Goal: Task Accomplishment & Management: Use online tool/utility

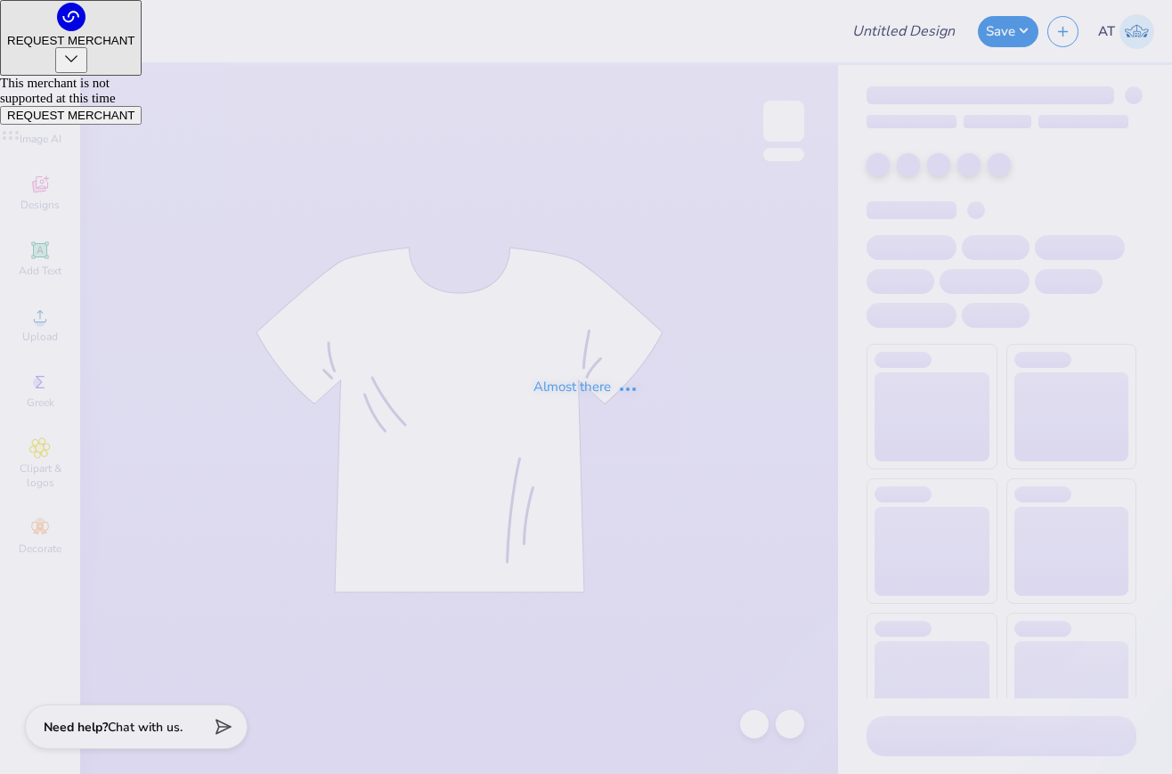
type input "Mock neck"
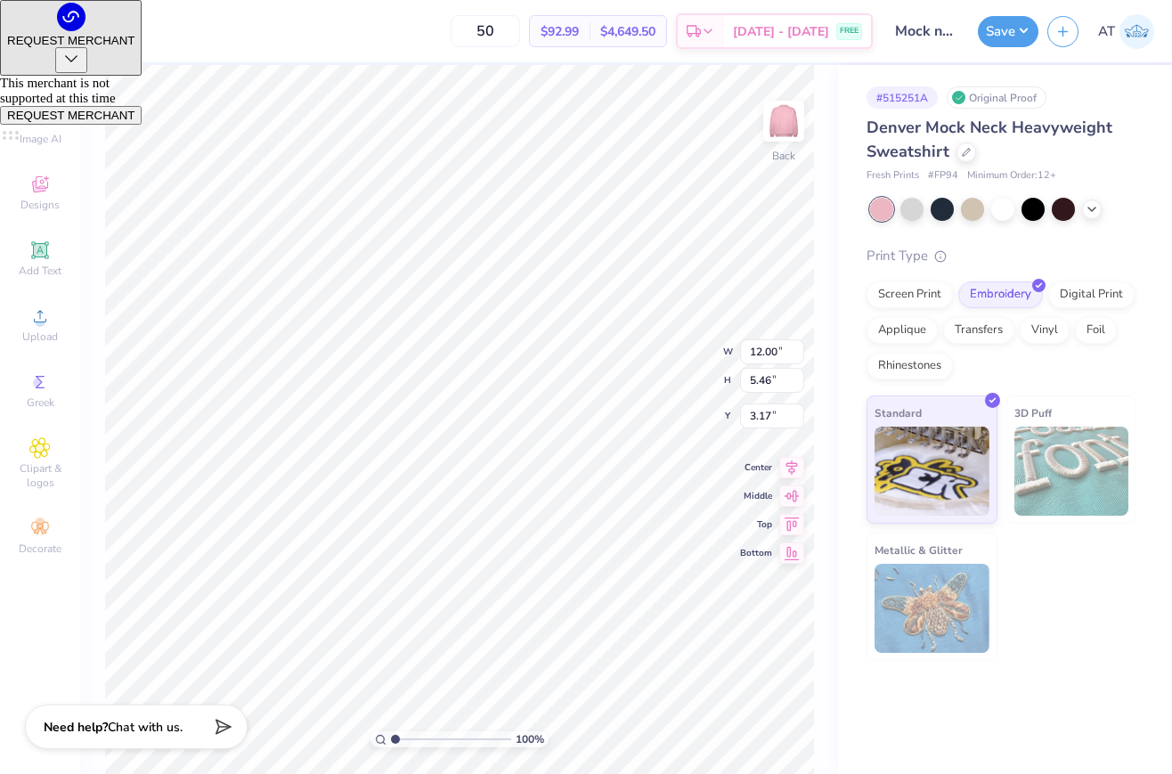
type input "3.00"
click at [917, 325] on div "Applique" at bounding box center [902, 327] width 71 height 27
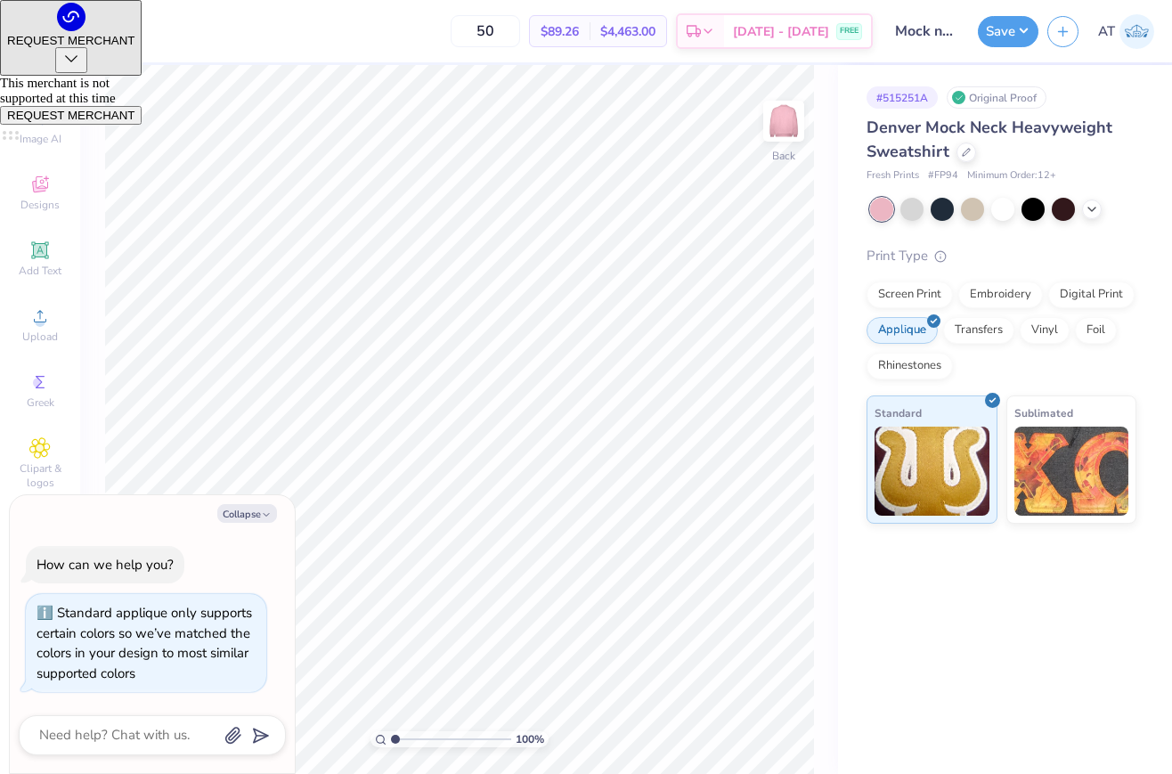
type textarea "x"
drag, startPoint x: 519, startPoint y: 32, endPoint x: 485, endPoint y: 32, distance: 34.7
click at [486, 32] on input "50" at bounding box center [485, 31] width 69 height 32
type input "100"
click at [257, 511] on button "Collapse" at bounding box center [247, 513] width 60 height 19
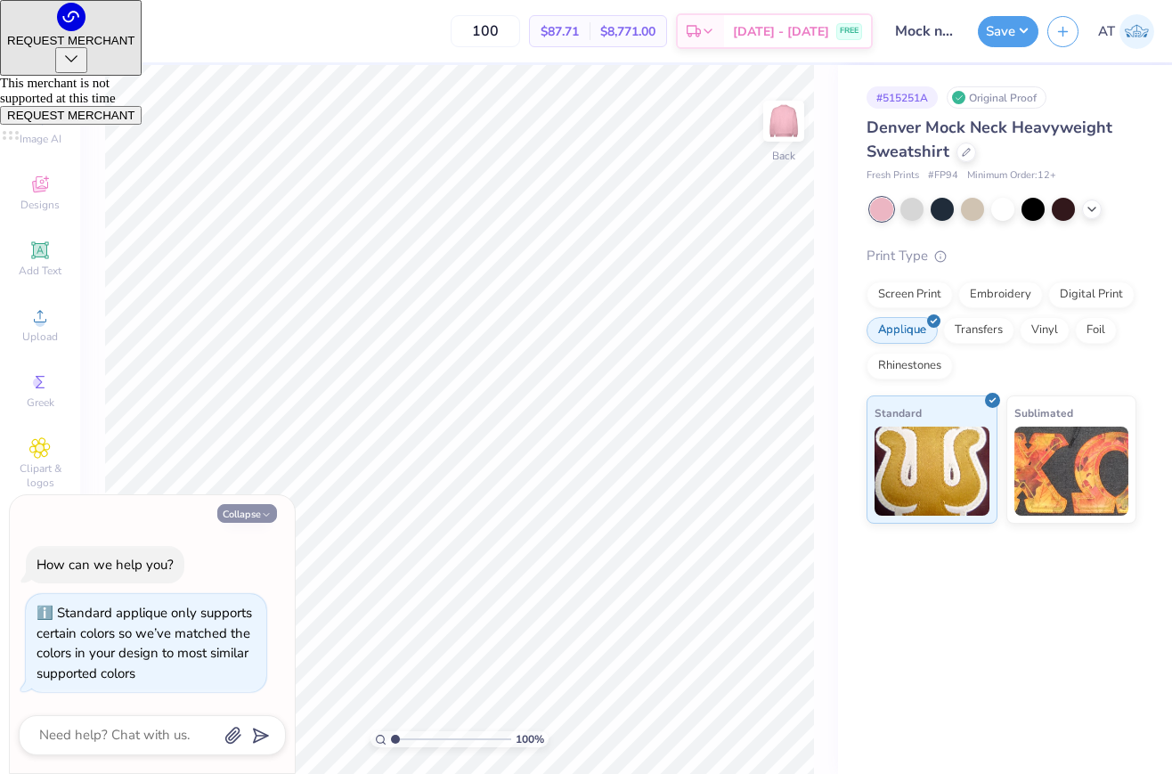
type textarea "x"
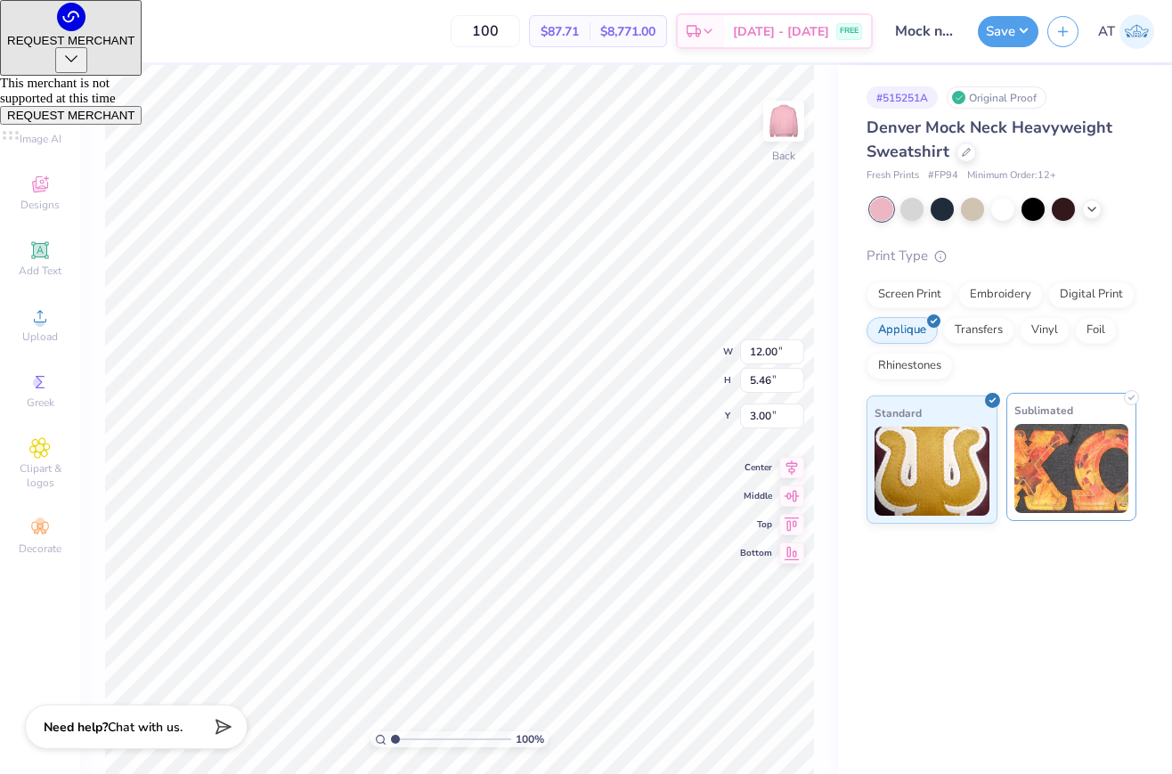
click at [1024, 473] on img at bounding box center [1072, 468] width 115 height 89
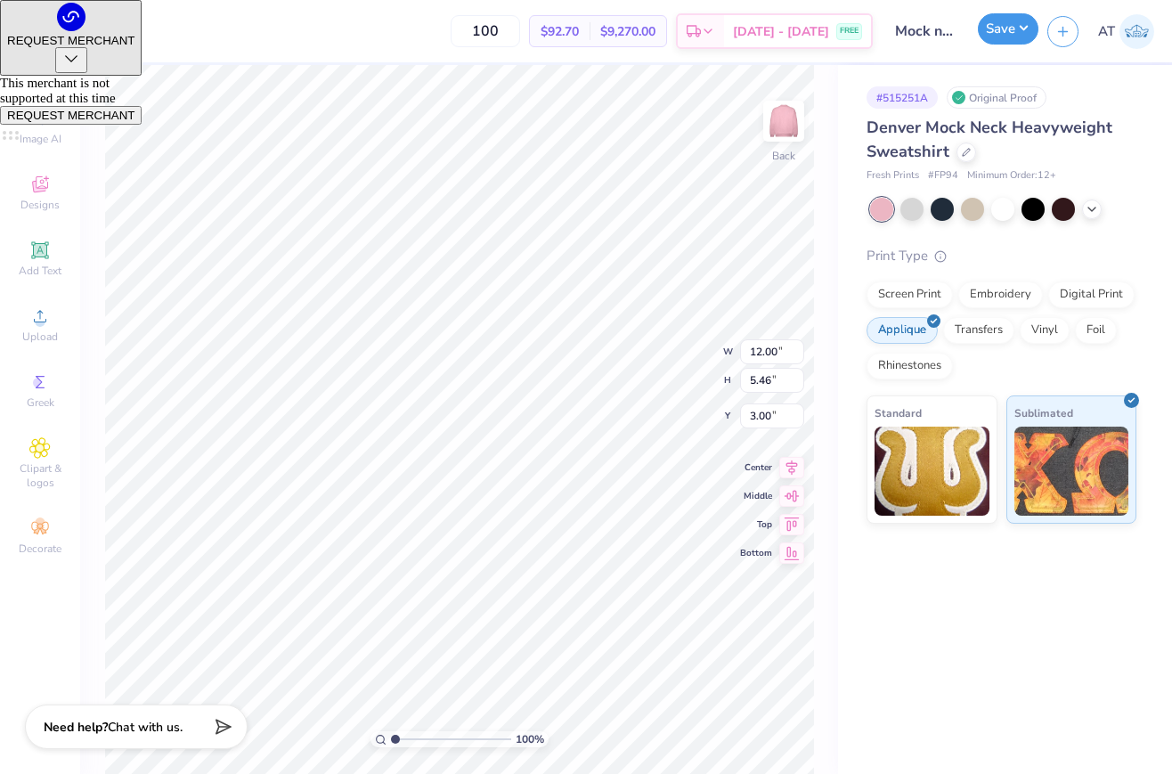
click at [1004, 32] on button "Save" at bounding box center [1008, 28] width 61 height 31
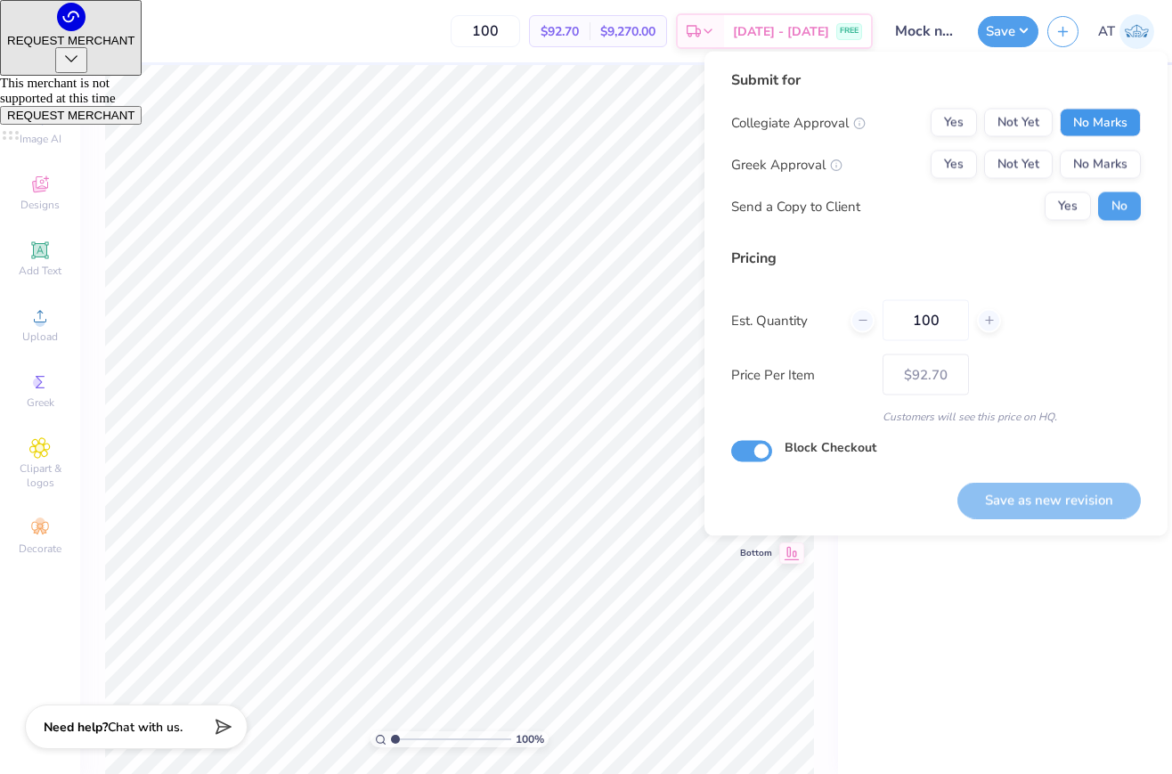
click at [1088, 135] on button "No Marks" at bounding box center [1100, 123] width 81 height 29
click at [956, 166] on button "Yes" at bounding box center [954, 165] width 46 height 29
click at [1045, 526] on div "Submit for Collegiate Approval Yes Not Yet No Marks Greek Approval Yes Not Yet …" at bounding box center [936, 294] width 463 height 485
click at [1045, 490] on button "Save as new revision" at bounding box center [1049, 500] width 183 height 37
type input "$92.70"
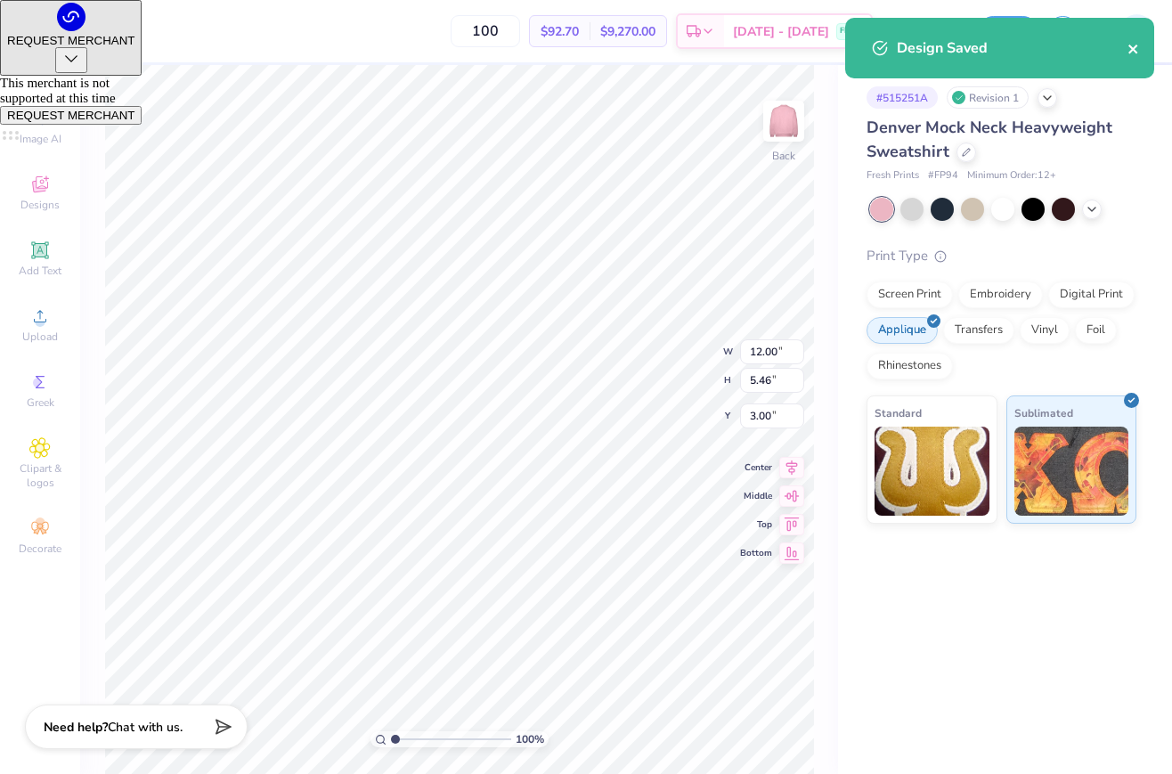
click at [1137, 45] on icon "close" at bounding box center [1133, 49] width 9 height 9
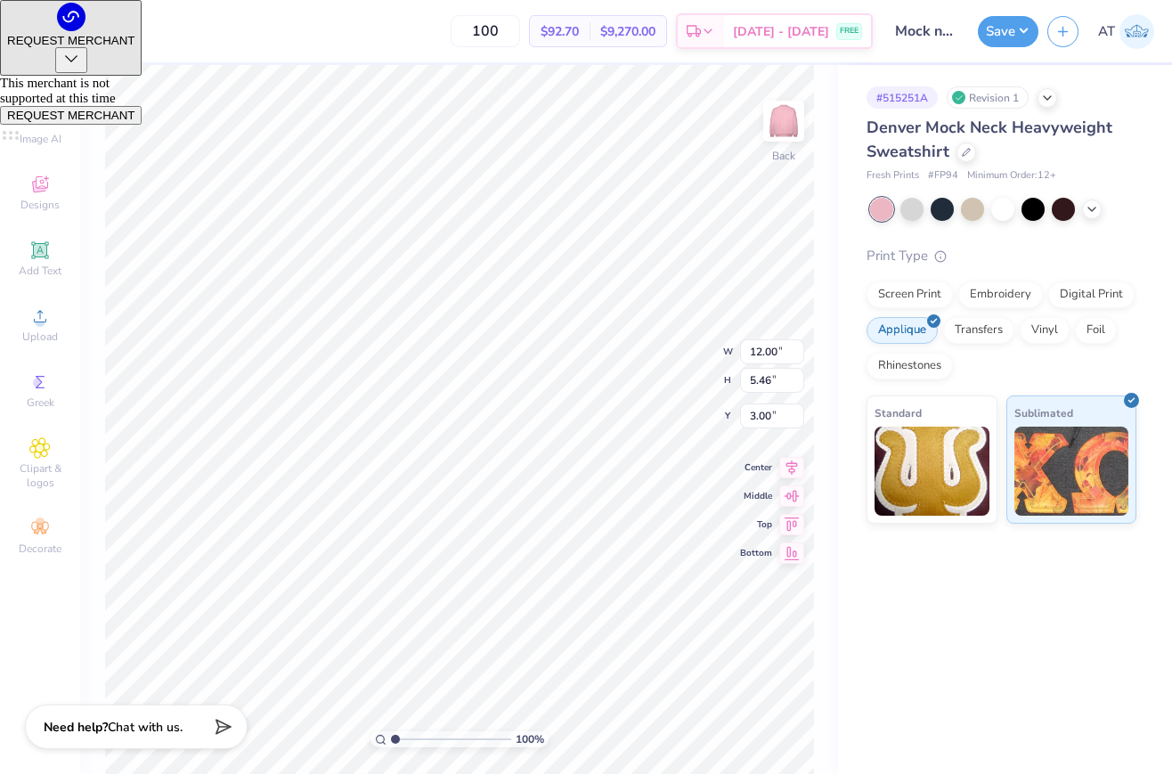
click at [958, 159] on div "Denver Mock Neck Heavyweight Sweatshirt" at bounding box center [1002, 140] width 270 height 48
click at [965, 159] on div at bounding box center [967, 151] width 20 height 20
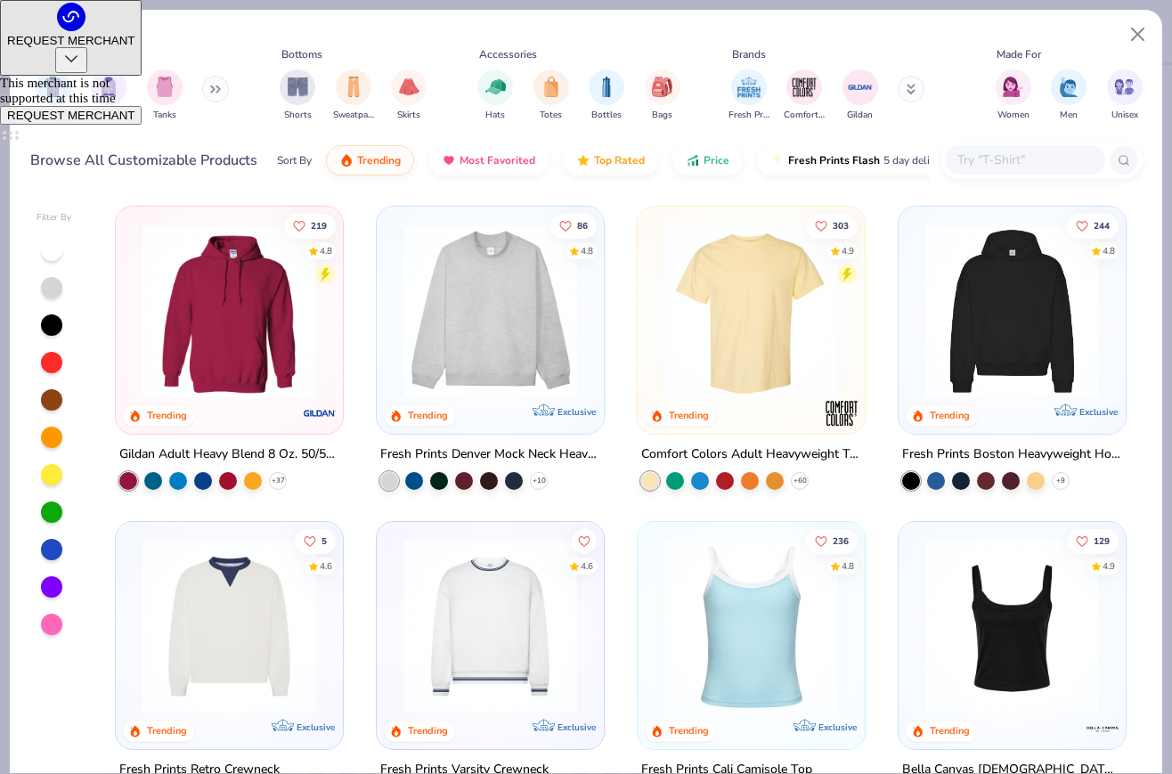
click at [982, 166] on input "text" at bounding box center [1024, 160] width 137 height 20
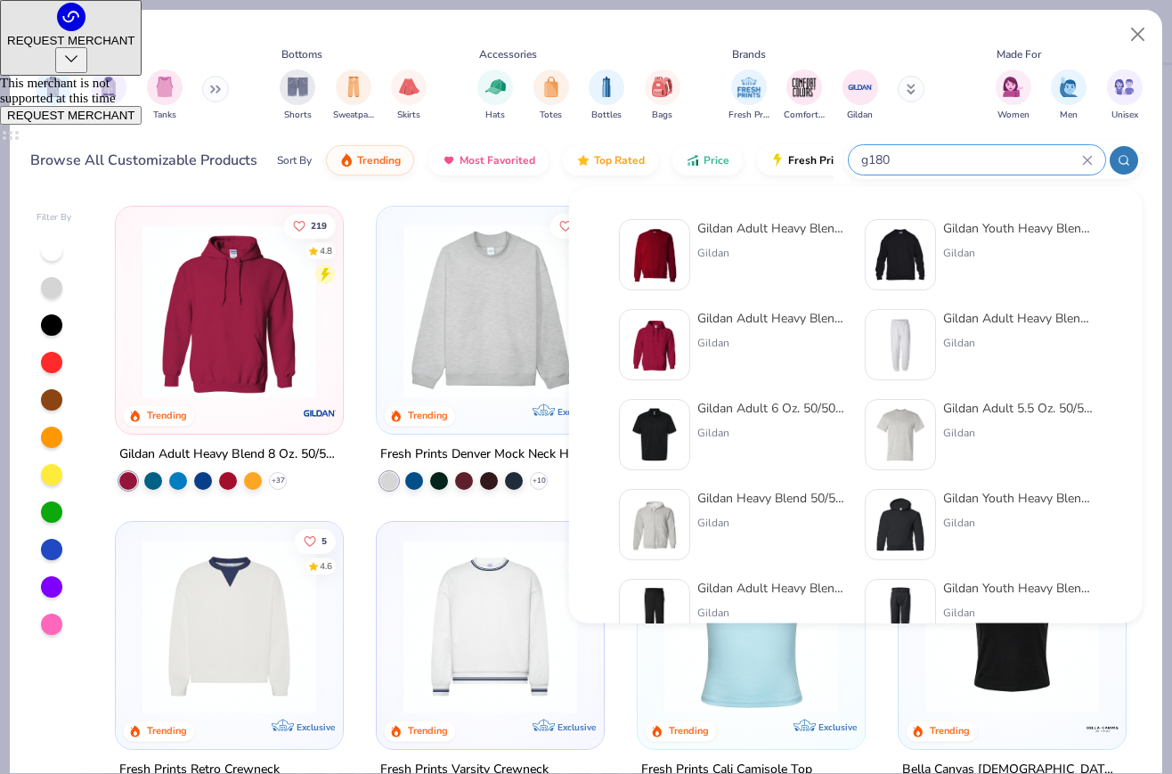
type input "g180"
click at [692, 247] on div "Gildan Adult Heavy Blend Adult 8 Oz. 50/50 Fleece Crew Gildan" at bounding box center [733, 254] width 228 height 71
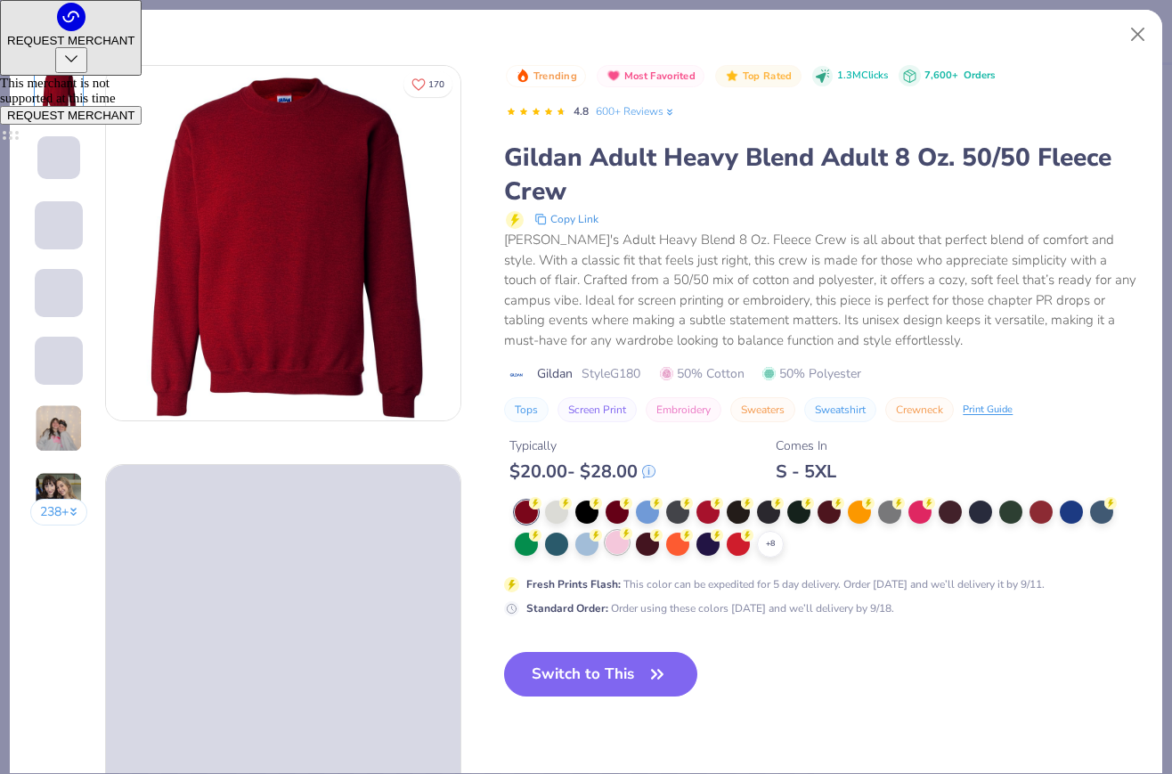
click at [620, 549] on div at bounding box center [617, 542] width 23 height 23
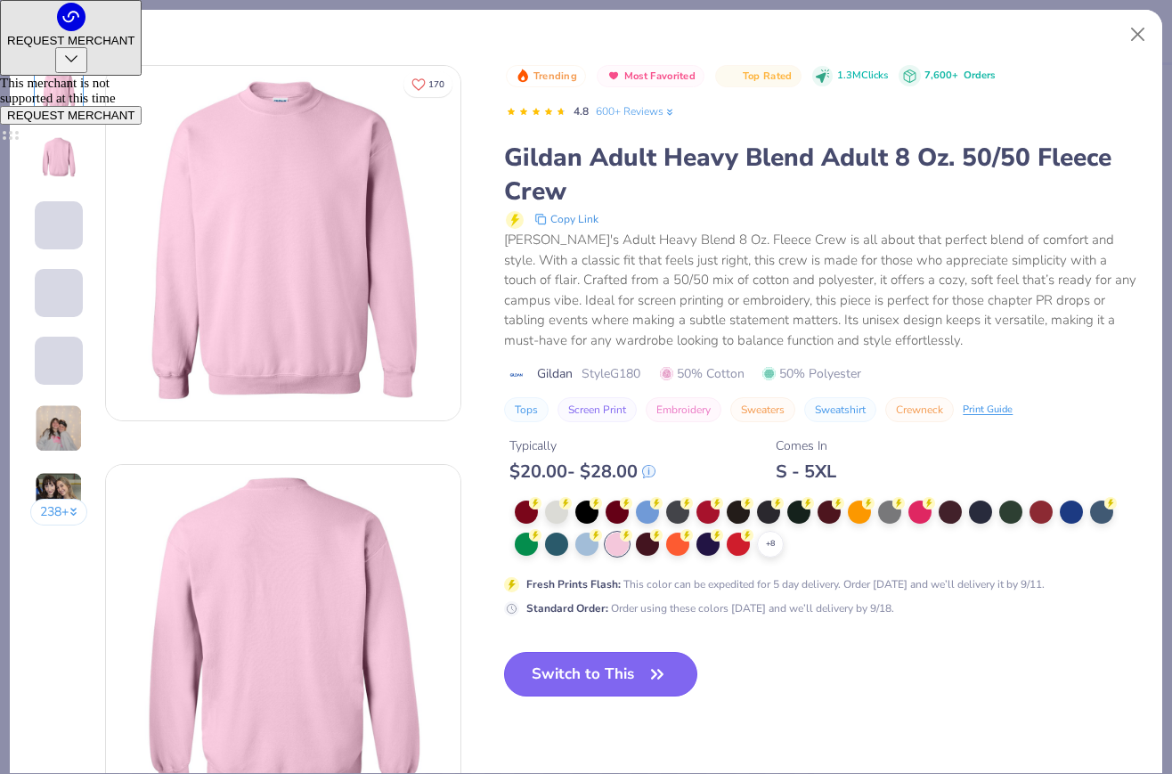
click at [623, 686] on button "Switch to This" at bounding box center [600, 674] width 193 height 45
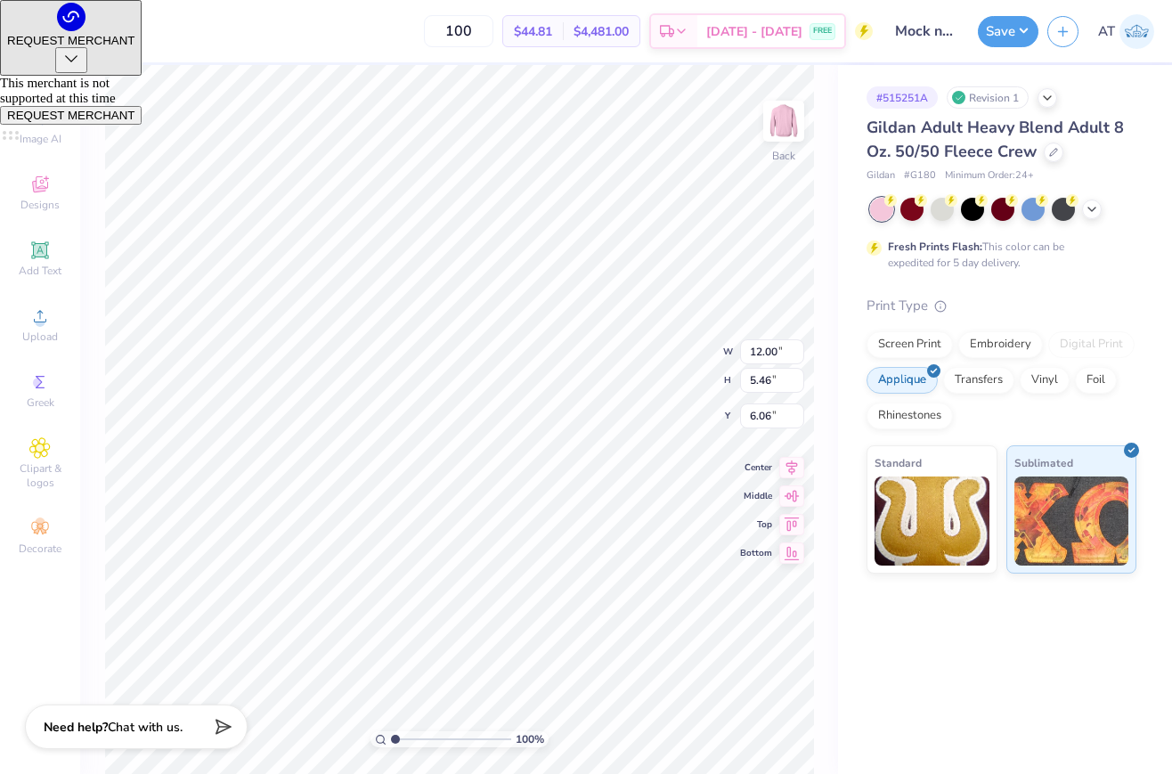
type input "3.00"
click at [1001, 30] on button "Save" at bounding box center [1008, 28] width 61 height 31
click at [63, 26] on div at bounding box center [62, 29] width 25 height 25
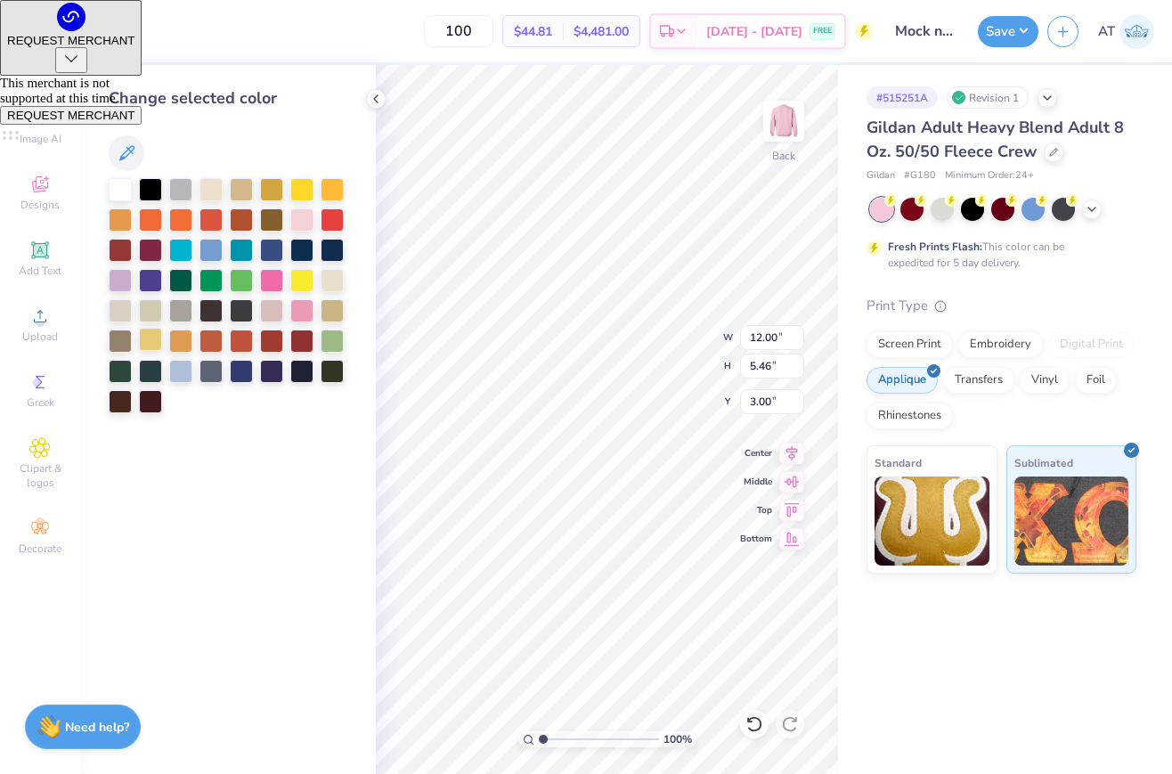
click at [151, 337] on div at bounding box center [150, 339] width 23 height 23
click at [302, 193] on div at bounding box center [301, 187] width 23 height 23
click at [109, 159] on div at bounding box center [228, 153] width 239 height 36
click at [127, 153] on icon at bounding box center [126, 153] width 21 height 21
click at [1089, 203] on icon at bounding box center [1092, 207] width 14 height 14
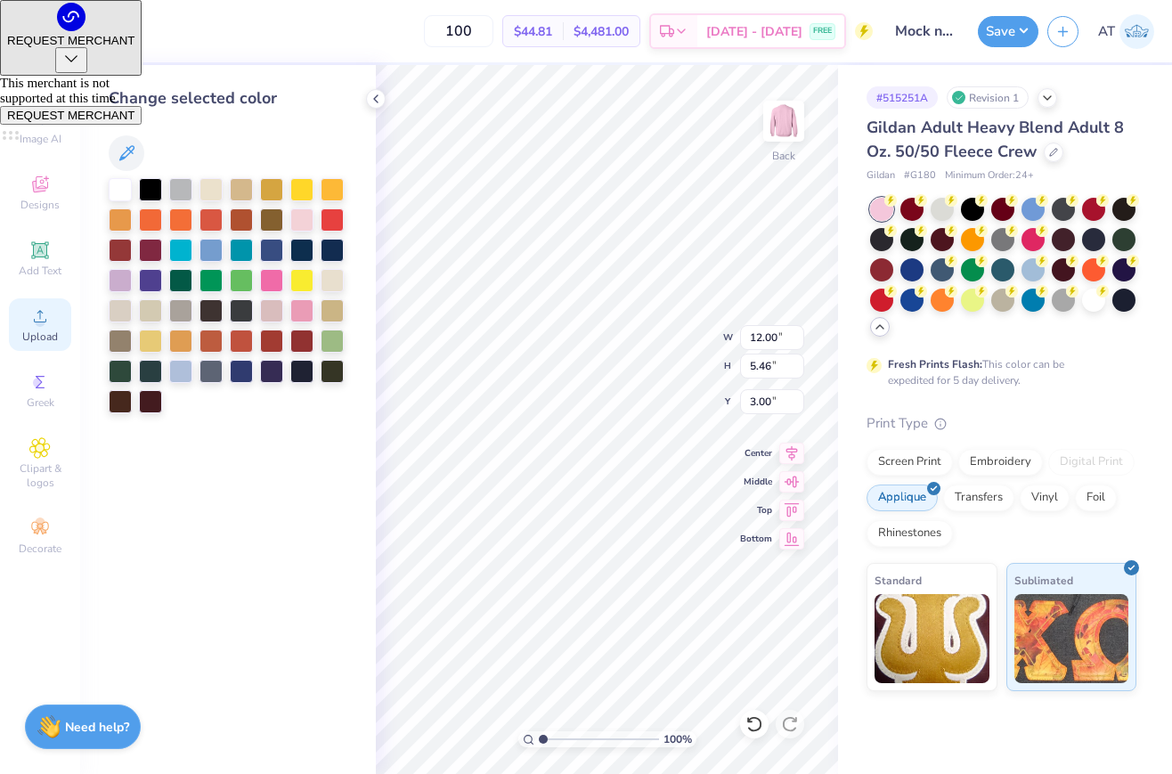
click at [50, 328] on div "Upload" at bounding box center [40, 324] width 62 height 53
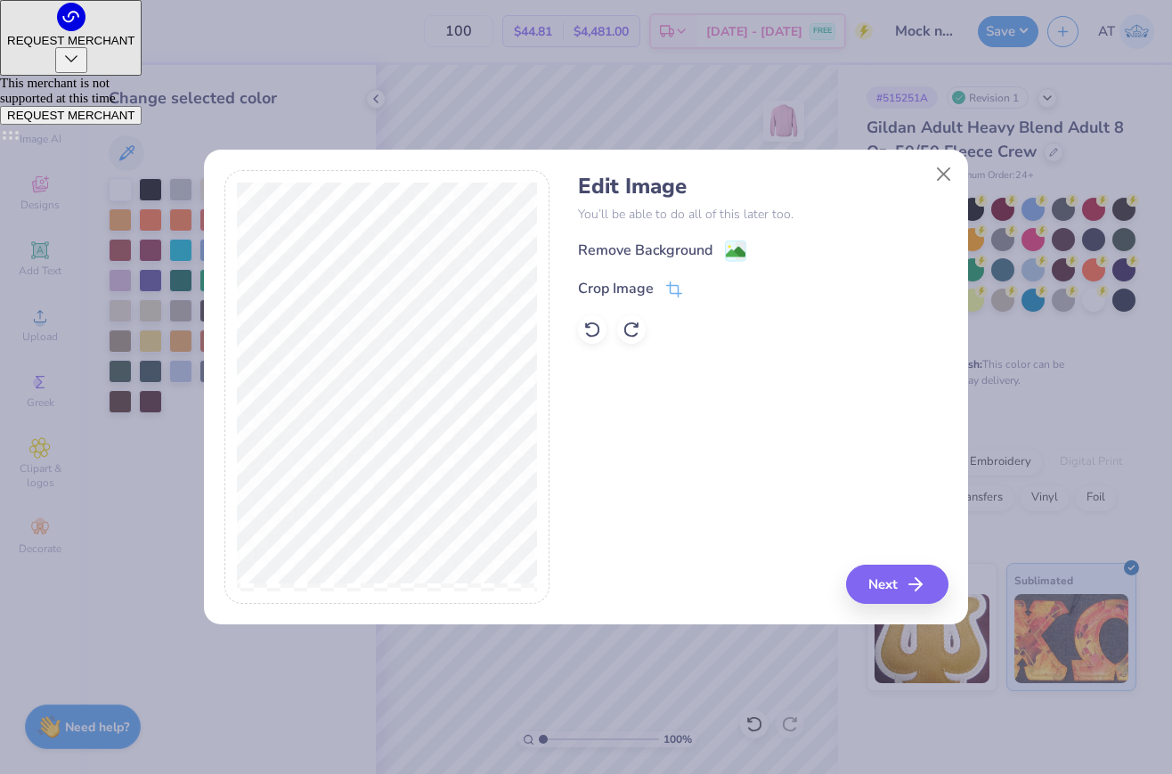
click at [881, 561] on div "Edit Image You’ll be able to do all of this later too. Remove Background Crop I…" at bounding box center [763, 387] width 370 height 435
click at [881, 575] on button "Next" at bounding box center [900, 584] width 102 height 39
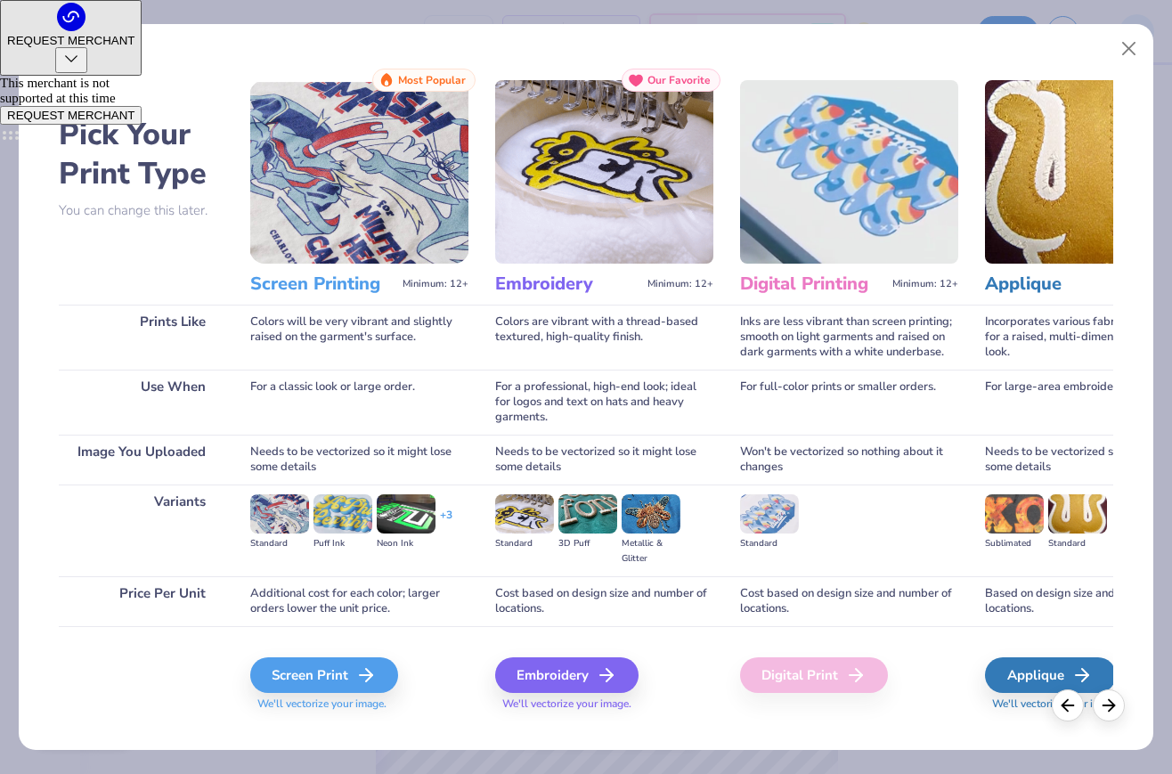
click at [355, 656] on div "Screen Print We'll vectorize your image." at bounding box center [359, 673] width 218 height 95
click at [351, 673] on div "Screen Print" at bounding box center [327, 675] width 148 height 36
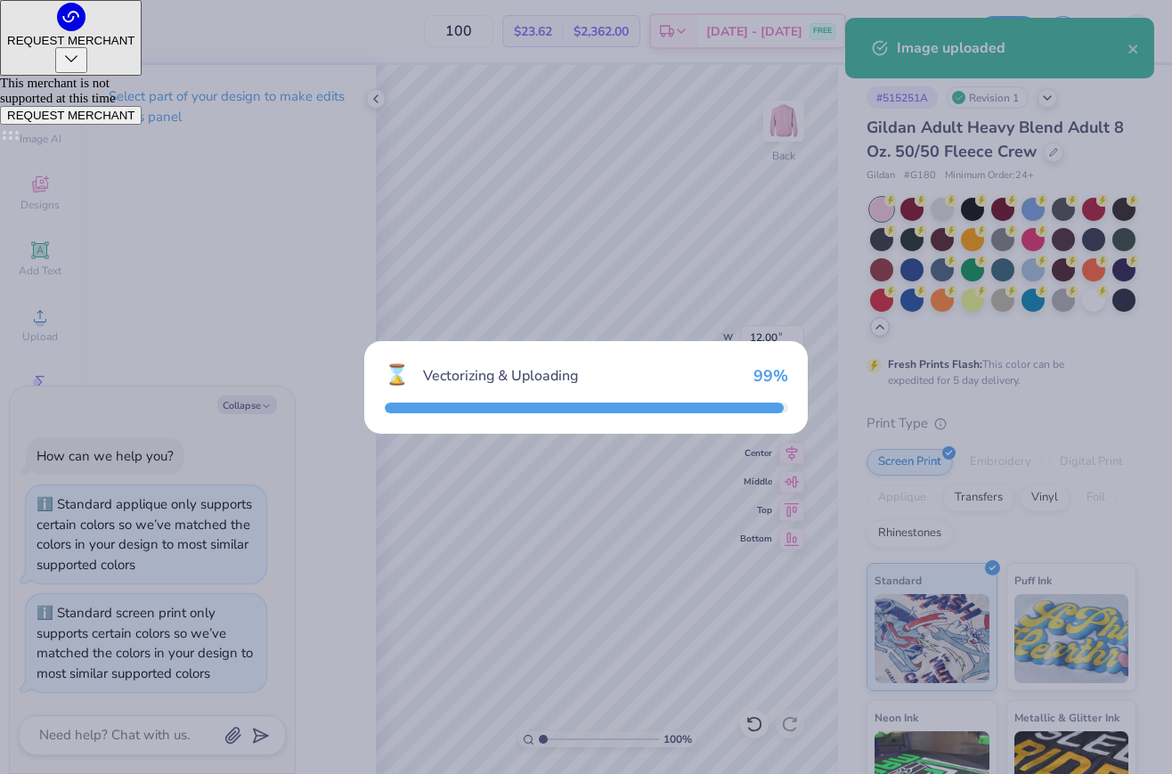
type textarea "x"
type input "15.00"
type input "2.07"
type input "10.84"
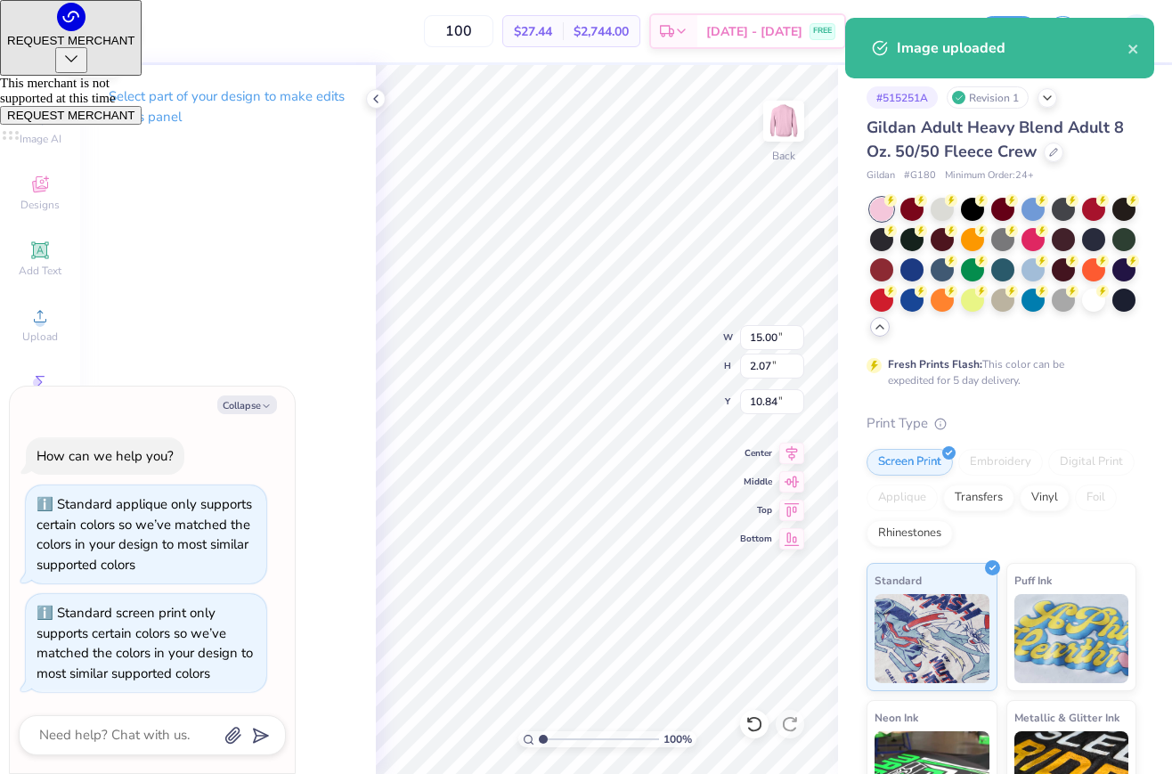
click at [91, 25] on div at bounding box center [94, 29] width 25 height 25
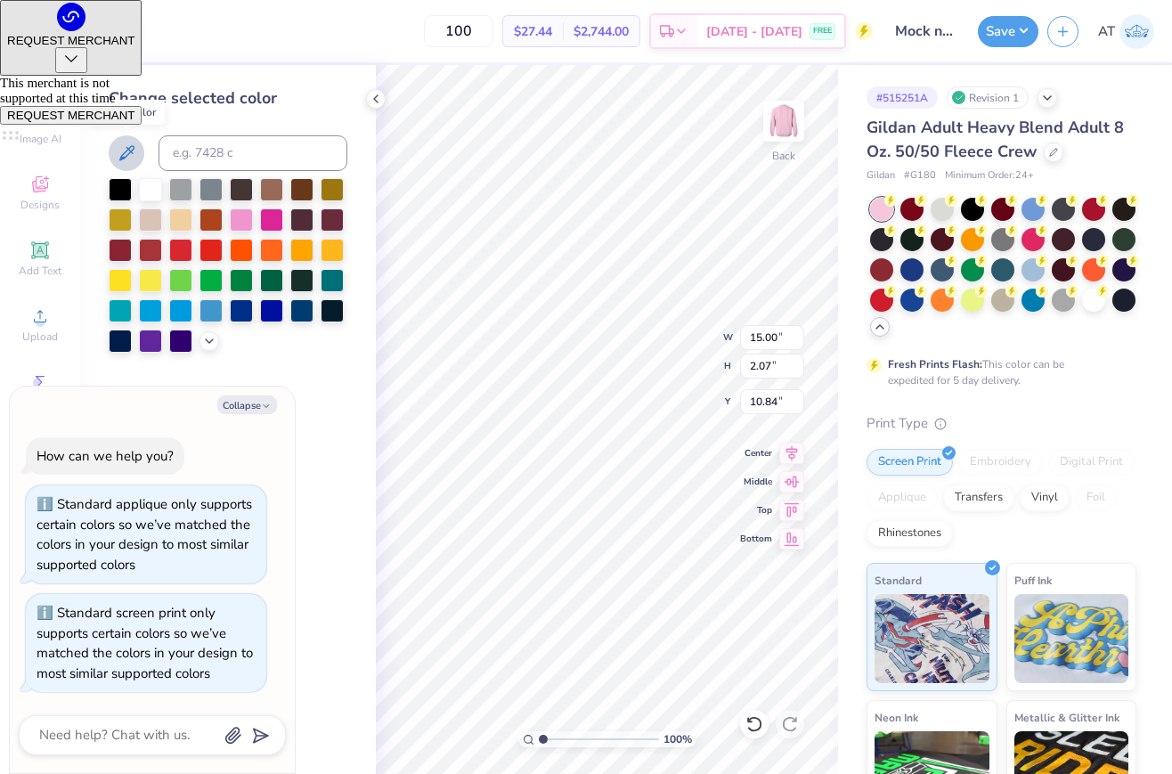
click at [128, 156] on icon at bounding box center [126, 153] width 21 height 21
type textarea "x"
type input "12.00"
type input "5.46"
type input "3.00"
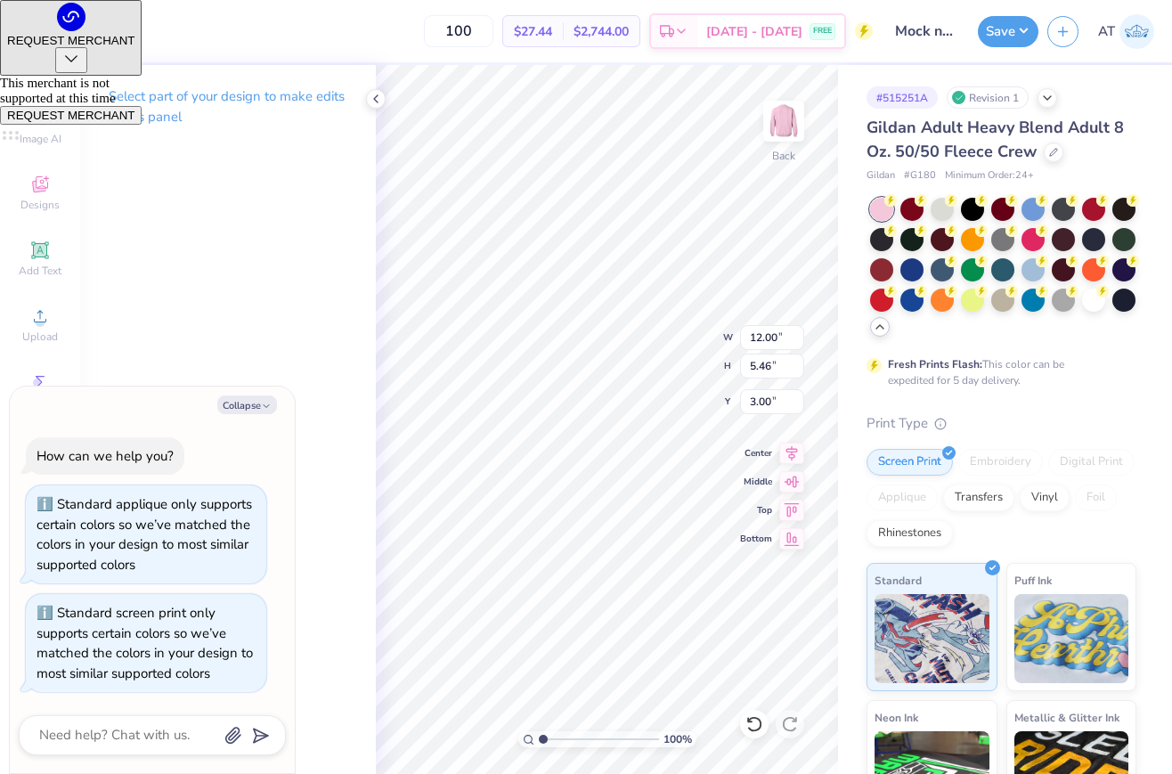
type textarea "x"
type input "15.00"
type input "2.07"
type input "10.84"
type textarea "x"
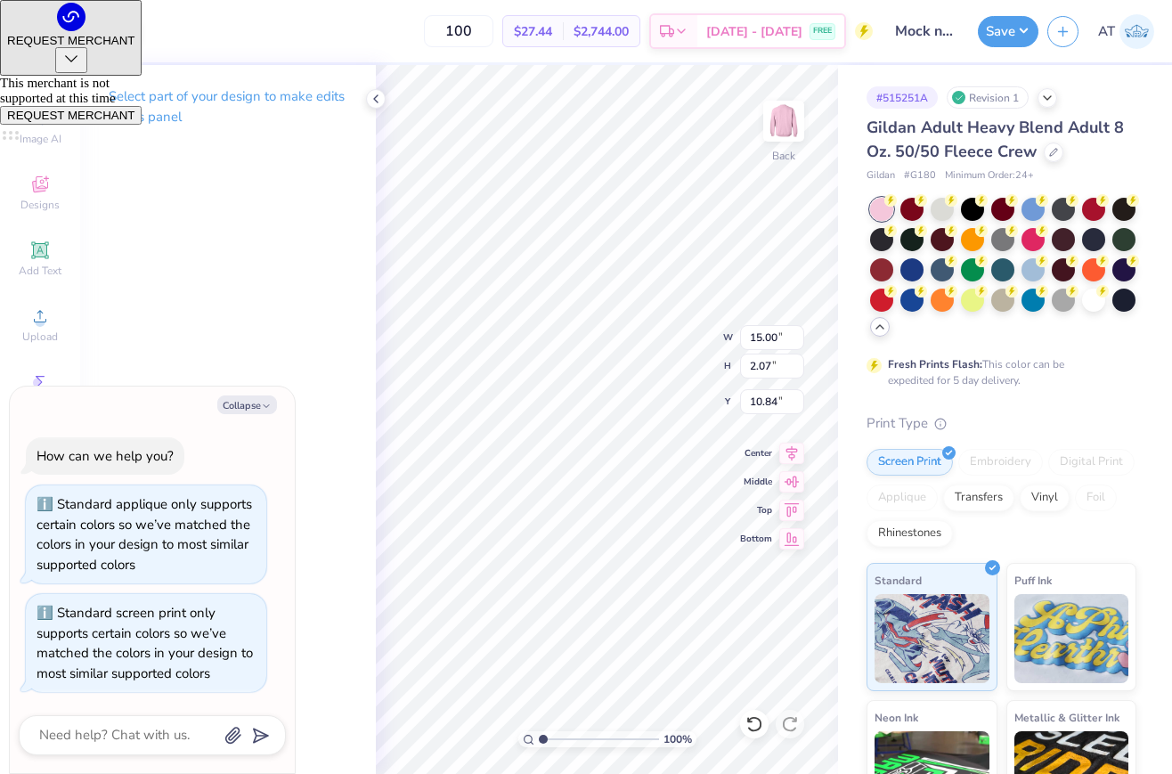
type input "8.53"
type input "1.18"
type textarea "x"
type input "9.40"
click at [71, 34] on div at bounding box center [62, 29] width 25 height 25
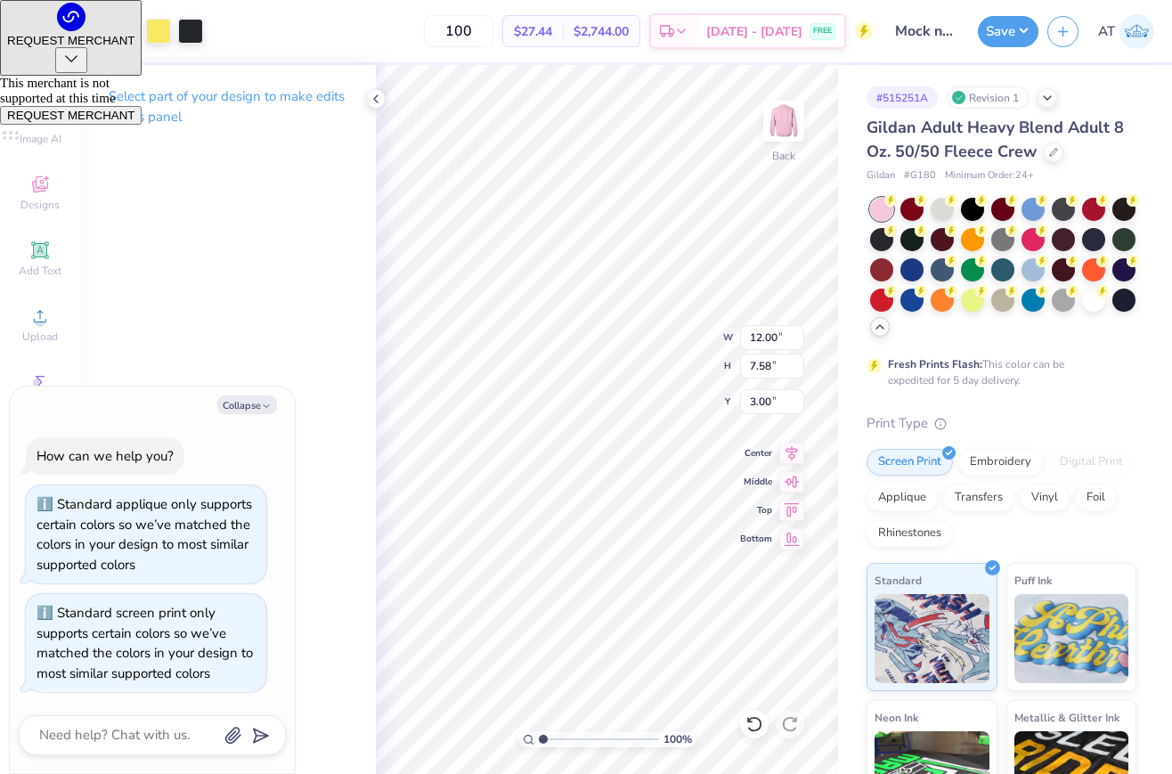
type textarea "x"
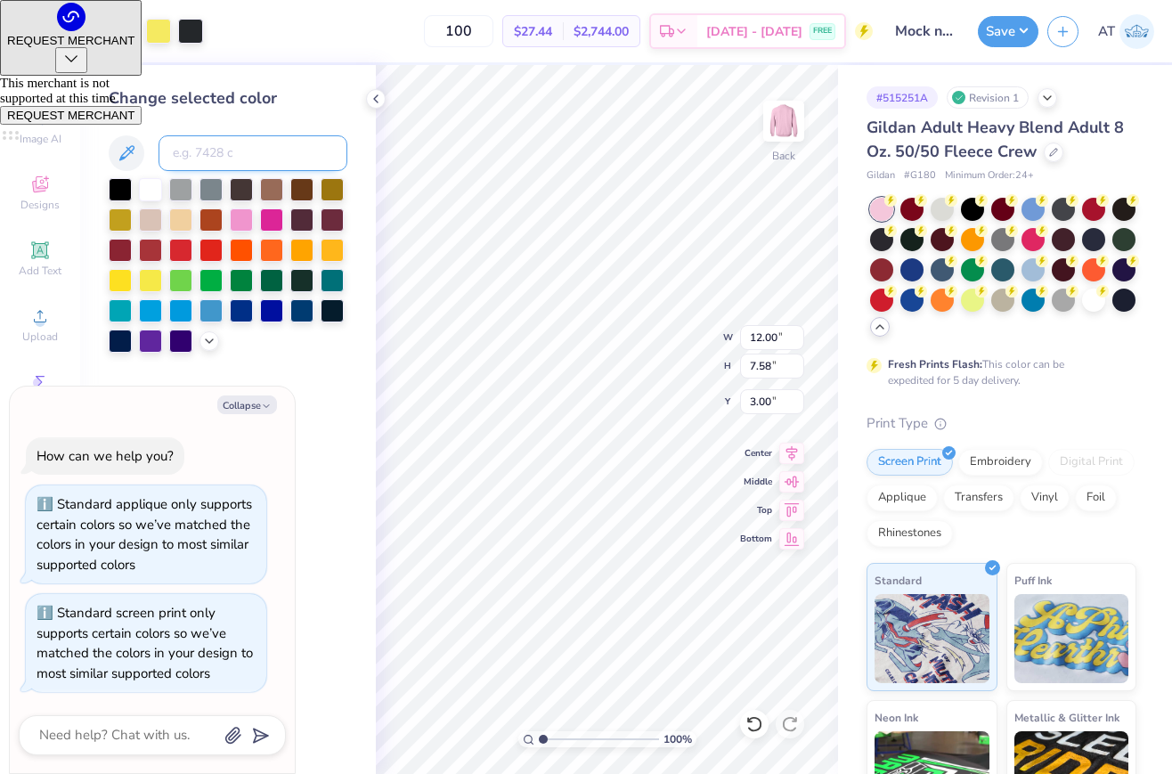
click at [181, 152] on input at bounding box center [253, 153] width 189 height 36
type input "100"
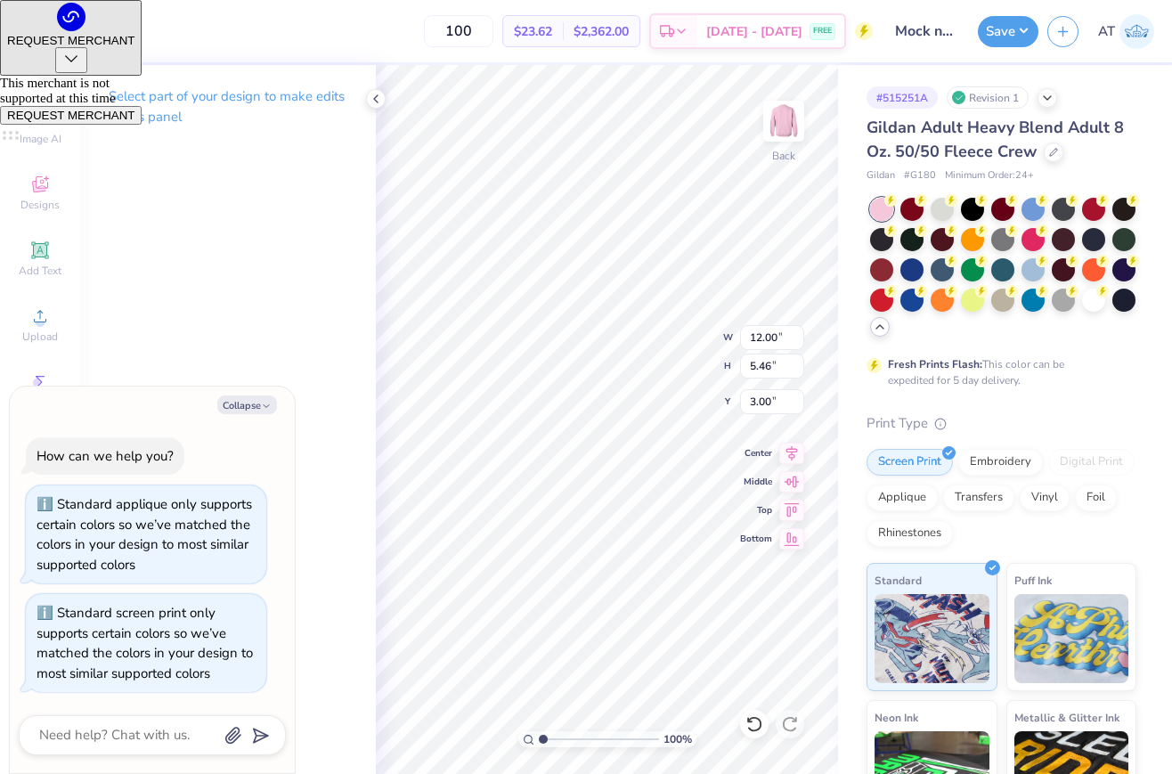
click at [57, 30] on div at bounding box center [62, 29] width 25 height 25
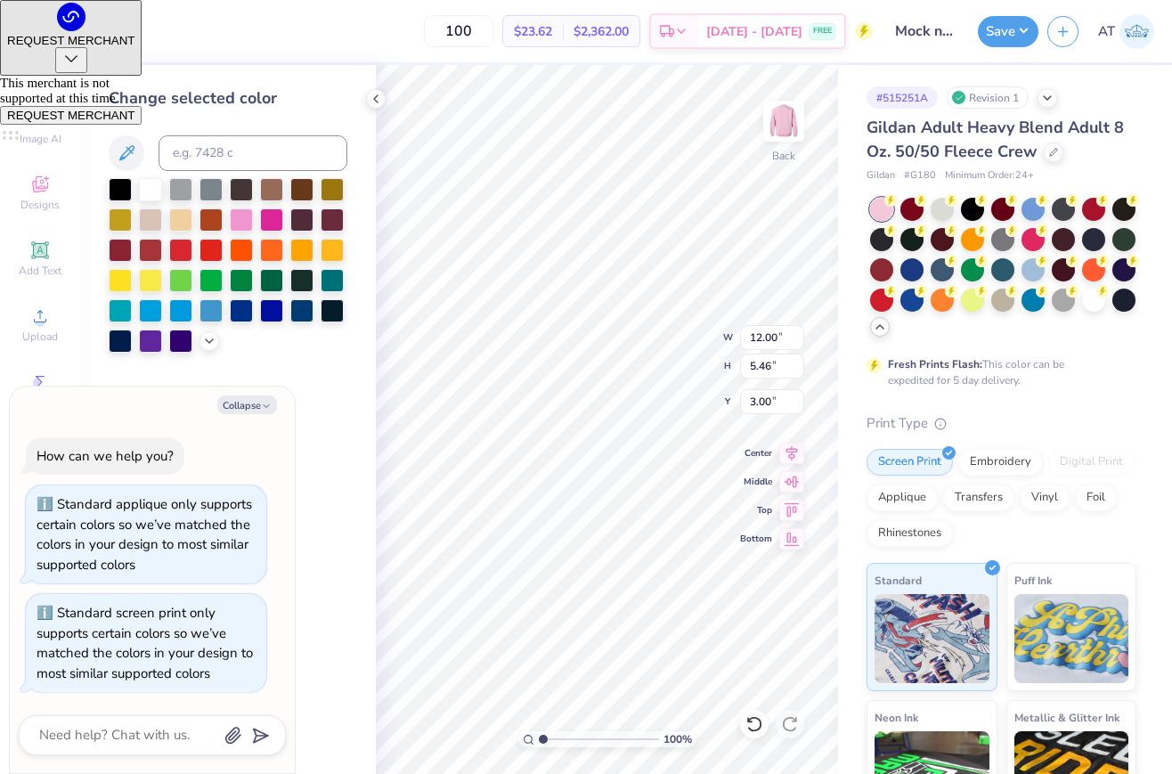
click at [20, 29] on div at bounding box center [30, 29] width 25 height 25
click at [146, 191] on div at bounding box center [150, 187] width 23 height 23
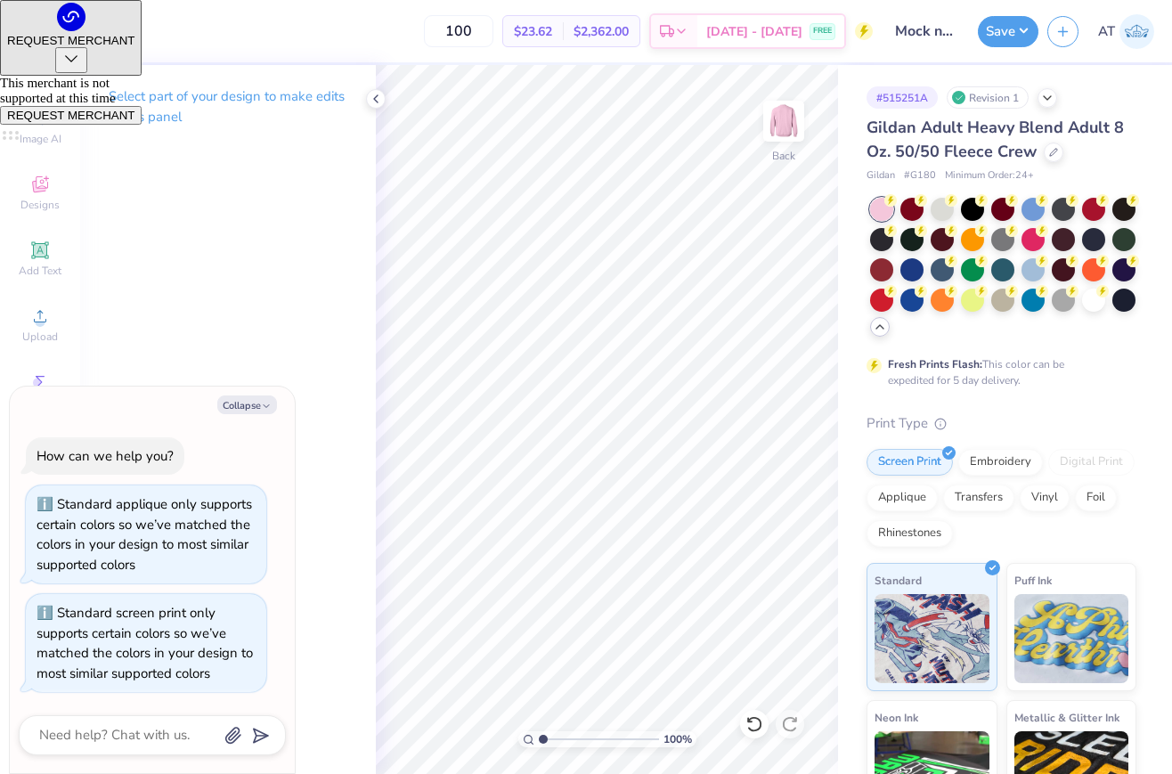
click at [61, 27] on div at bounding box center [62, 29] width 25 height 25
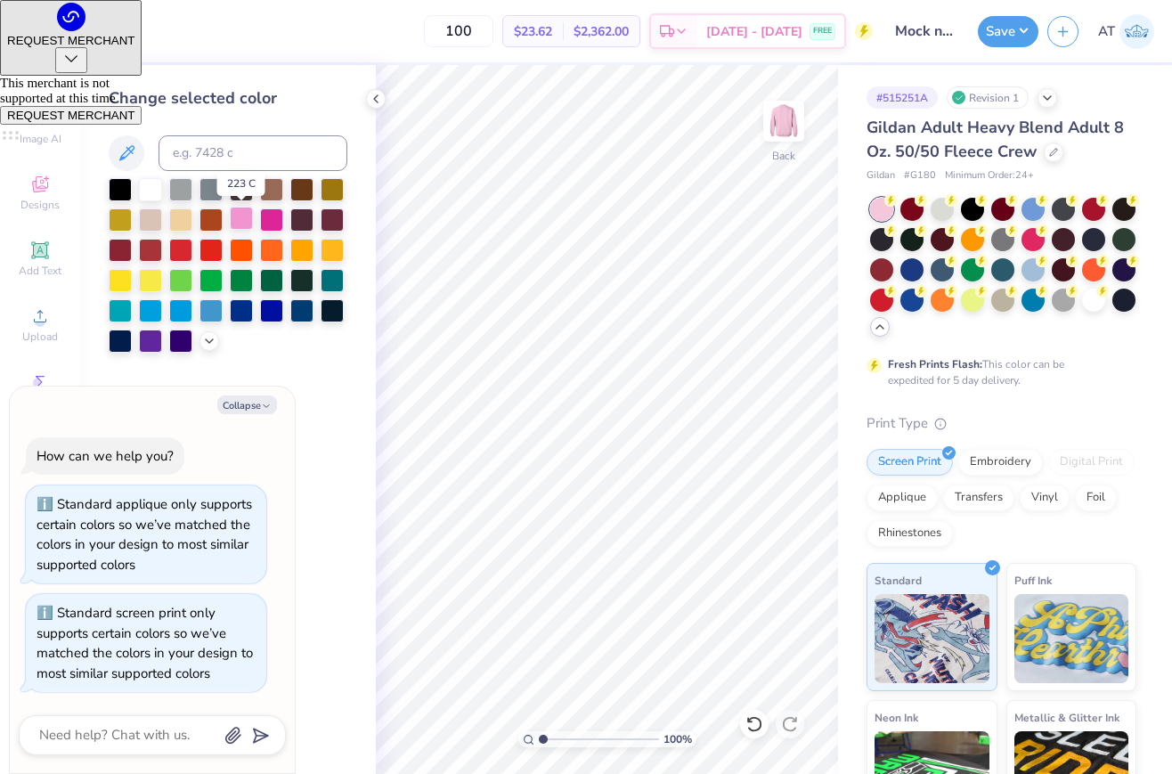
click at [239, 214] on div at bounding box center [241, 218] width 23 height 23
click at [760, 722] on icon at bounding box center [753, 724] width 15 height 16
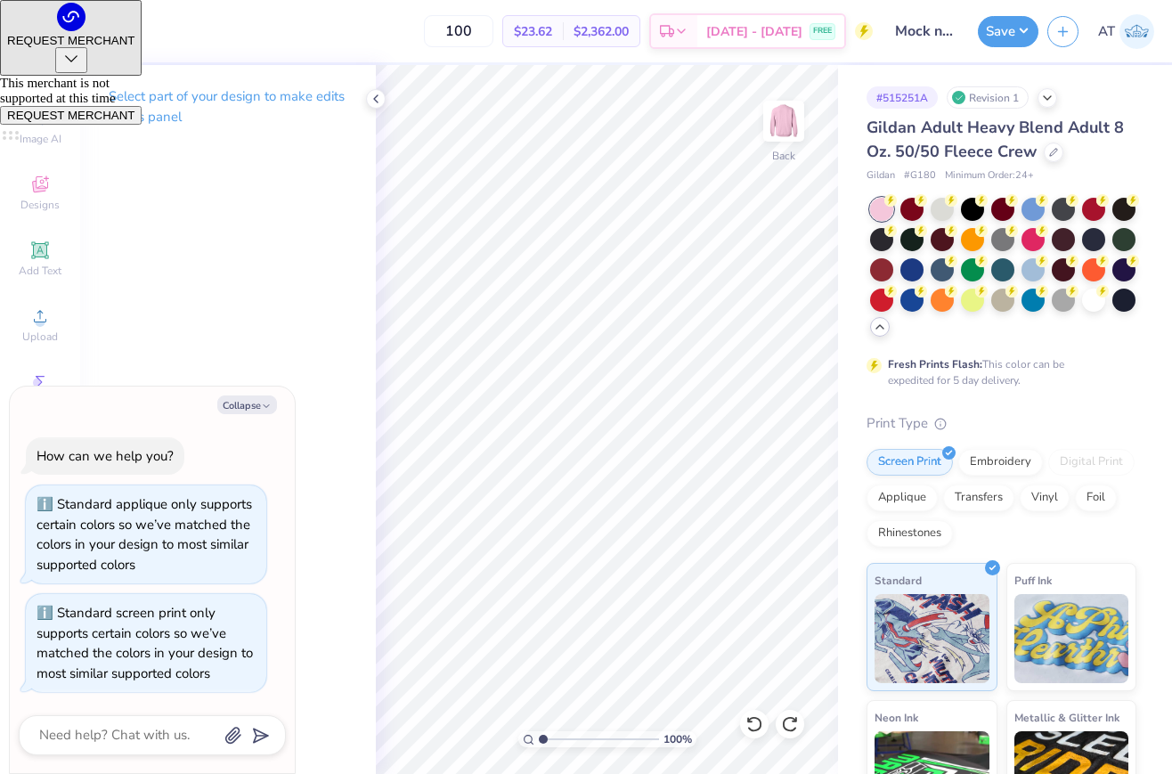
click at [28, 25] on div at bounding box center [30, 29] width 25 height 25
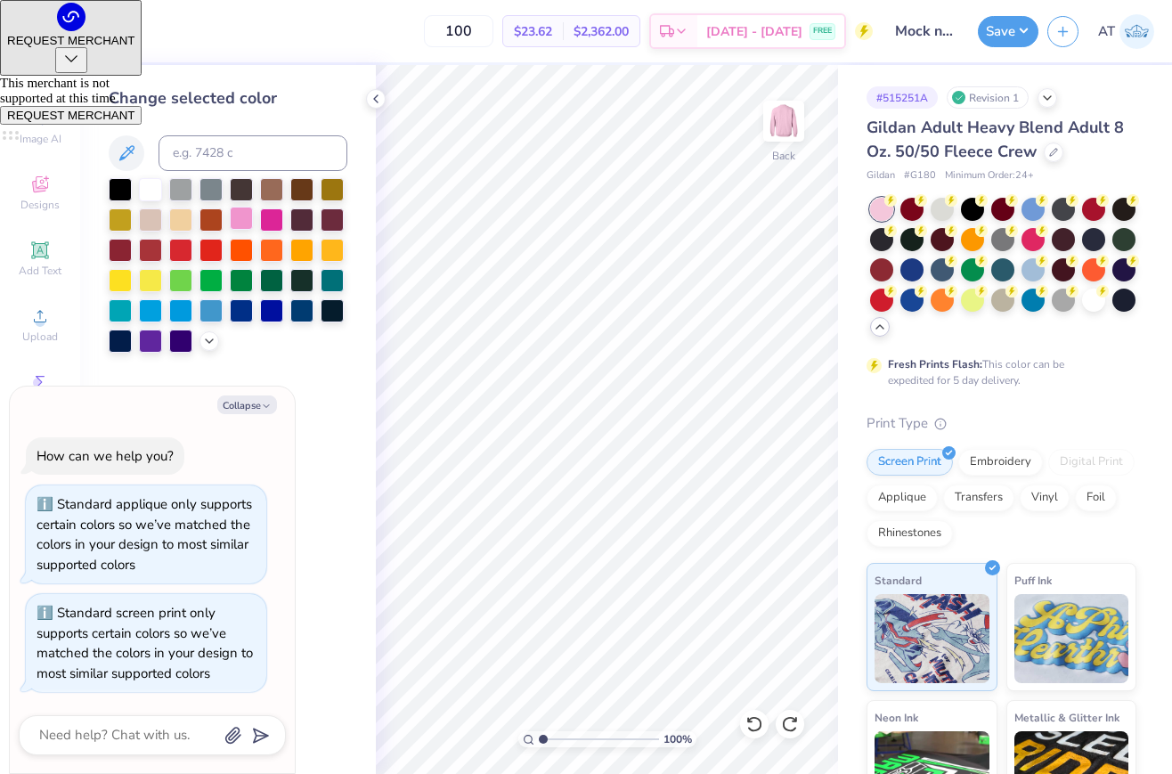
click at [237, 214] on div at bounding box center [241, 218] width 23 height 23
click at [998, 465] on div "Embroidery" at bounding box center [1000, 459] width 85 height 27
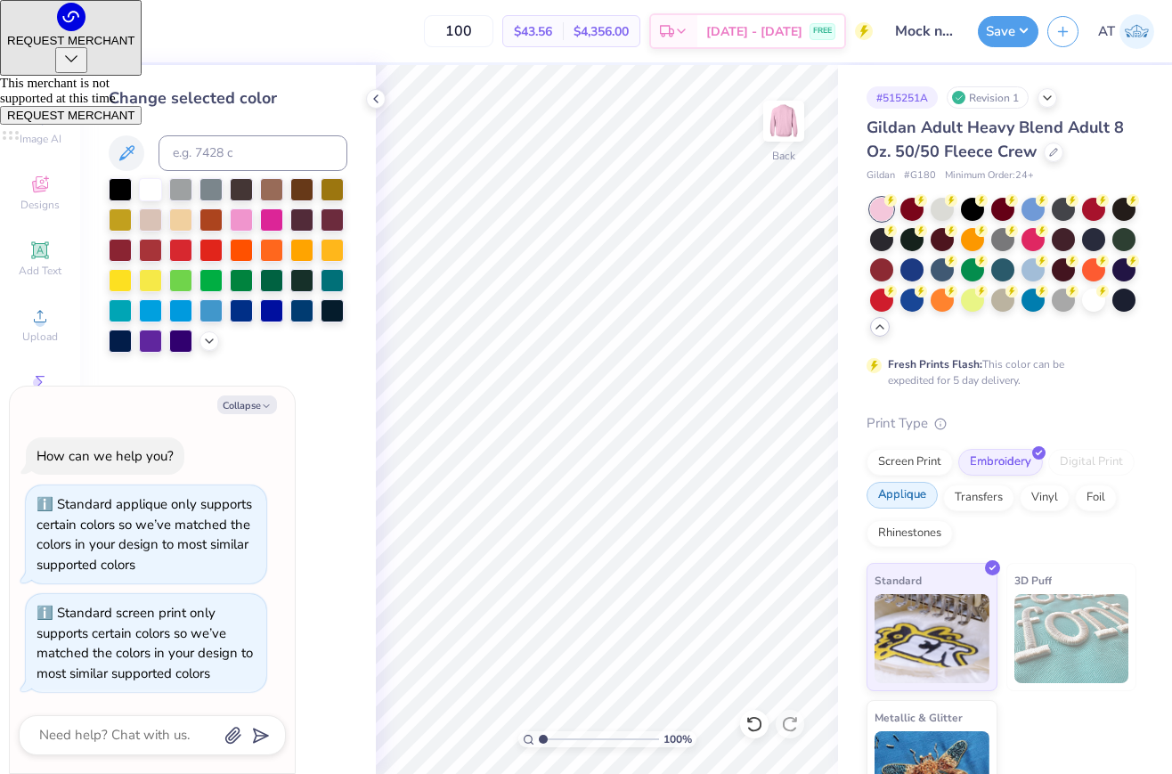
click at [911, 501] on div "Applique" at bounding box center [902, 495] width 71 height 27
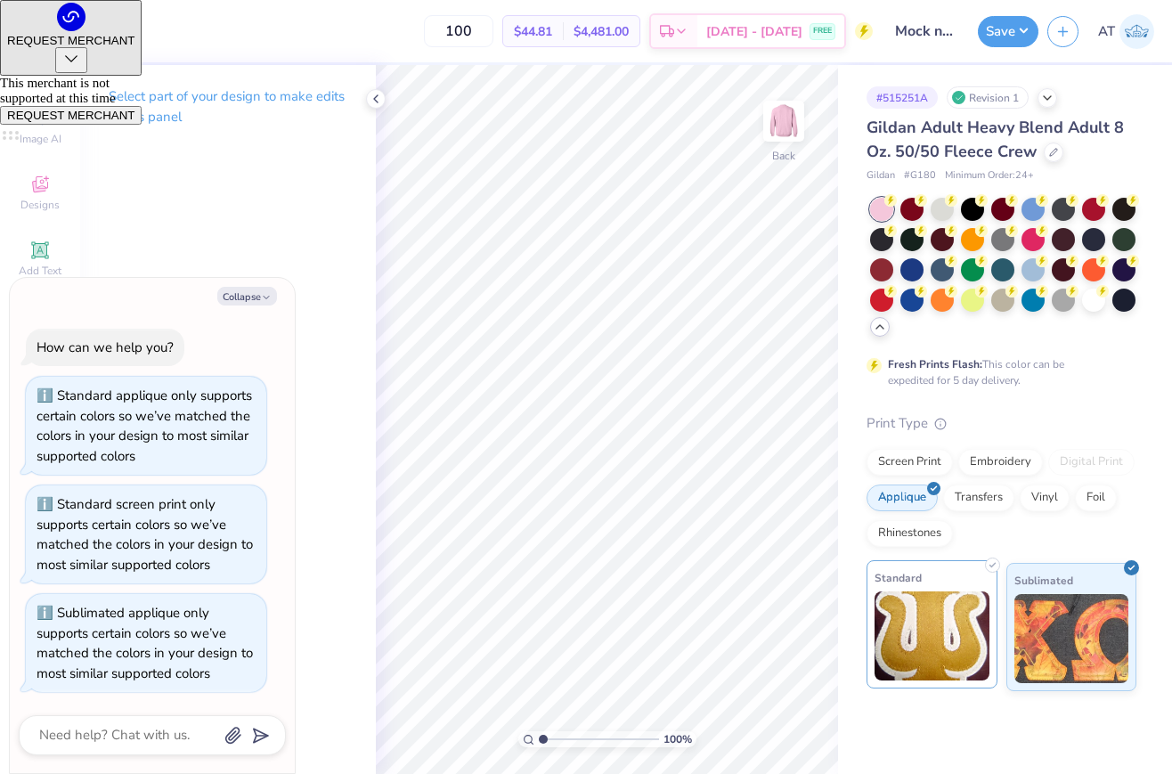
click at [925, 586] on div "Standard" at bounding box center [932, 624] width 131 height 128
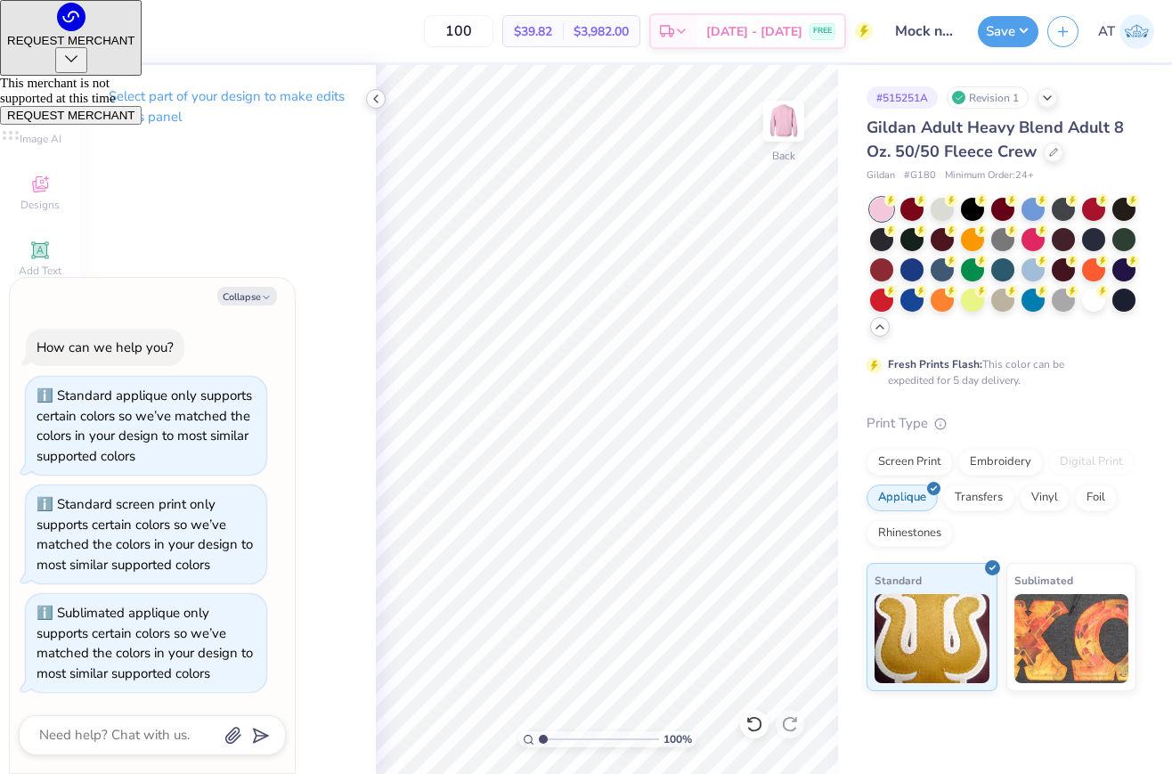
click at [376, 99] on icon at bounding box center [376, 99] width 14 height 14
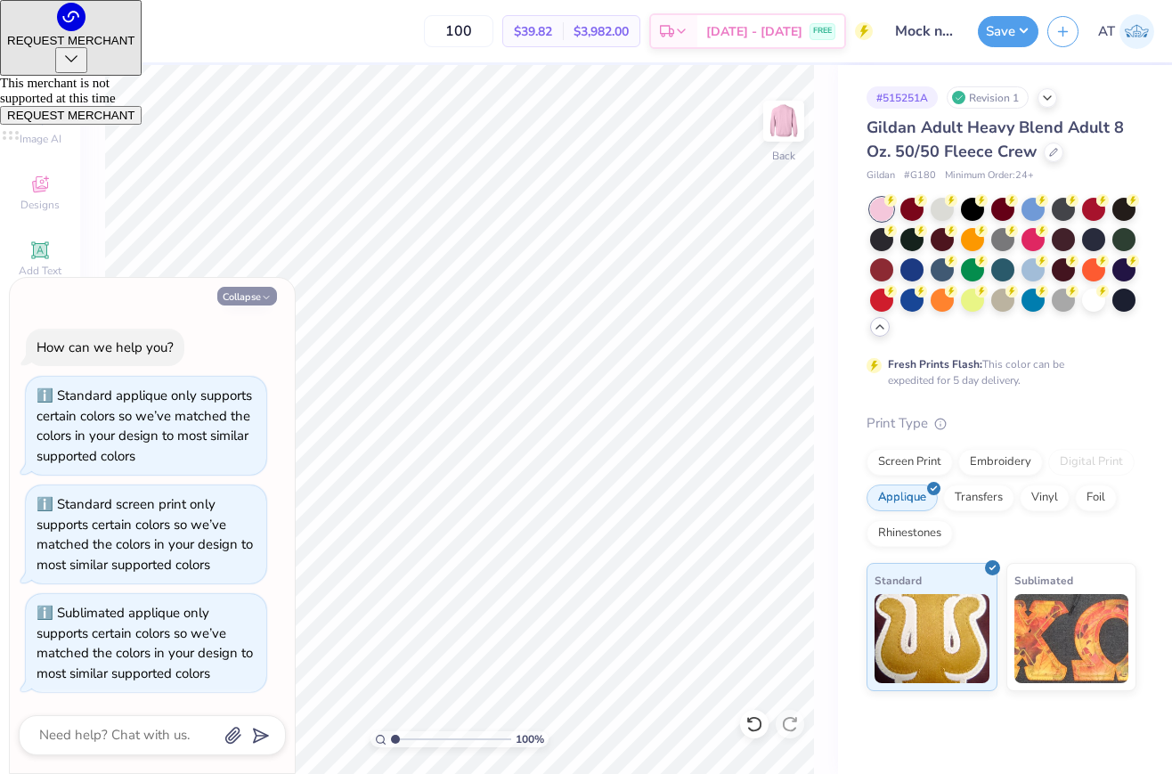
click at [249, 295] on button "Collapse" at bounding box center [247, 296] width 60 height 19
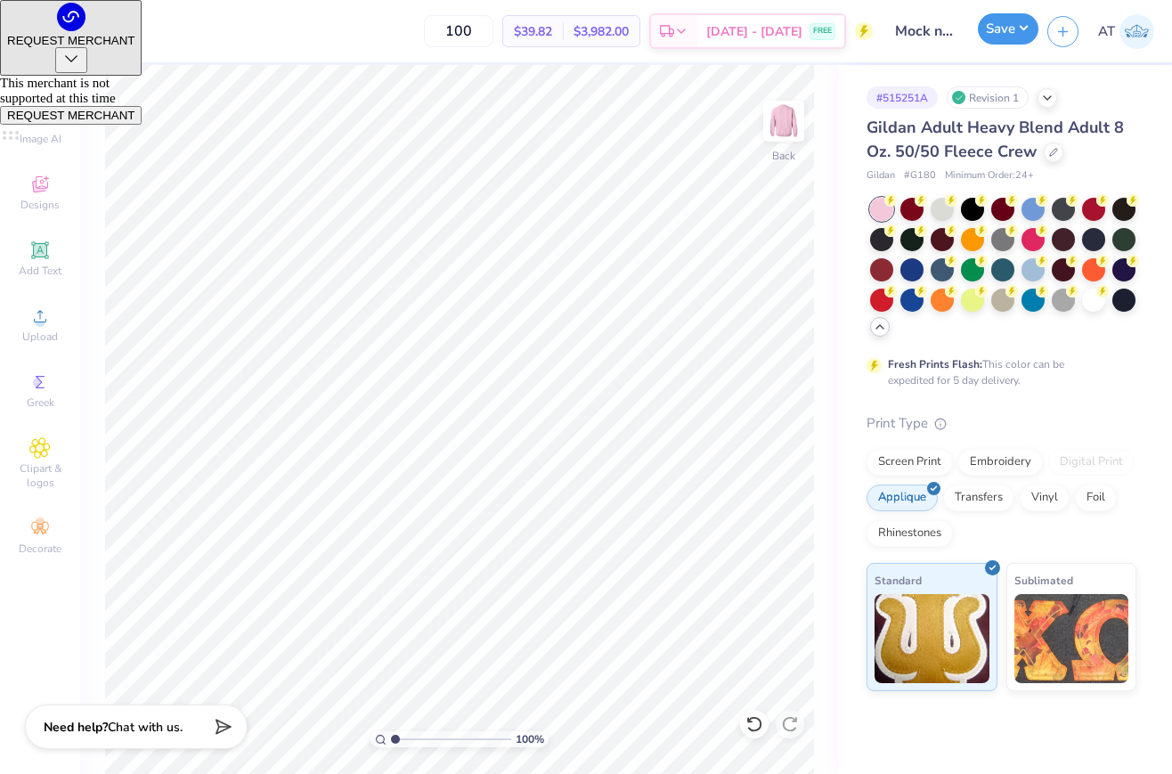
click at [1005, 35] on button "Save" at bounding box center [1008, 28] width 61 height 31
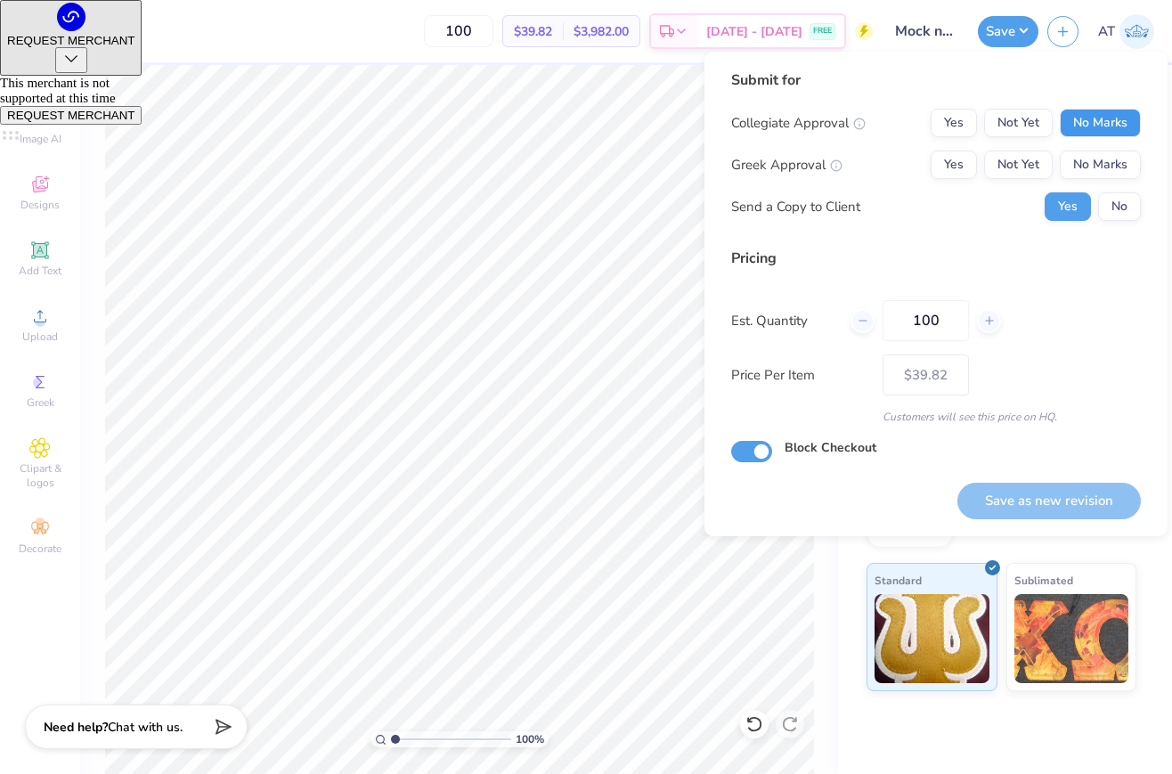
click at [1131, 113] on button "No Marks" at bounding box center [1100, 123] width 81 height 29
click at [1125, 157] on button "No Marks" at bounding box center [1100, 165] width 81 height 29
click at [820, 648] on div "100 % Back" at bounding box center [459, 419] width 758 height 709
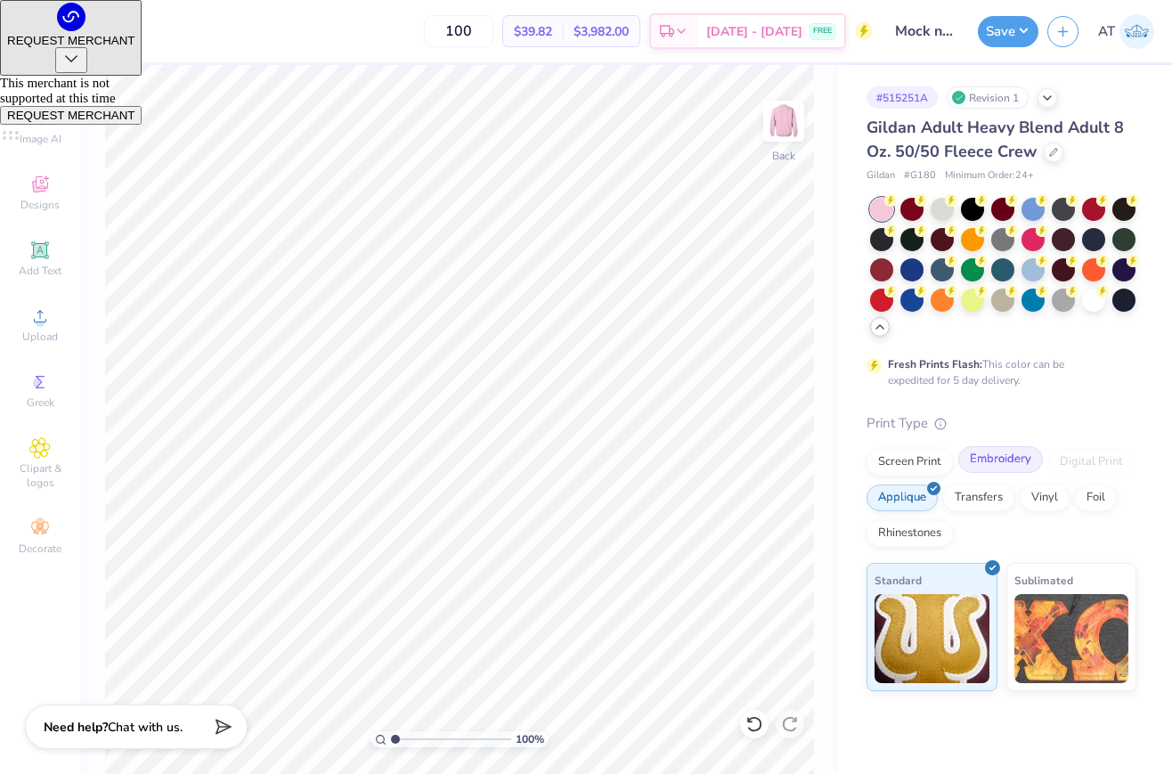
click at [1007, 457] on div "Embroidery" at bounding box center [1000, 459] width 85 height 27
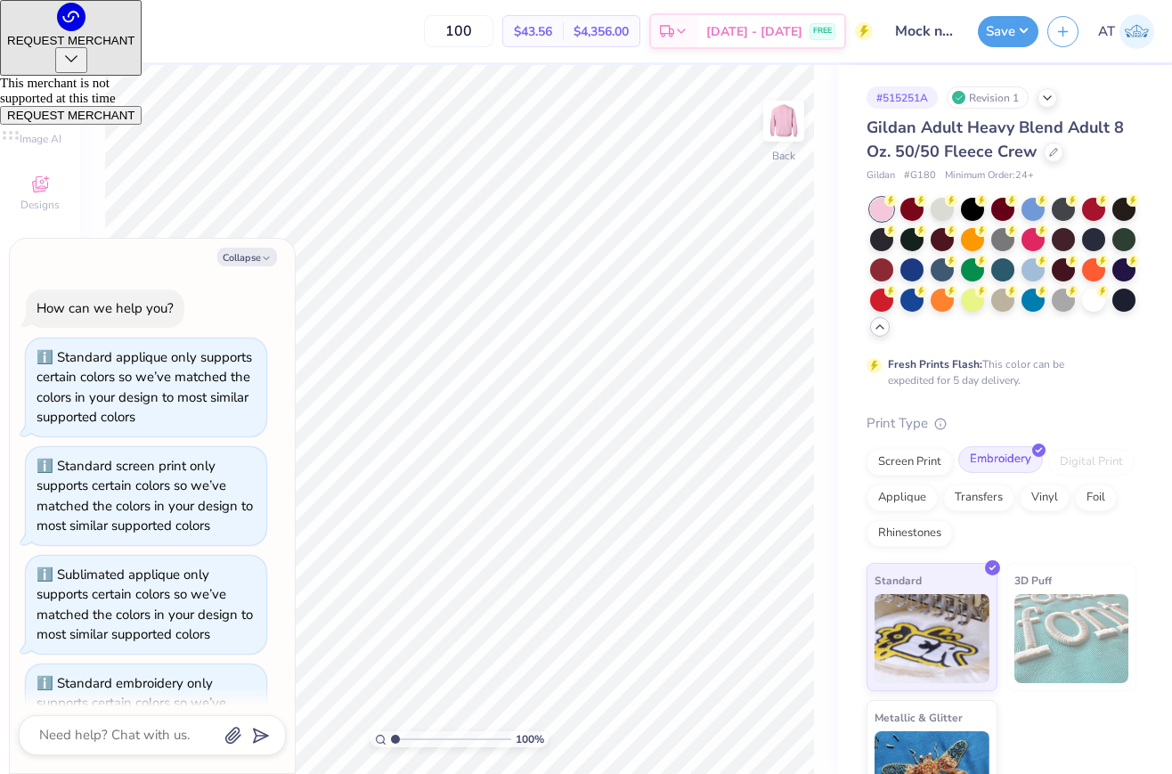
scroll to position [69, 0]
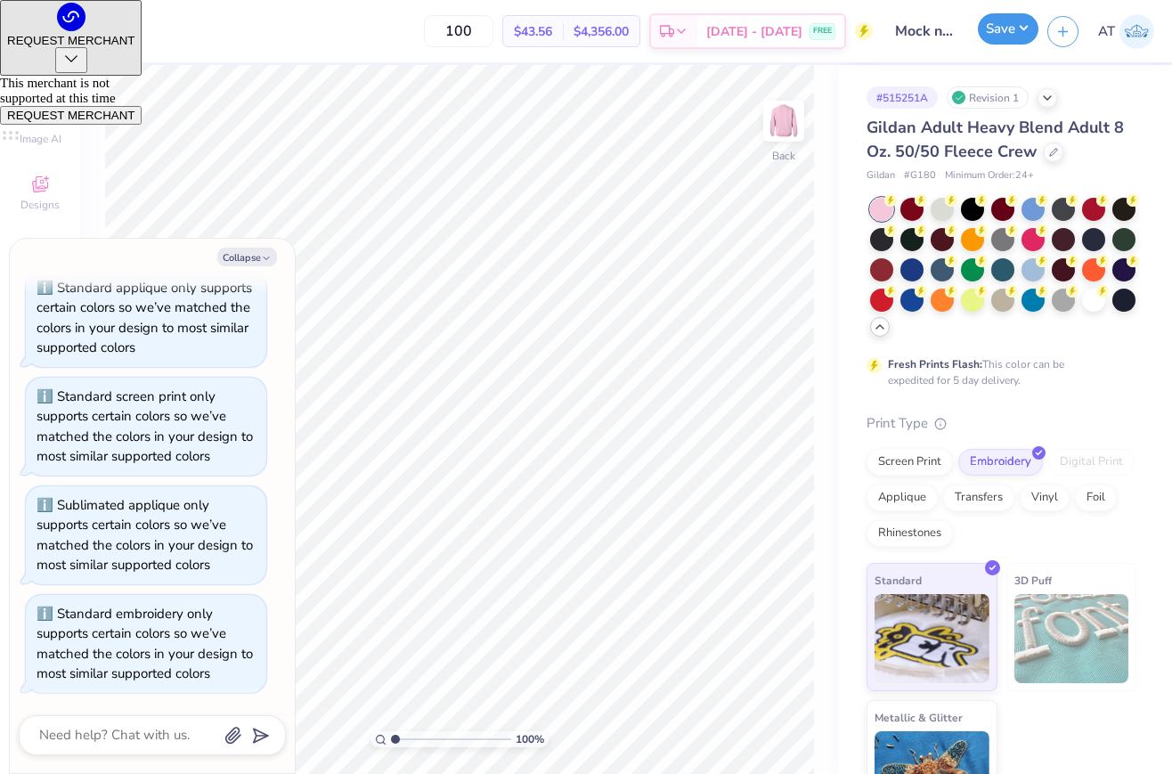
click at [1011, 35] on button "Save" at bounding box center [1008, 28] width 61 height 31
type textarea "x"
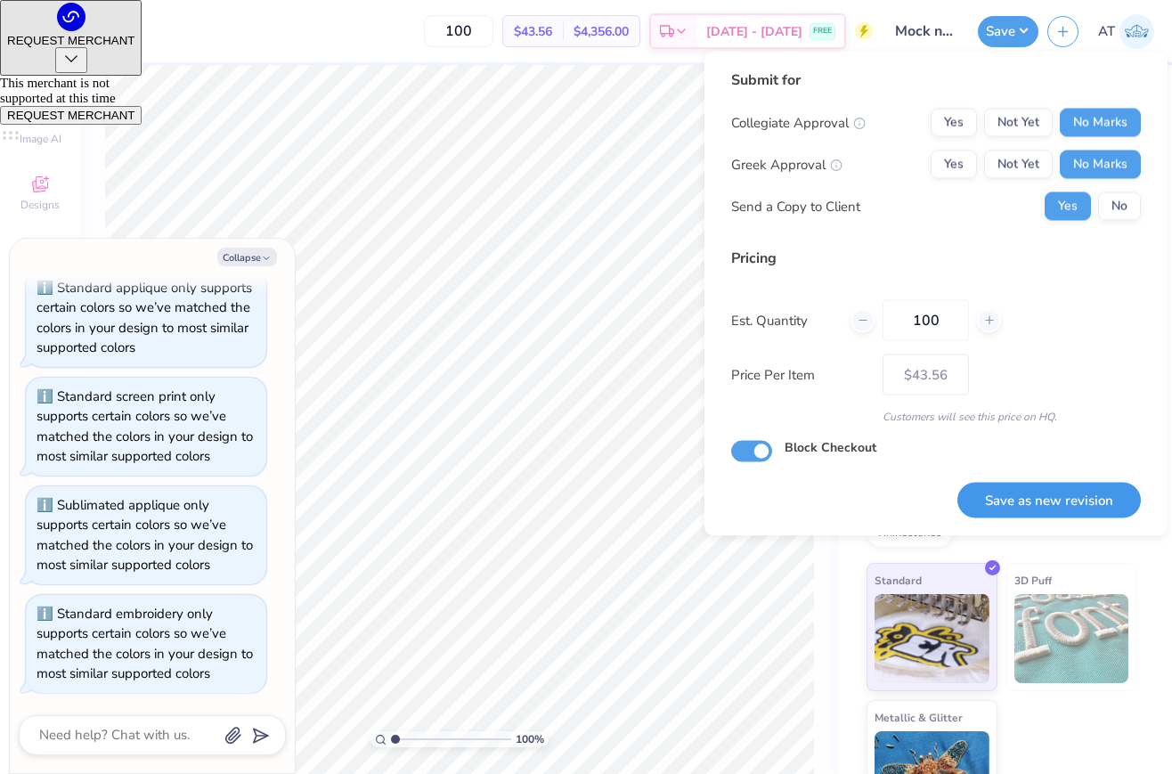
click at [1080, 506] on button "Save as new revision" at bounding box center [1049, 500] width 183 height 37
type input "$43.56"
type textarea "x"
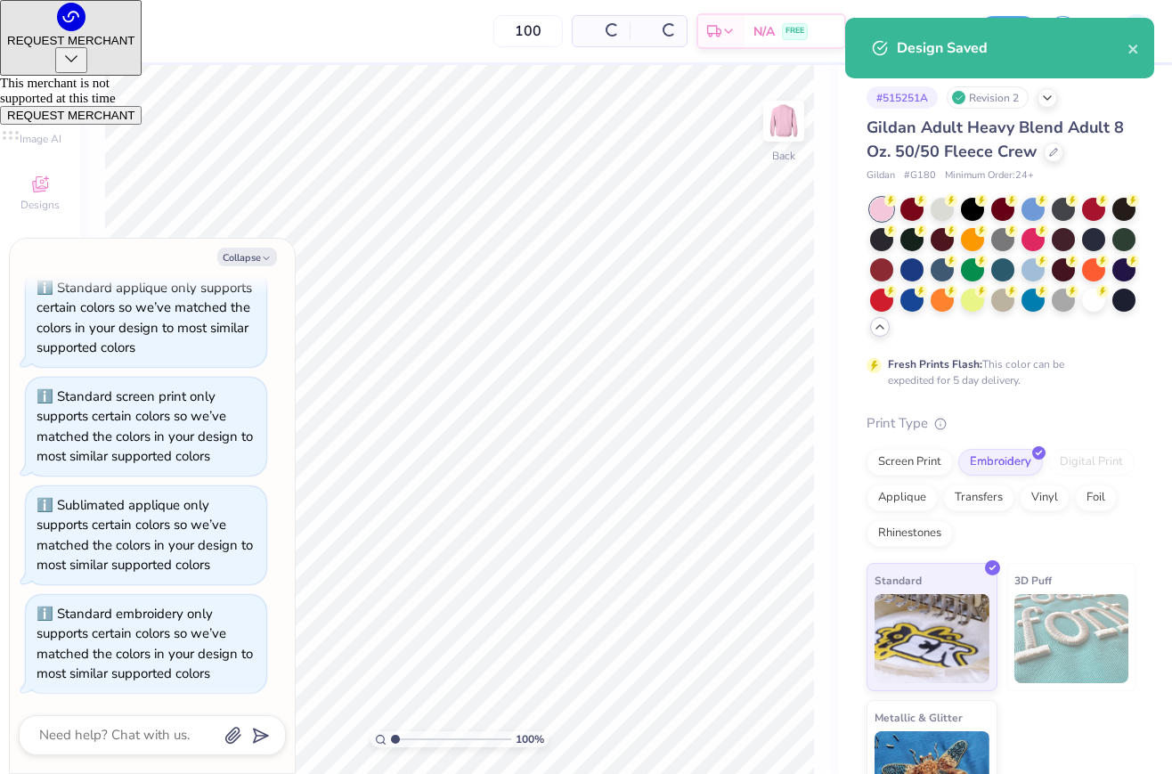
type input "– –"
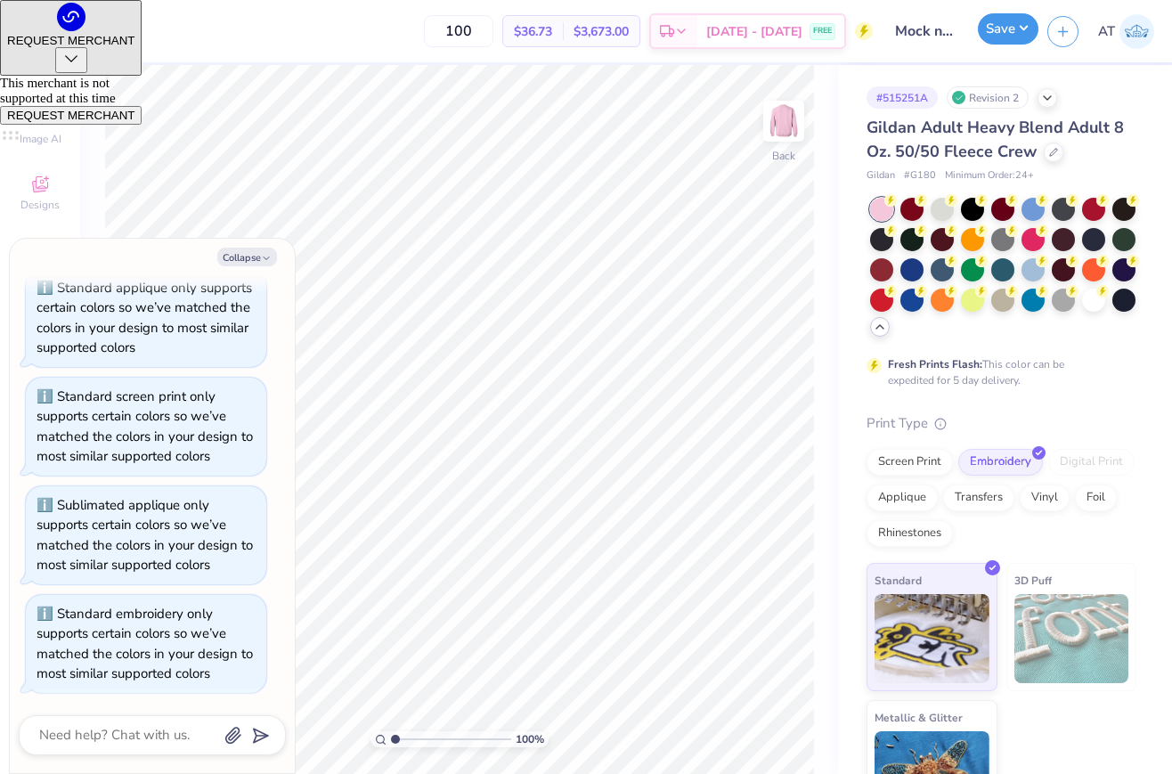
click at [1017, 27] on button "Save" at bounding box center [1008, 28] width 61 height 31
click at [52, 21] on div at bounding box center [62, 29] width 25 height 25
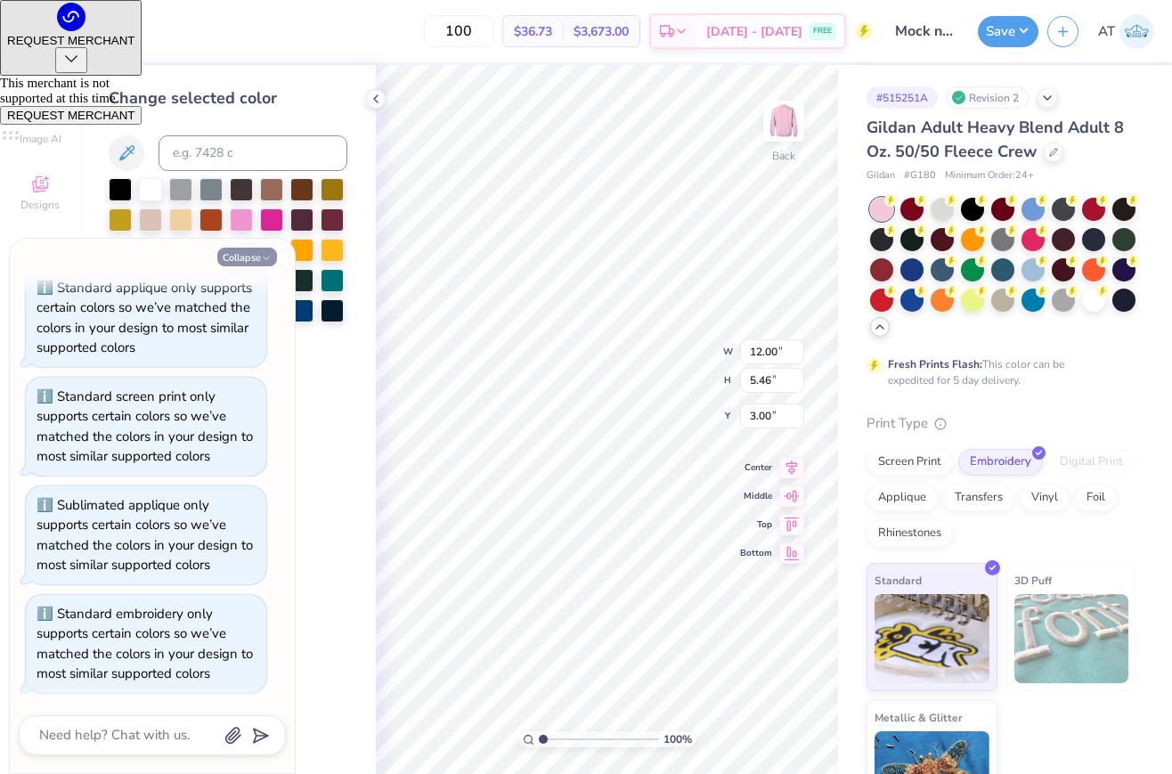
click at [272, 259] on button "Collapse" at bounding box center [247, 257] width 60 height 19
type textarea "x"
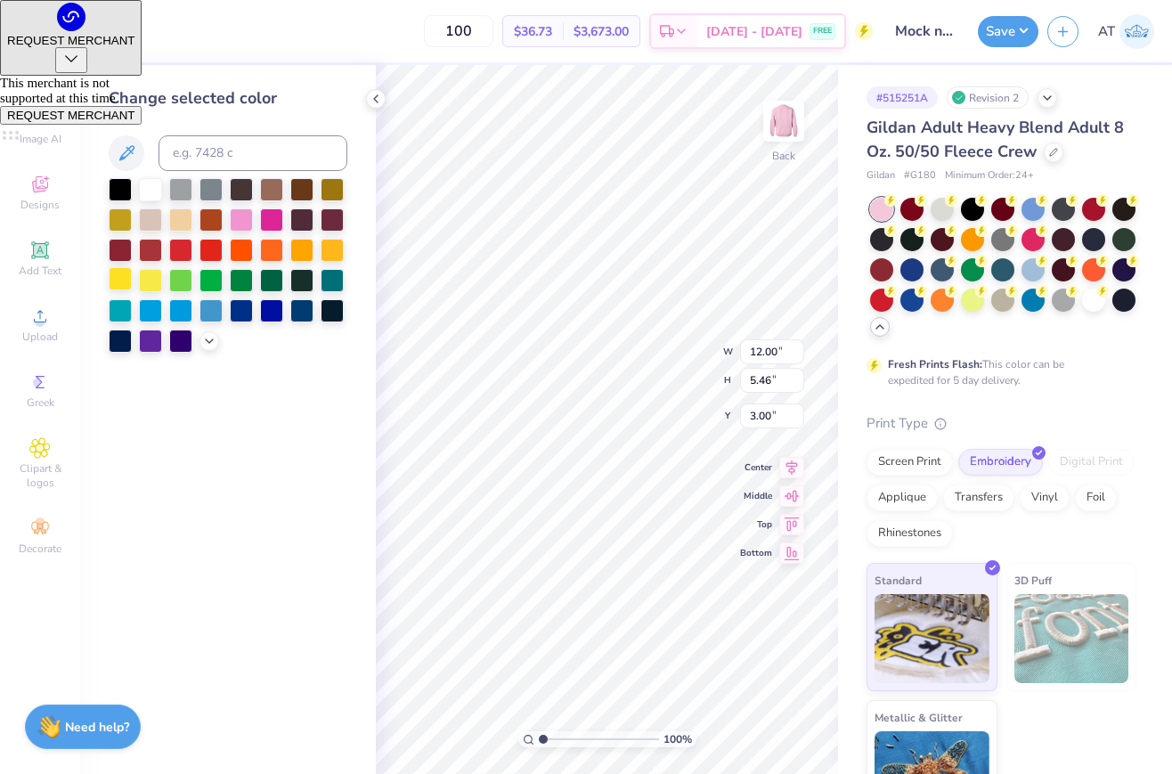
click at [117, 278] on div at bounding box center [120, 278] width 23 height 23
click at [146, 273] on div at bounding box center [150, 278] width 23 height 23
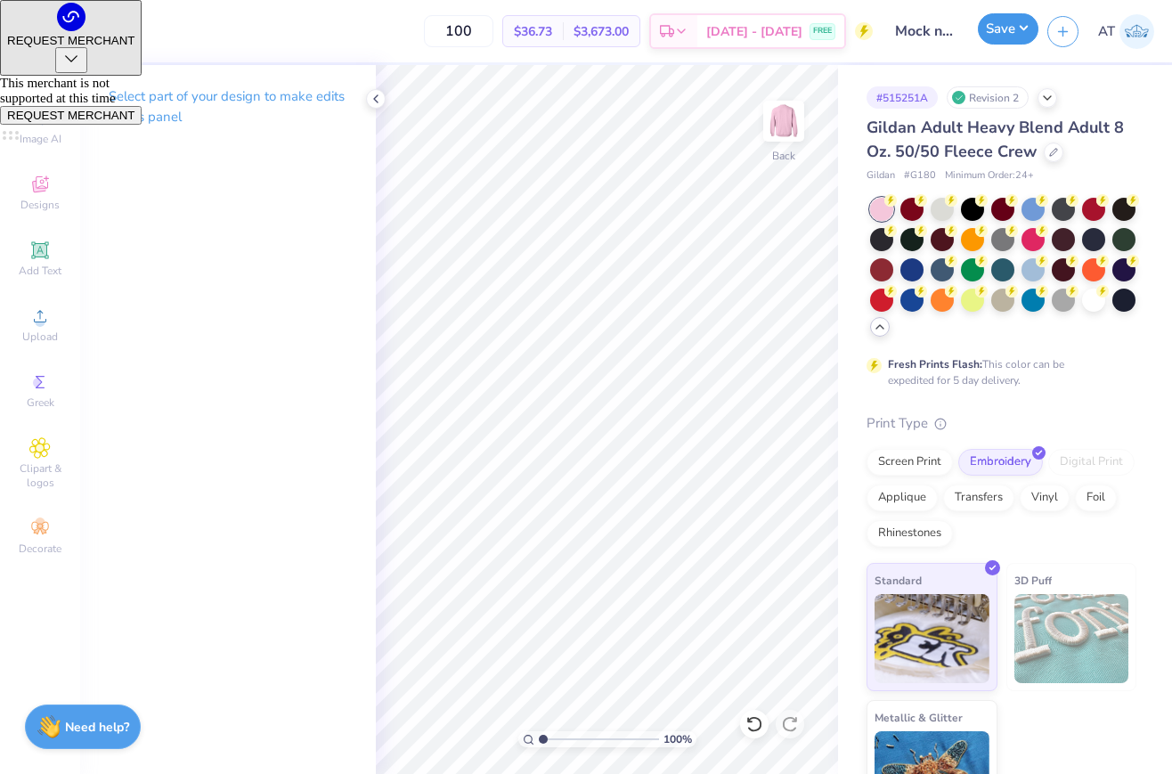
click at [1013, 40] on button "Save" at bounding box center [1008, 28] width 61 height 31
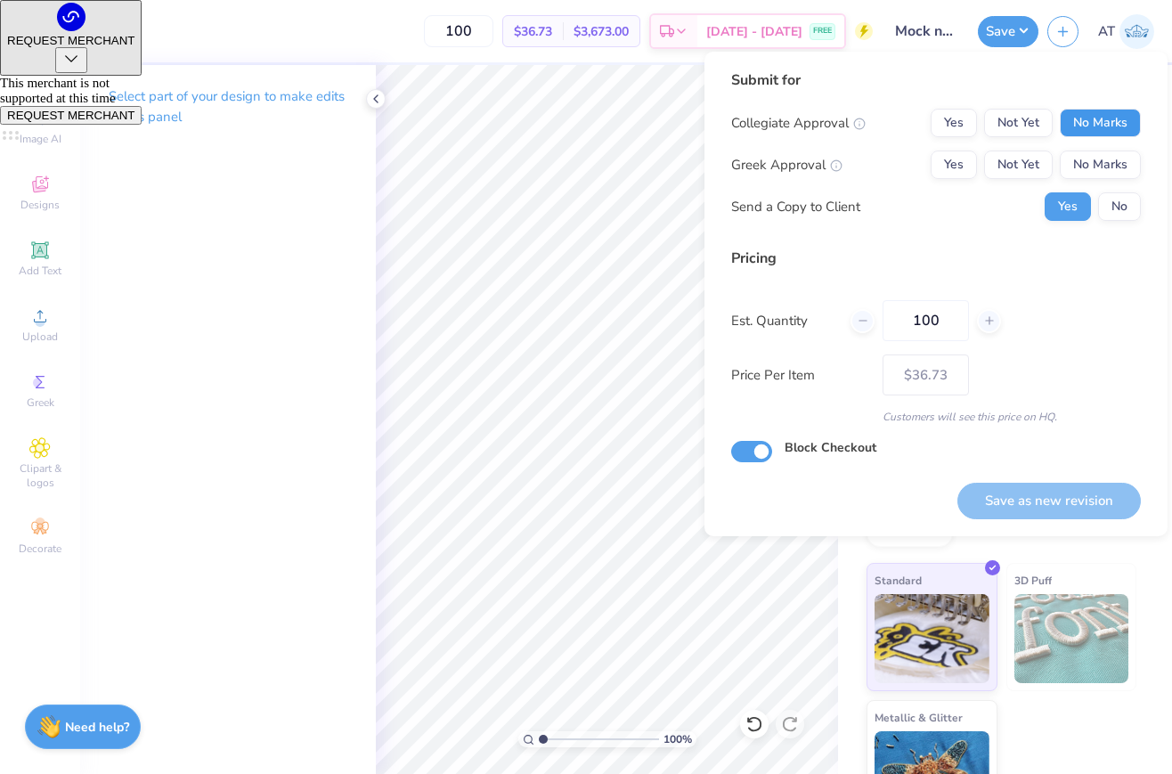
click at [1101, 125] on button "No Marks" at bounding box center [1100, 123] width 81 height 29
click at [1099, 153] on button "No Marks" at bounding box center [1100, 165] width 81 height 29
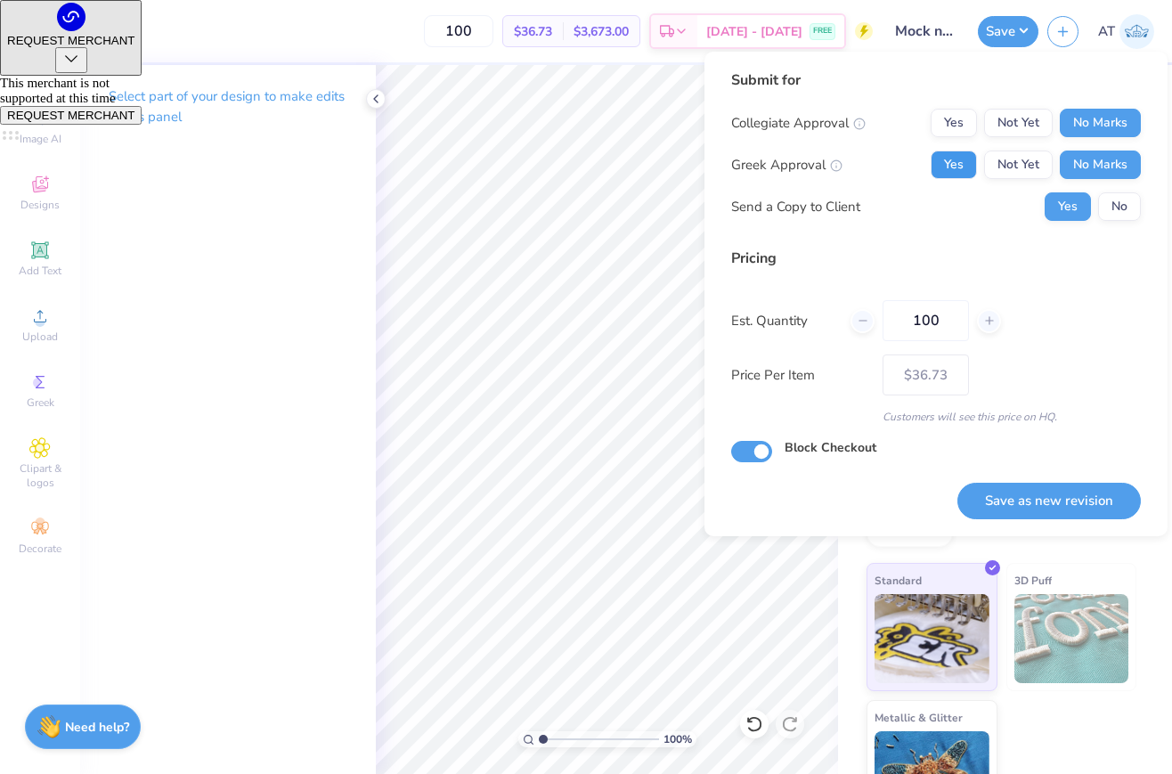
click at [950, 167] on button "Yes" at bounding box center [954, 165] width 46 height 29
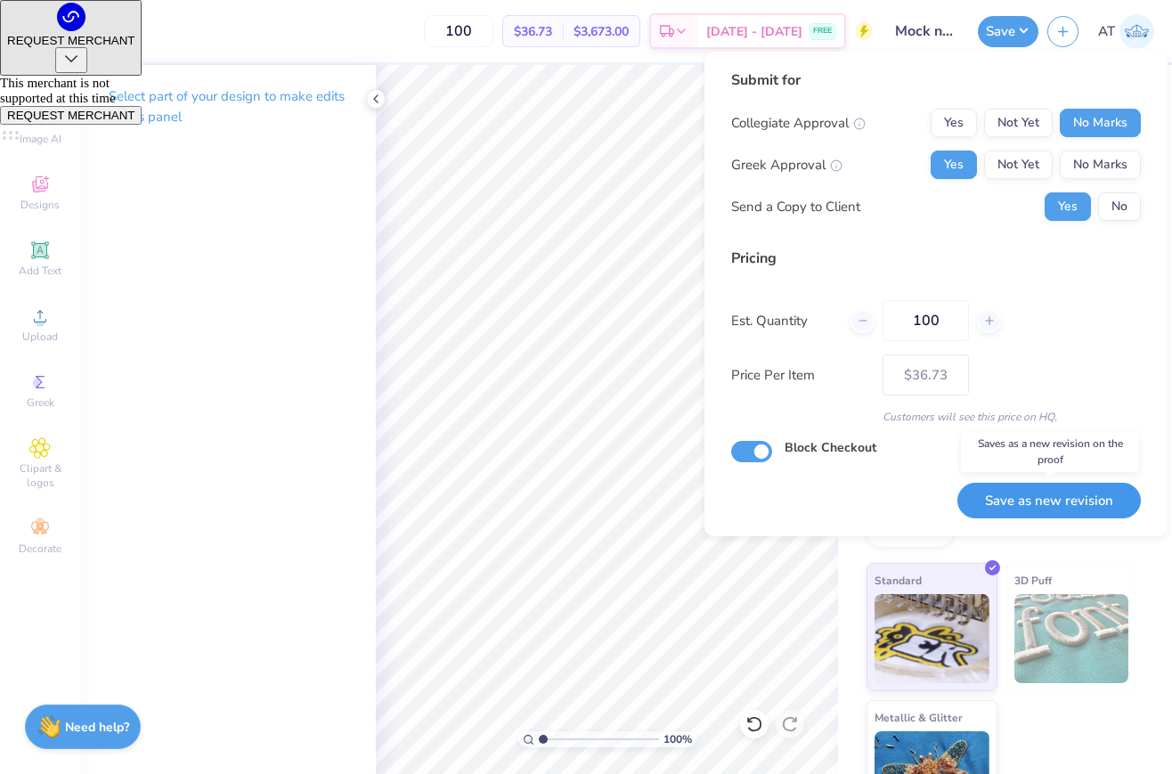
click at [1068, 496] on button "Save as new revision" at bounding box center [1049, 501] width 183 height 37
type input "– –"
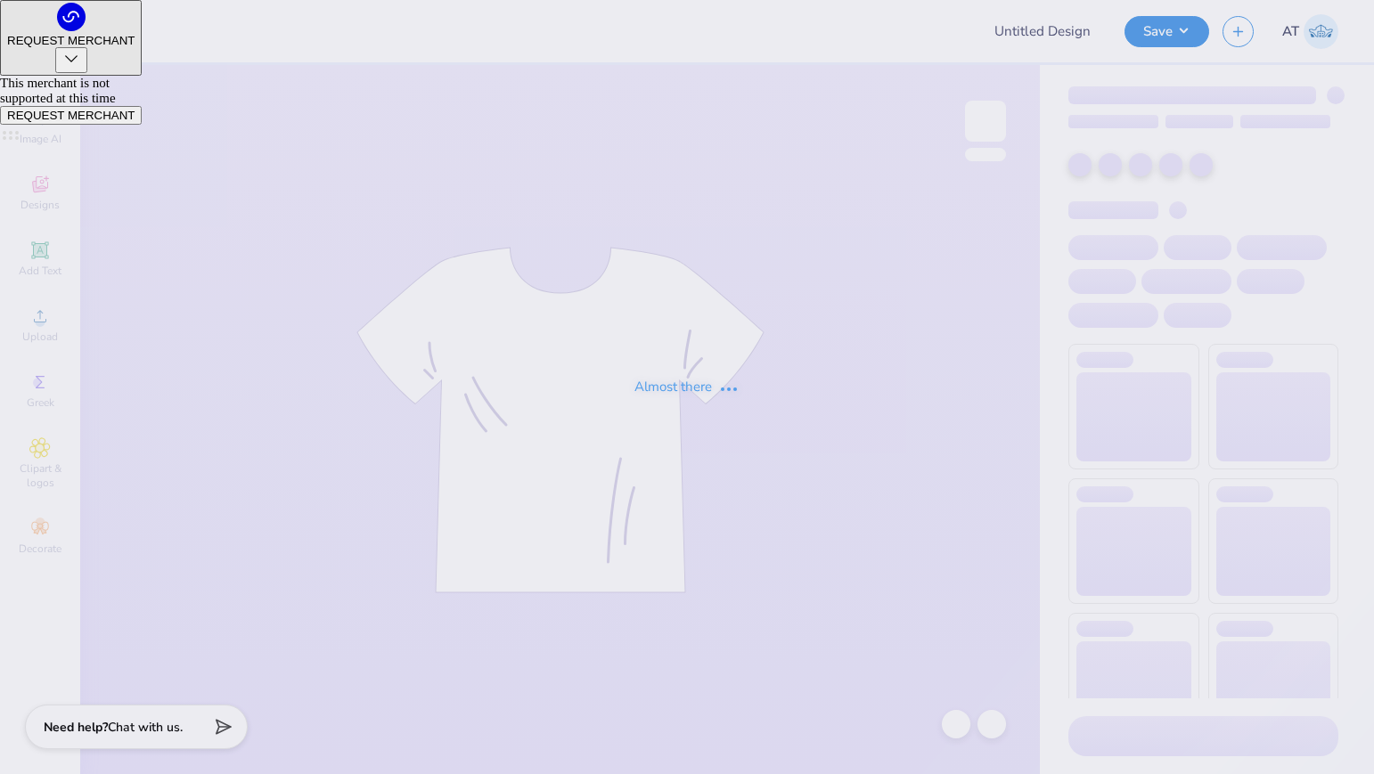
type input "Bloom where you belong"
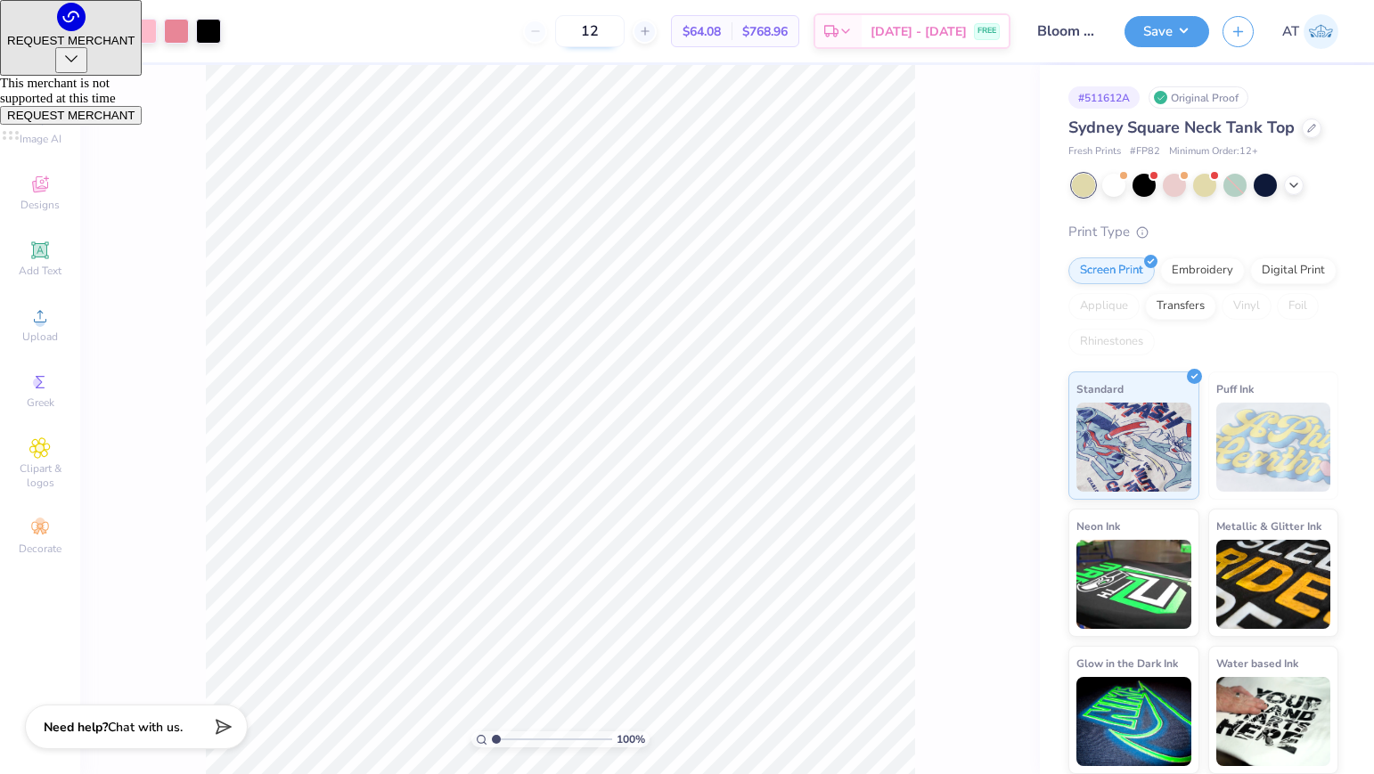
drag, startPoint x: 626, startPoint y: 34, endPoint x: 599, endPoint y: 34, distance: 27.6
click at [599, 34] on input "12" at bounding box center [589, 31] width 69 height 32
type input "60"
click at [1310, 122] on icon at bounding box center [1311, 126] width 9 height 9
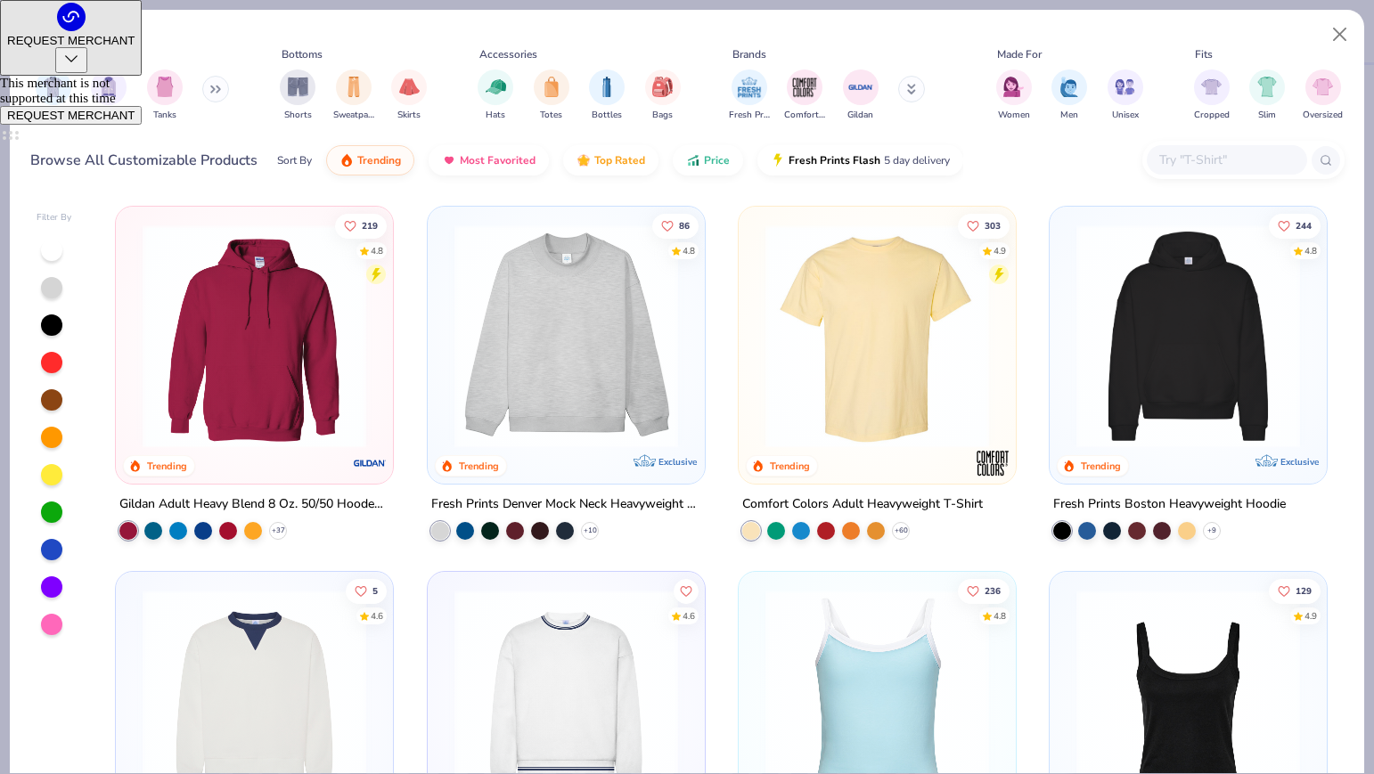
click at [1235, 167] on input "text" at bounding box center [1225, 160] width 137 height 20
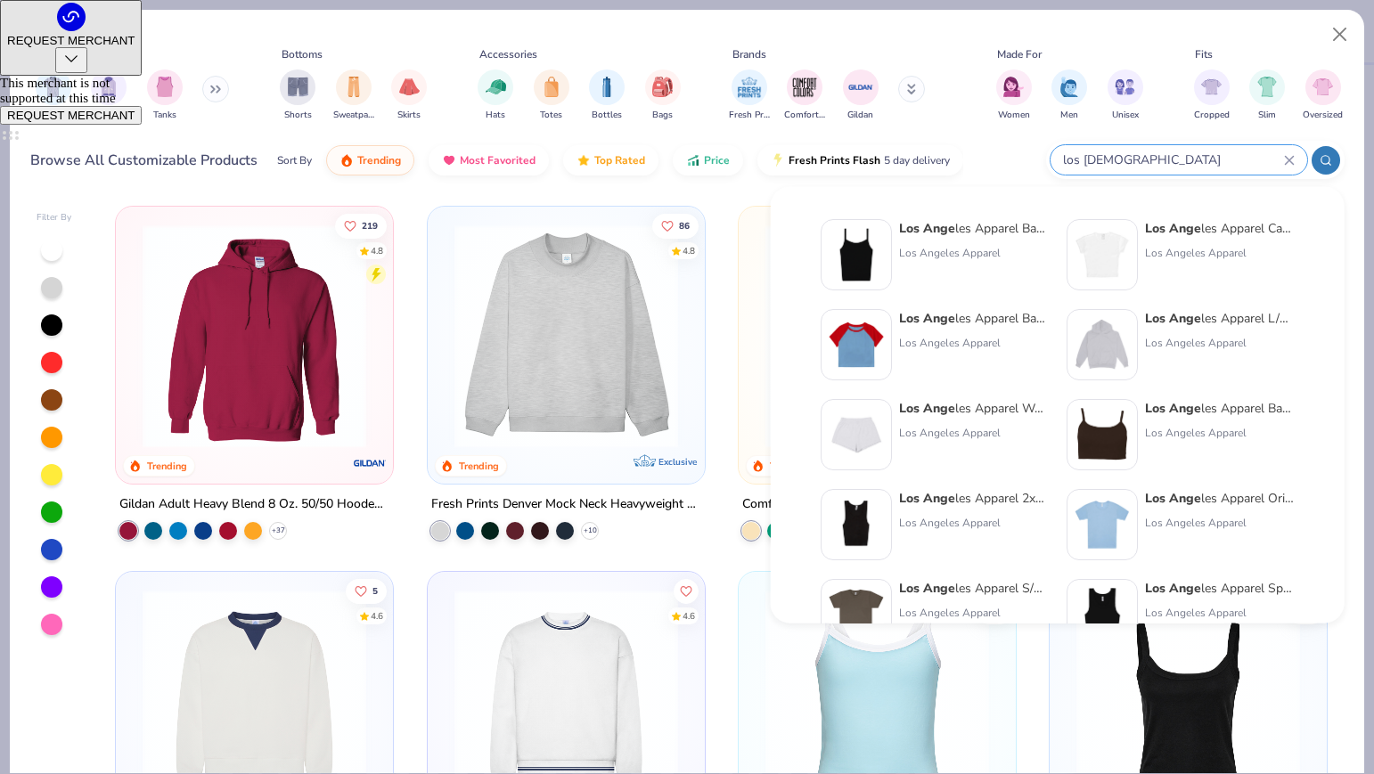
type input "los ange"
click at [831, 257] on img at bounding box center [855, 254] width 55 height 55
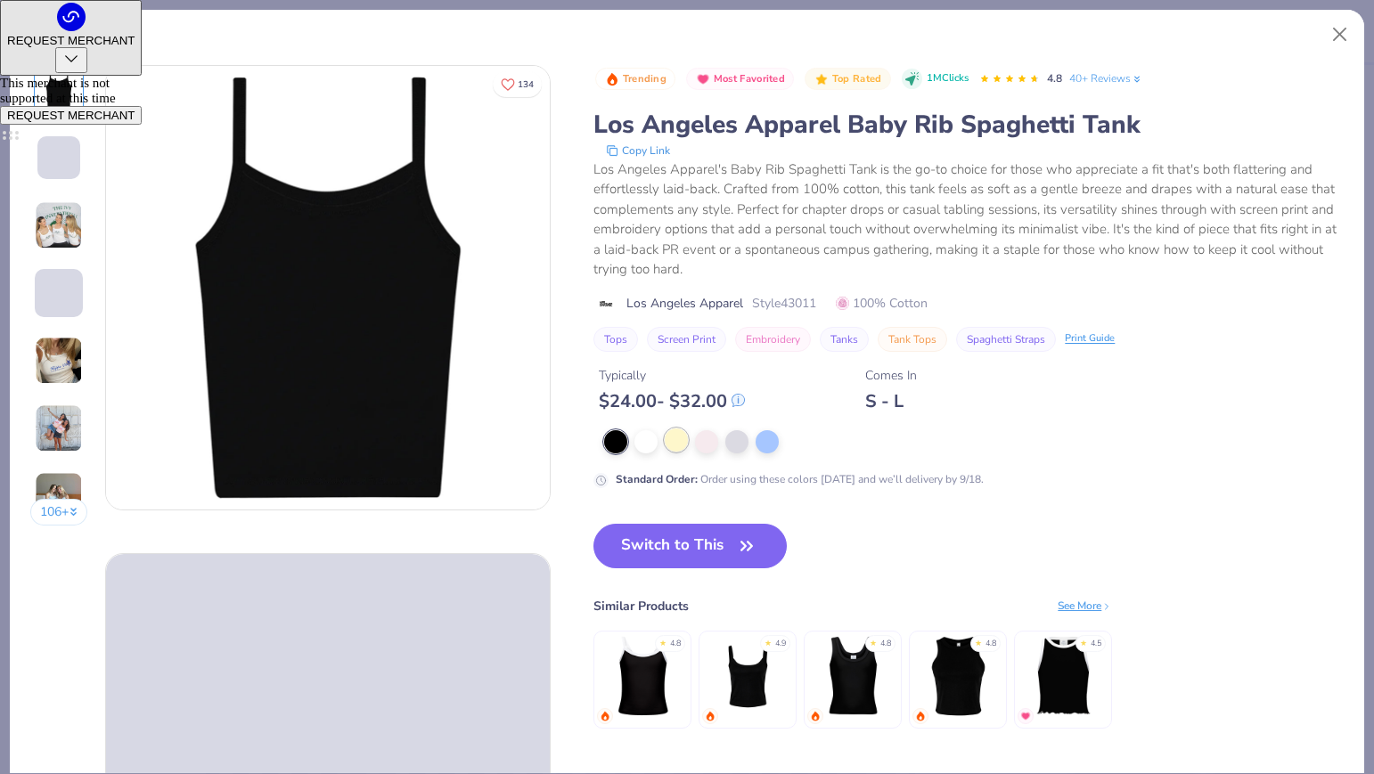
click at [672, 444] on div at bounding box center [676, 439] width 23 height 23
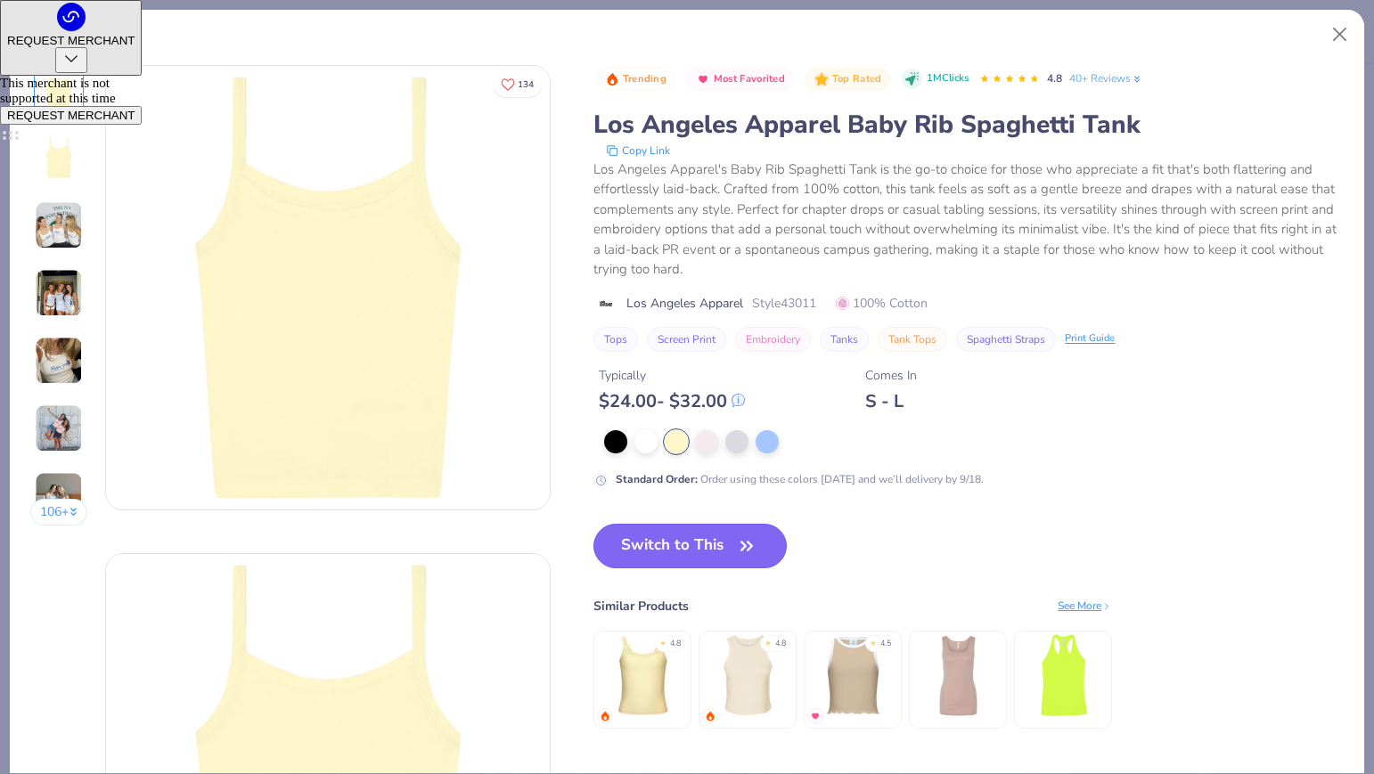
click at [679, 542] on button "Switch to This" at bounding box center [689, 546] width 193 height 45
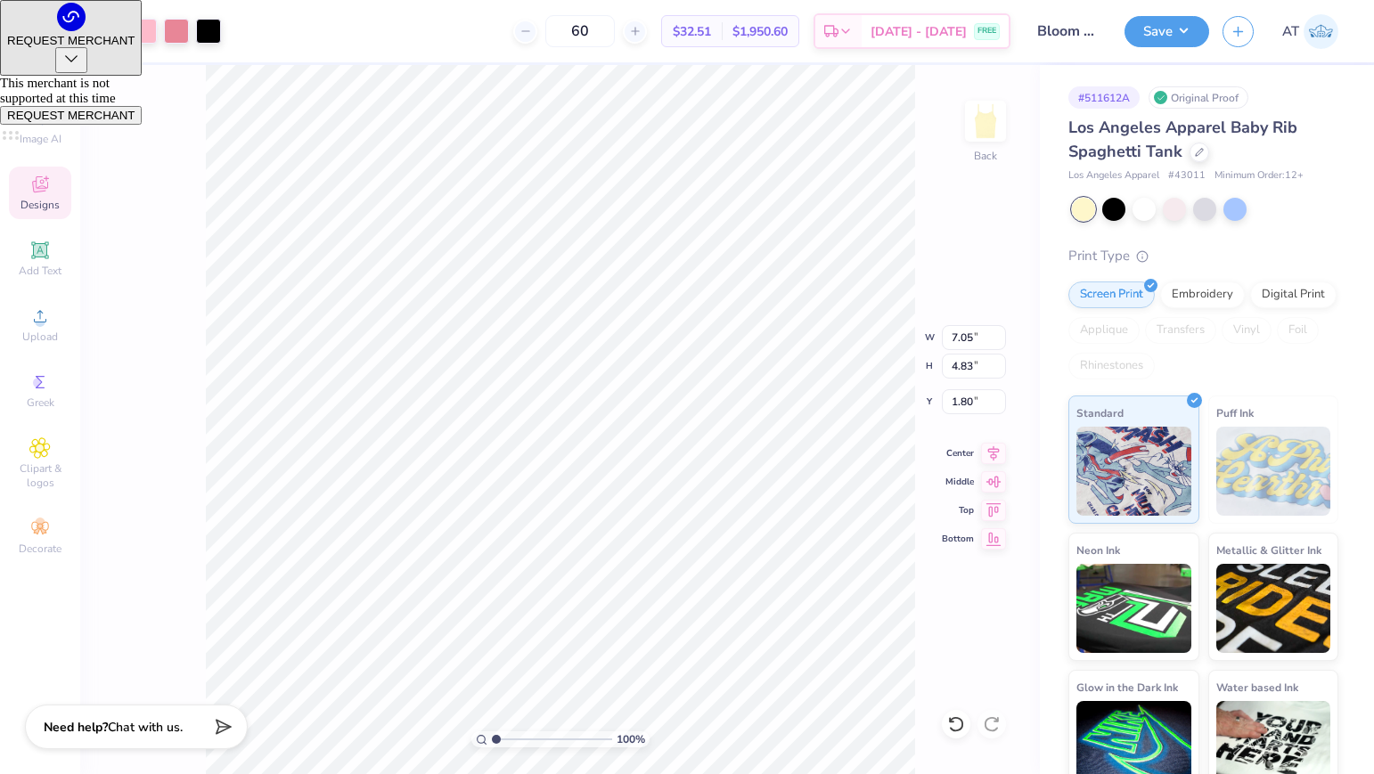
type input "1.80"
click at [119, 27] on div at bounding box center [112, 29] width 25 height 25
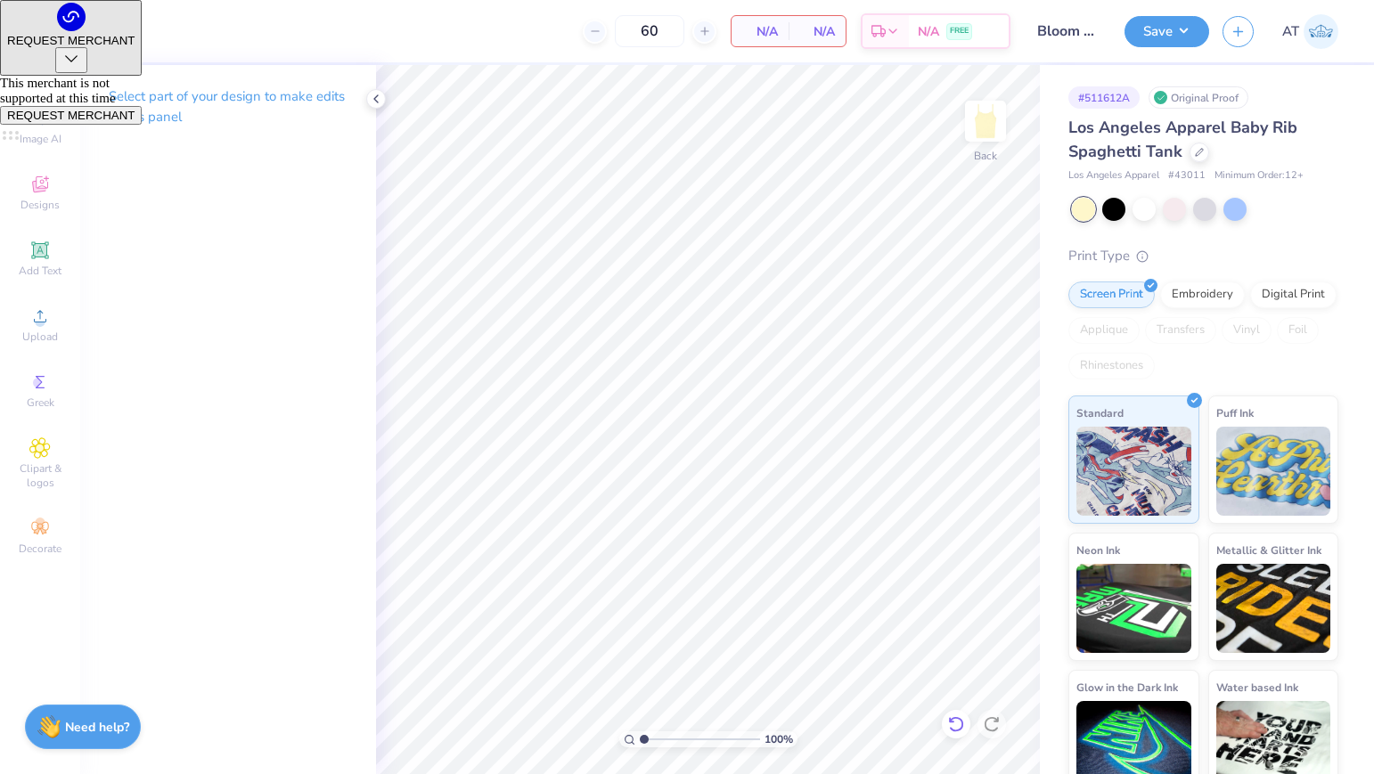
click at [952, 729] on icon at bounding box center [956, 724] width 18 height 18
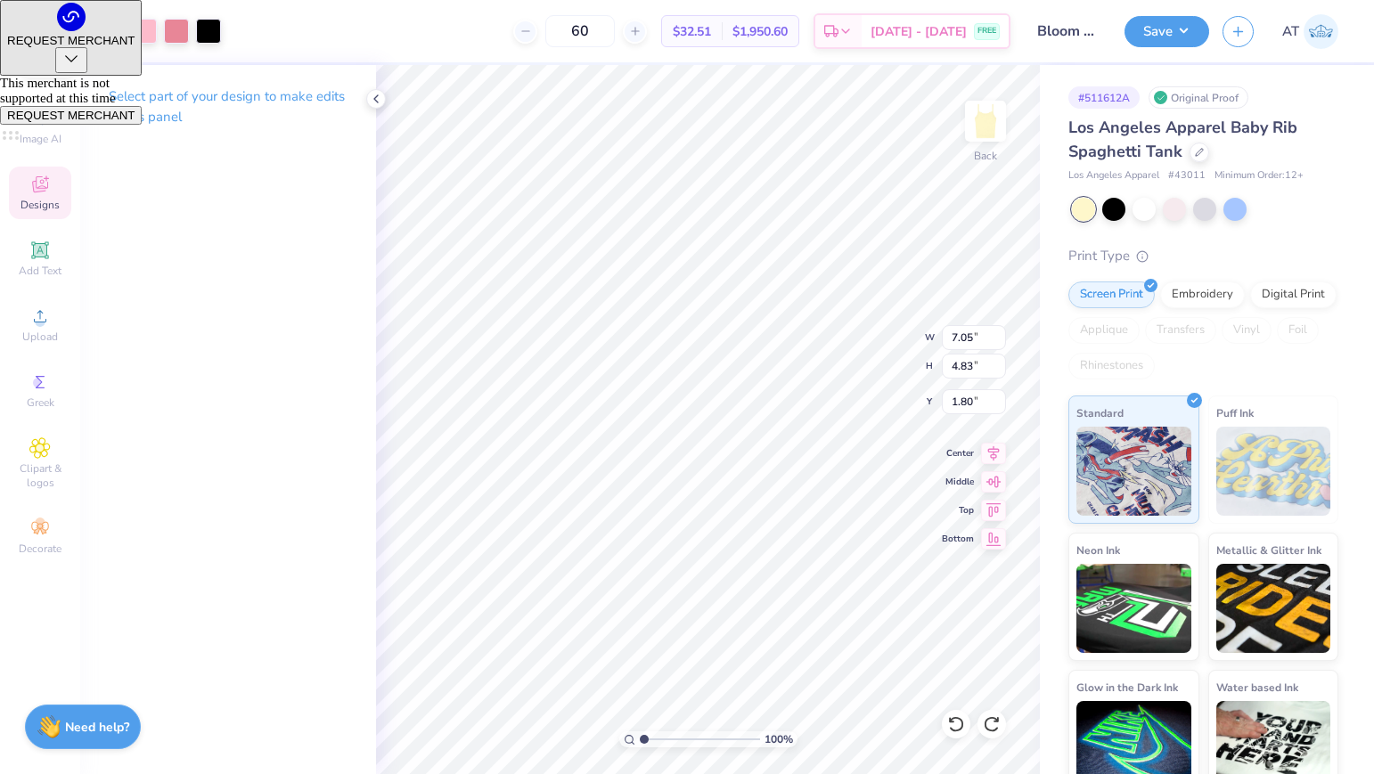
click at [55, 29] on div at bounding box center [48, 29] width 25 height 25
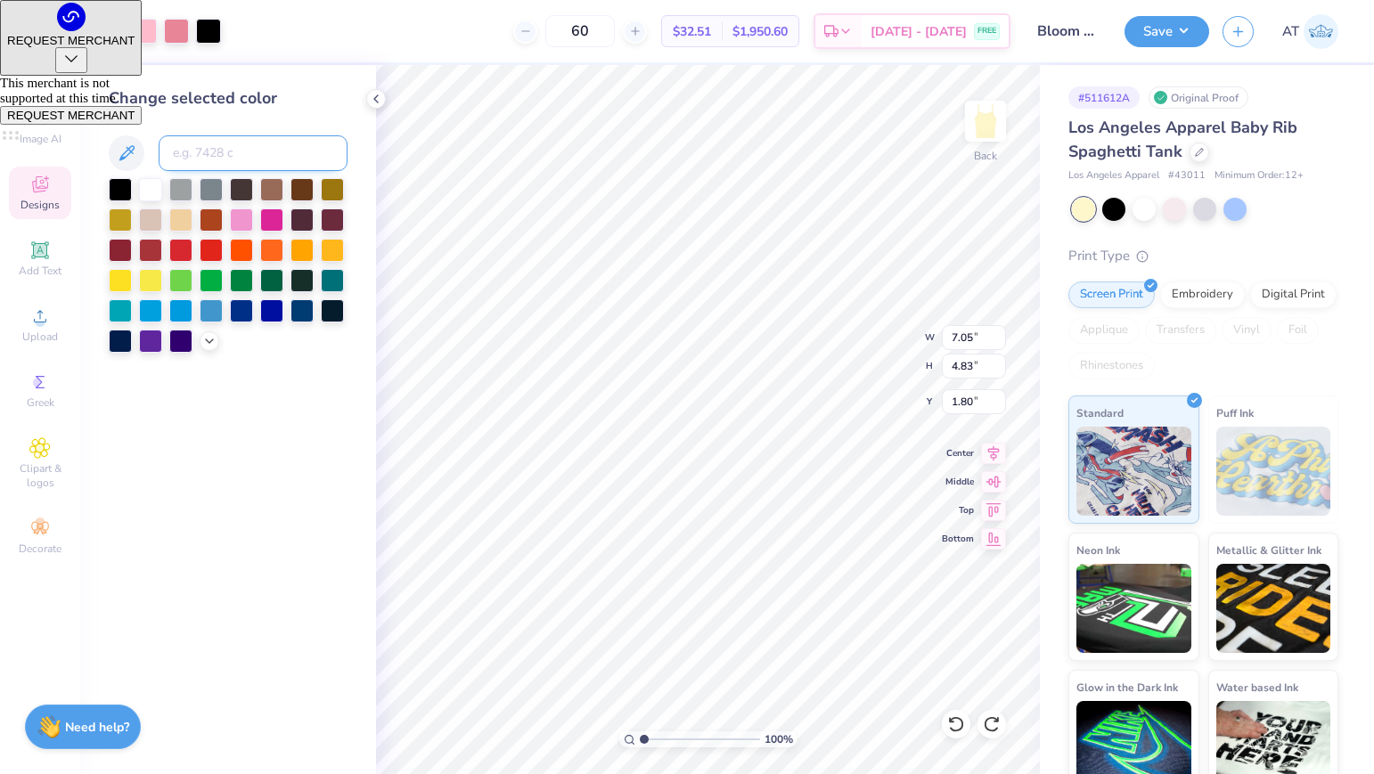
click at [286, 151] on input at bounding box center [253, 153] width 189 height 36
type input "182"
click at [110, 27] on div at bounding box center [112, 29] width 25 height 25
click at [151, 192] on div at bounding box center [150, 187] width 23 height 23
click at [958, 731] on icon at bounding box center [956, 724] width 18 height 18
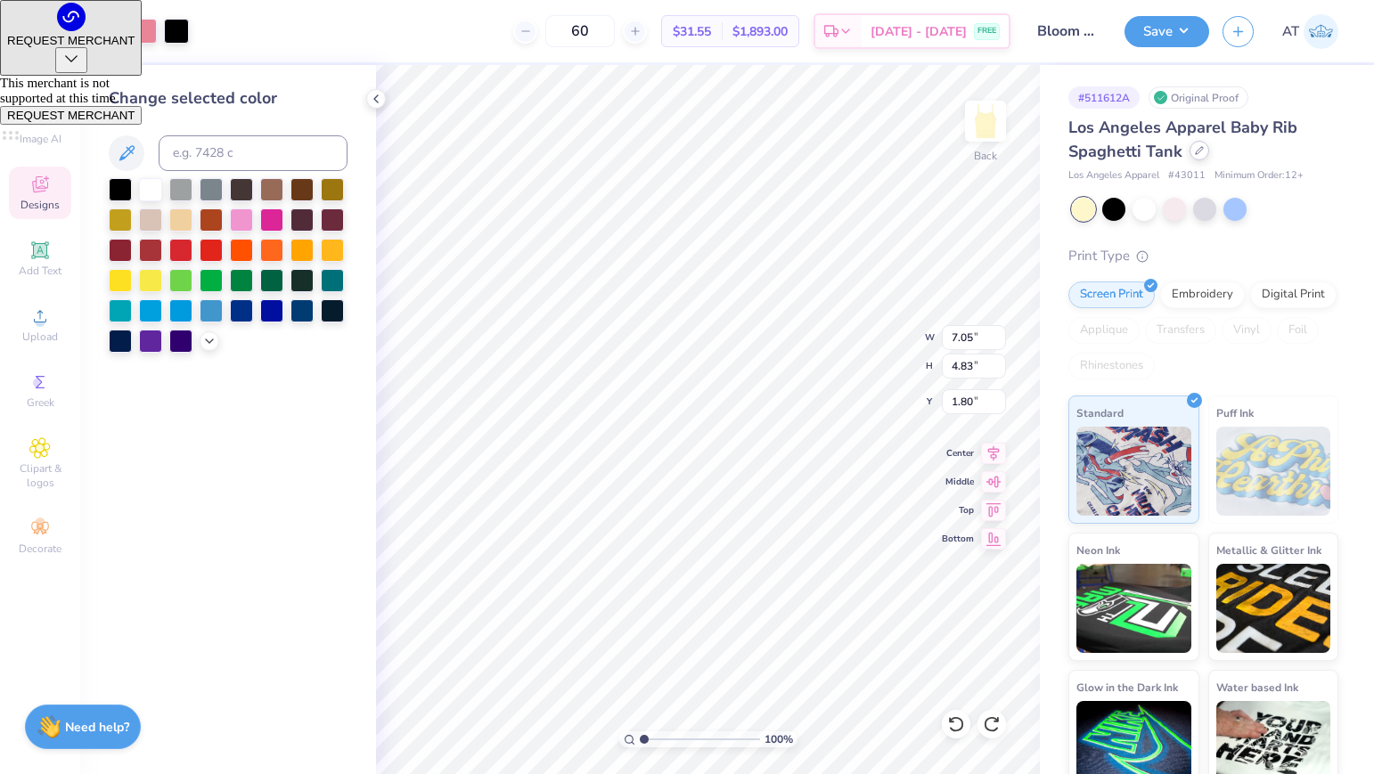
click at [1201, 153] on div at bounding box center [1199, 151] width 20 height 20
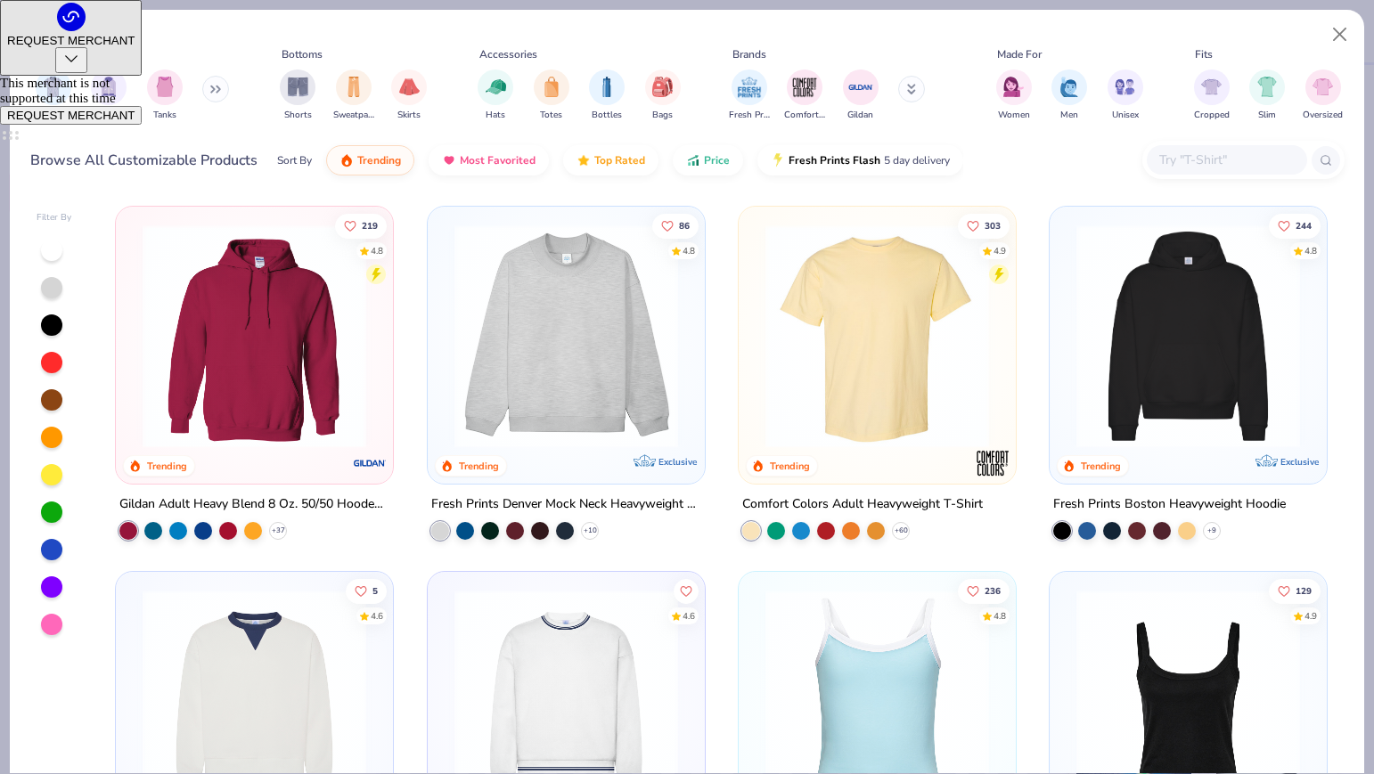
click at [1227, 176] on div at bounding box center [1243, 160] width 202 height 38
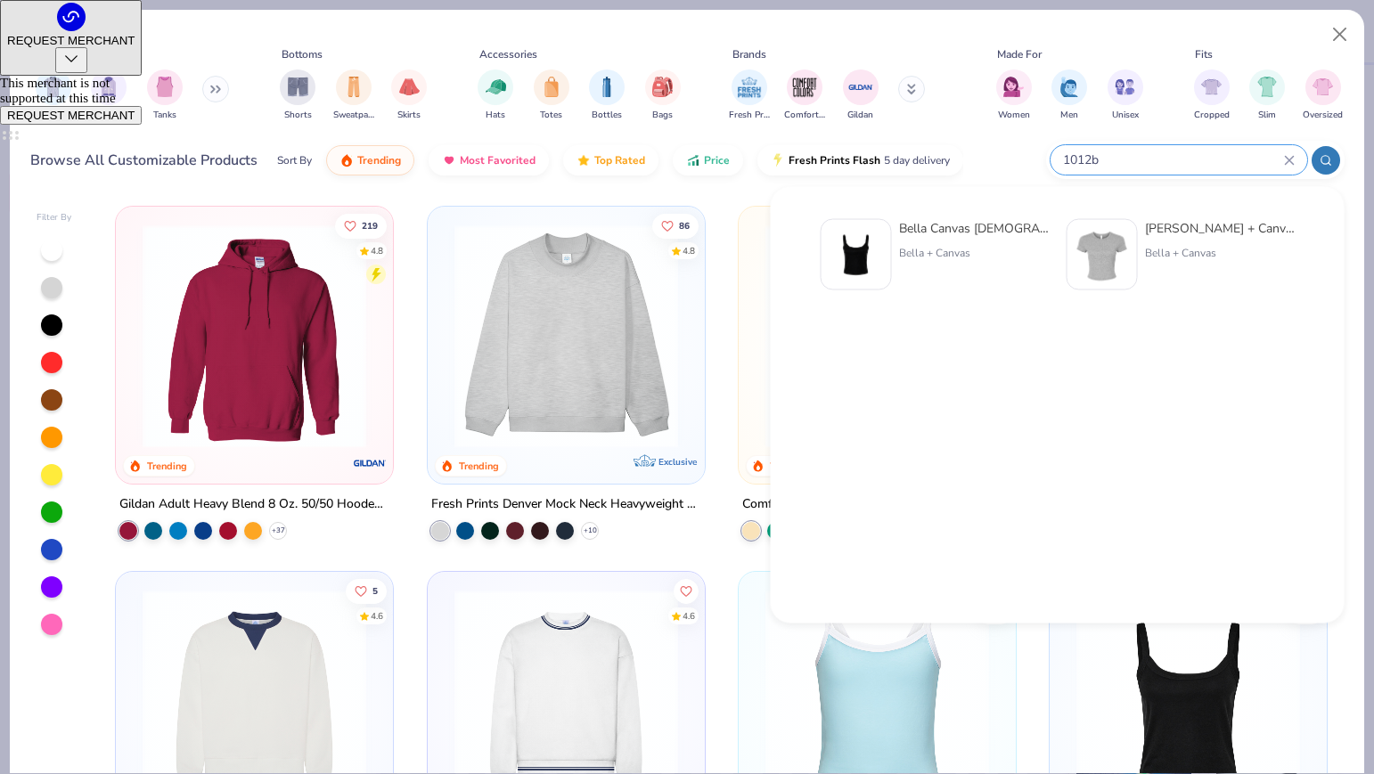
type input "1012b"
click at [963, 250] on div "Bella + Canvas" at bounding box center [974, 253] width 150 height 16
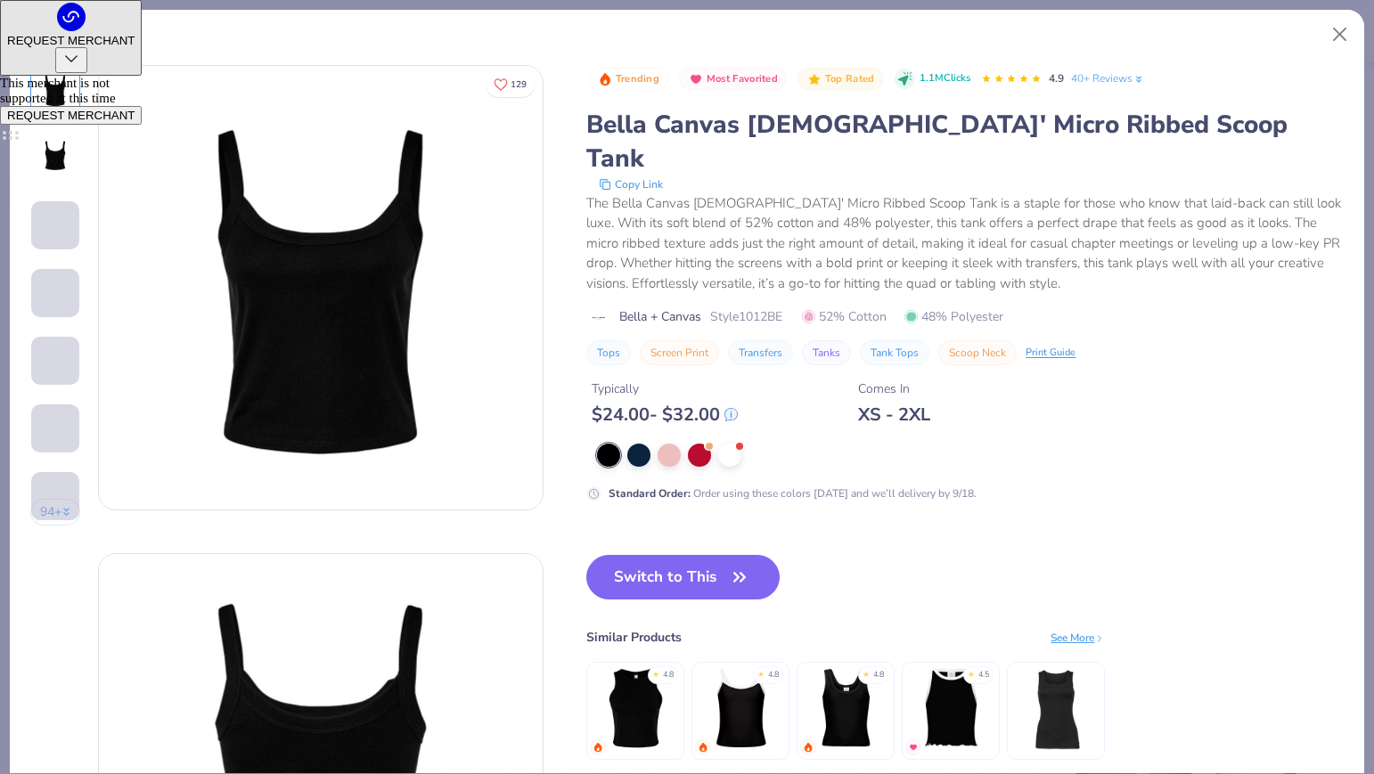
click at [734, 444] on div "Standard Order : Order using these colors today and we’ll delivery by 9/18." at bounding box center [942, 473] width 713 height 58
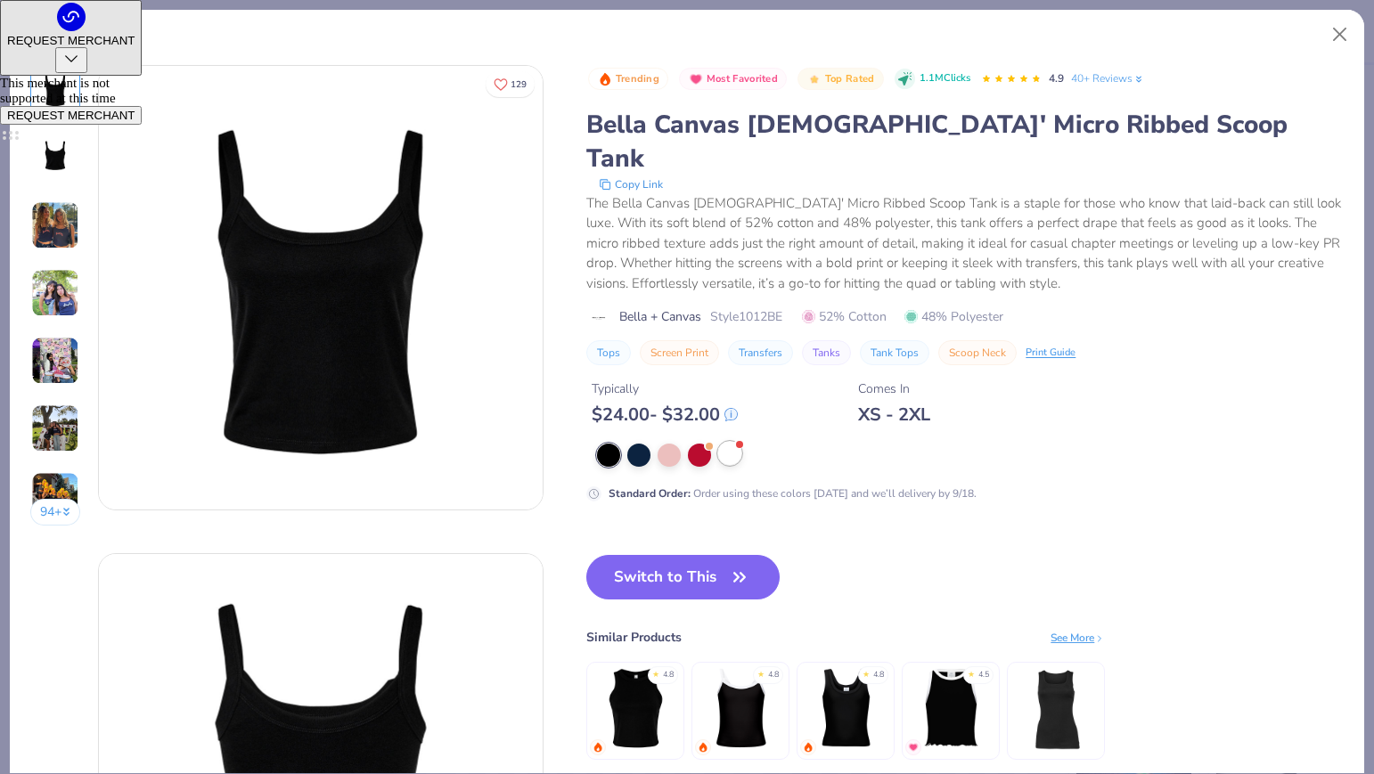
click at [730, 442] on div at bounding box center [729, 453] width 23 height 23
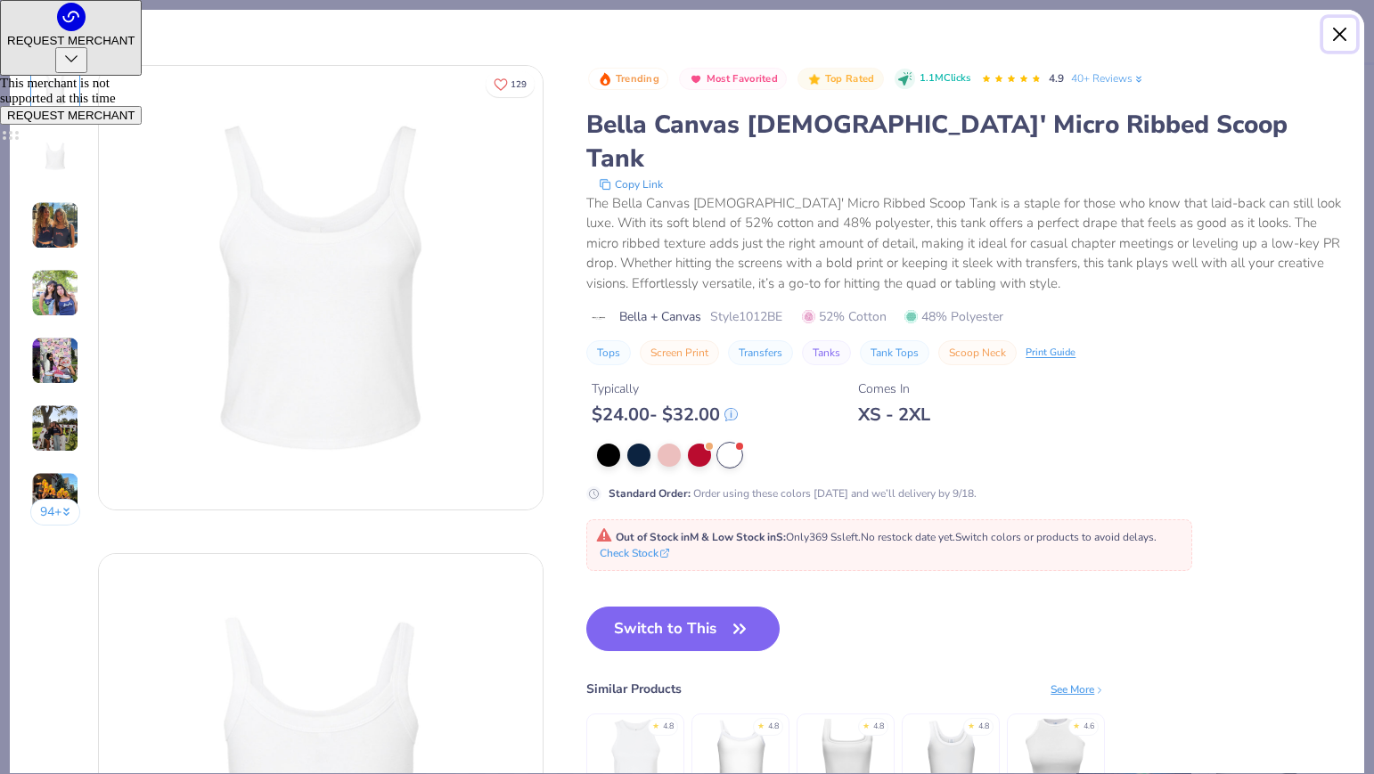
click at [1339, 43] on button "Close" at bounding box center [1340, 35] width 34 height 34
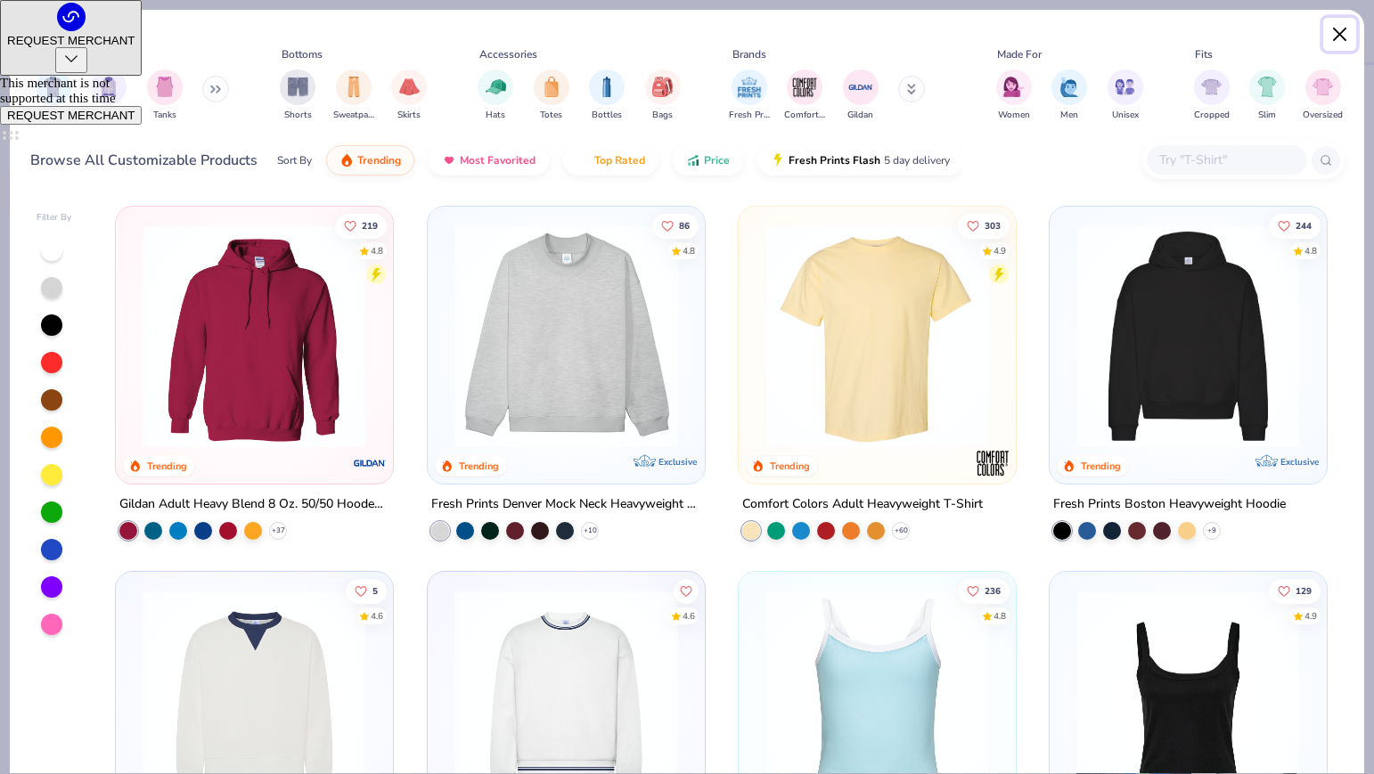
click at [1345, 37] on button "Close" at bounding box center [1340, 35] width 34 height 34
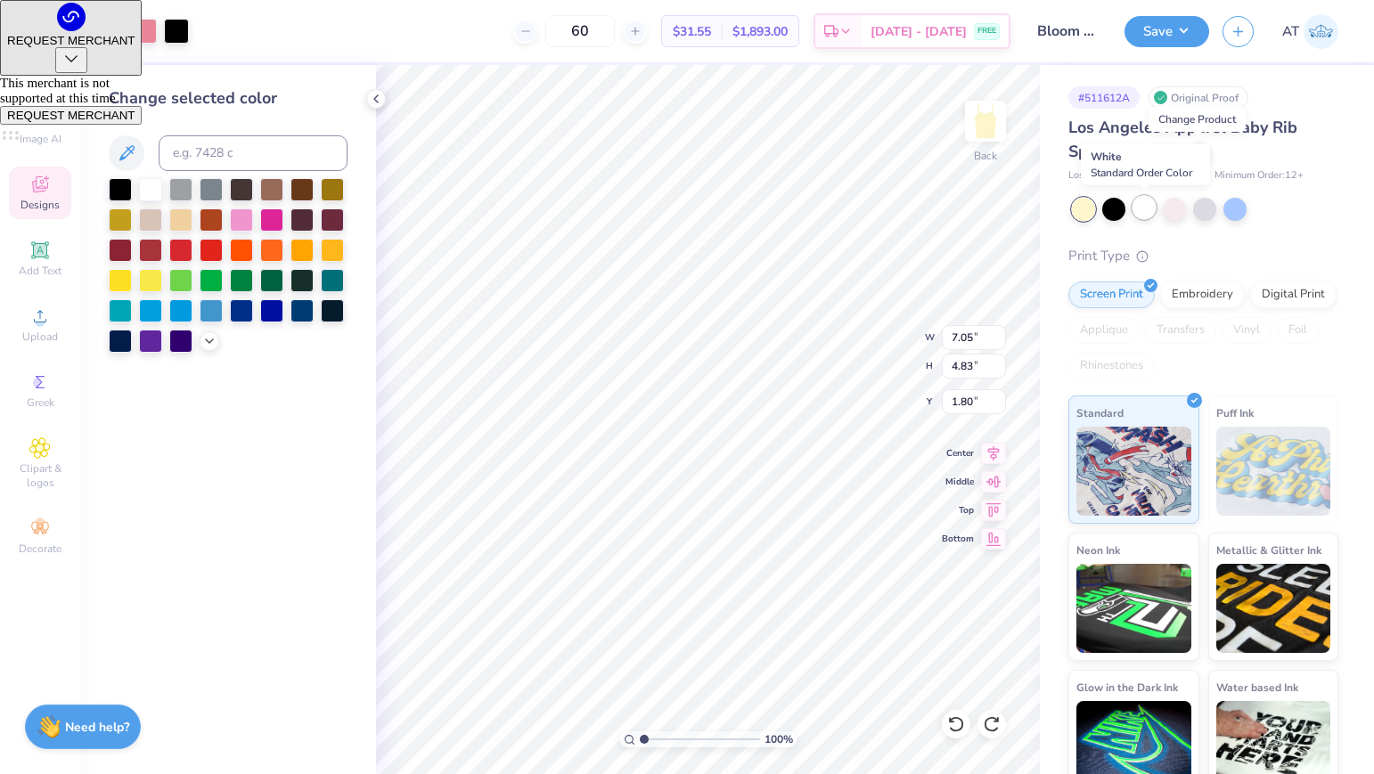
click at [1145, 209] on div at bounding box center [1143, 207] width 23 height 23
click at [1200, 154] on icon at bounding box center [1199, 150] width 9 height 9
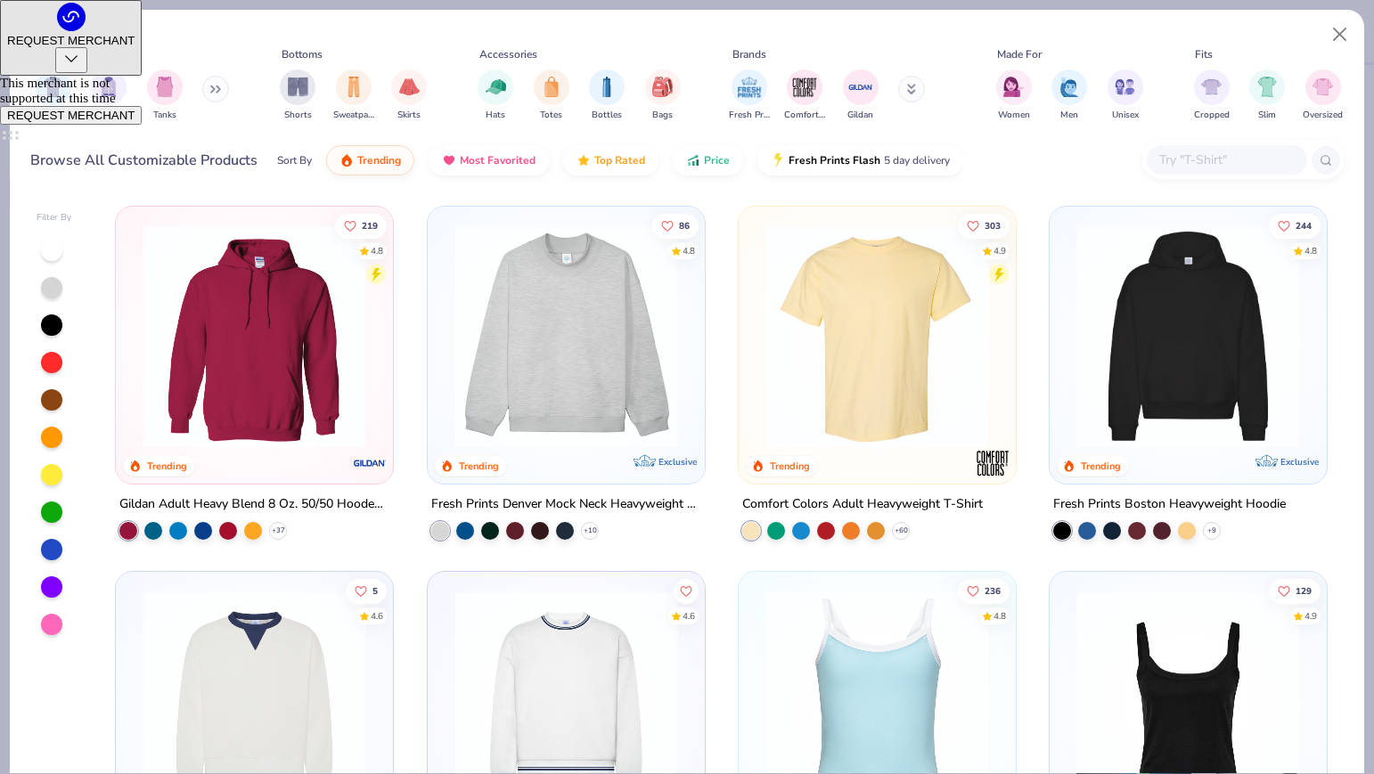
click at [1252, 153] on input "text" at bounding box center [1225, 160] width 137 height 20
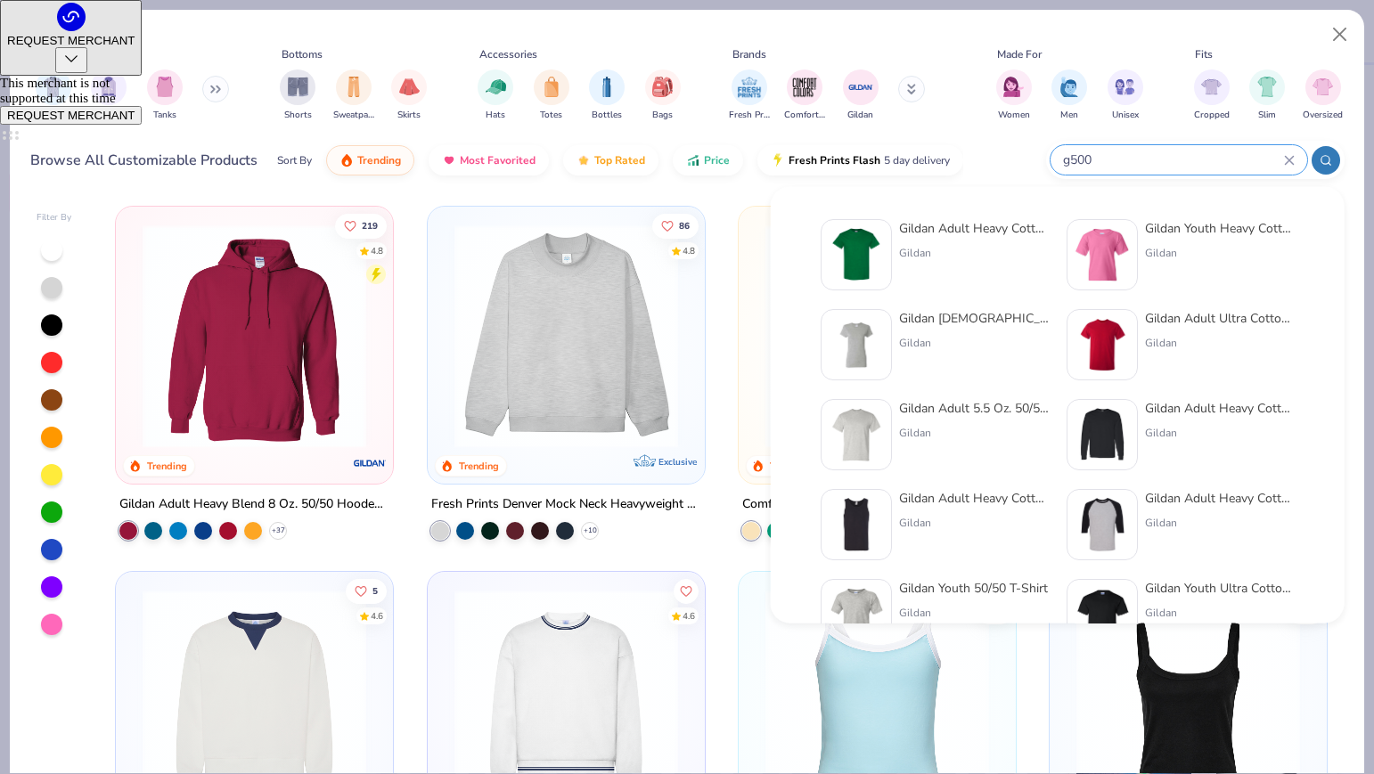
type input "g500"
click at [948, 242] on div "Gildan Adult Heavy Cotton T-Shirt Gildan" at bounding box center [974, 254] width 150 height 71
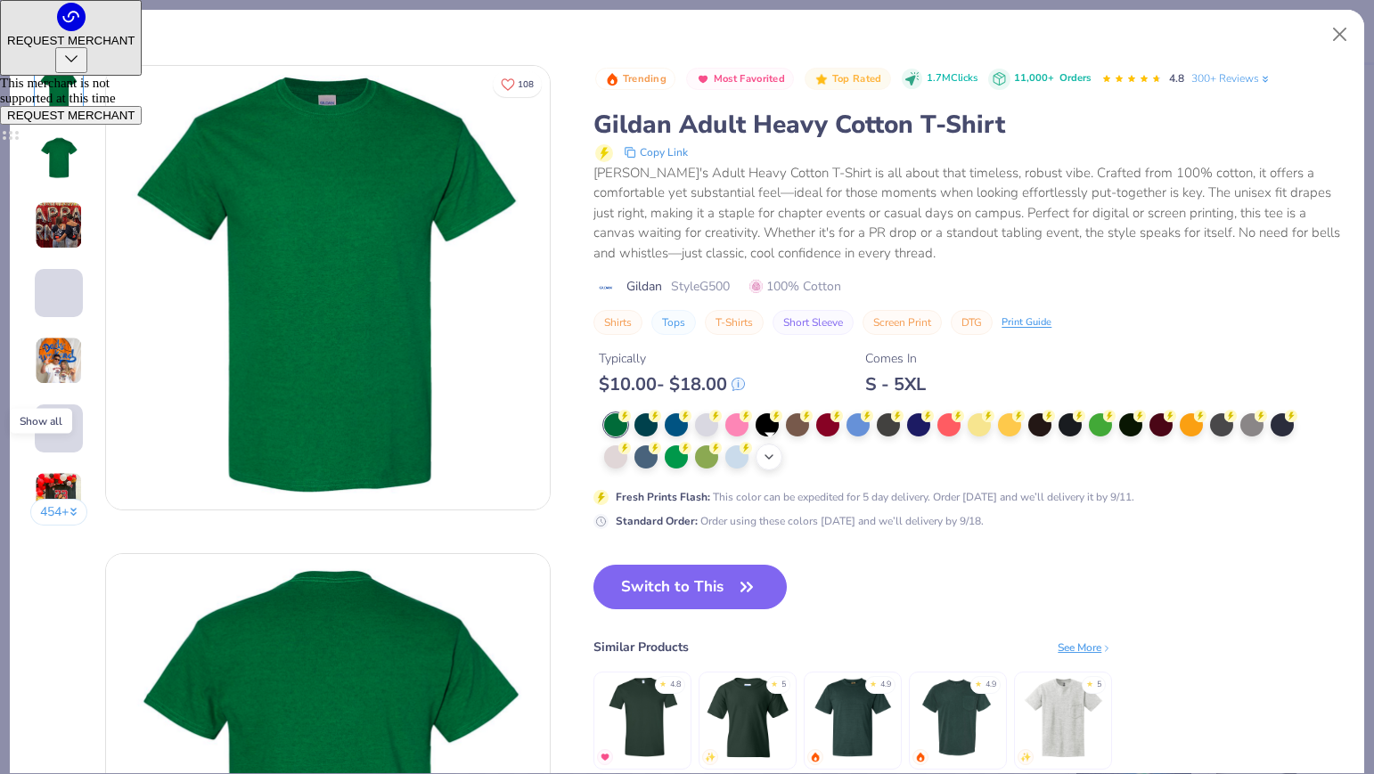
click at [766, 457] on icon at bounding box center [769, 457] width 14 height 14
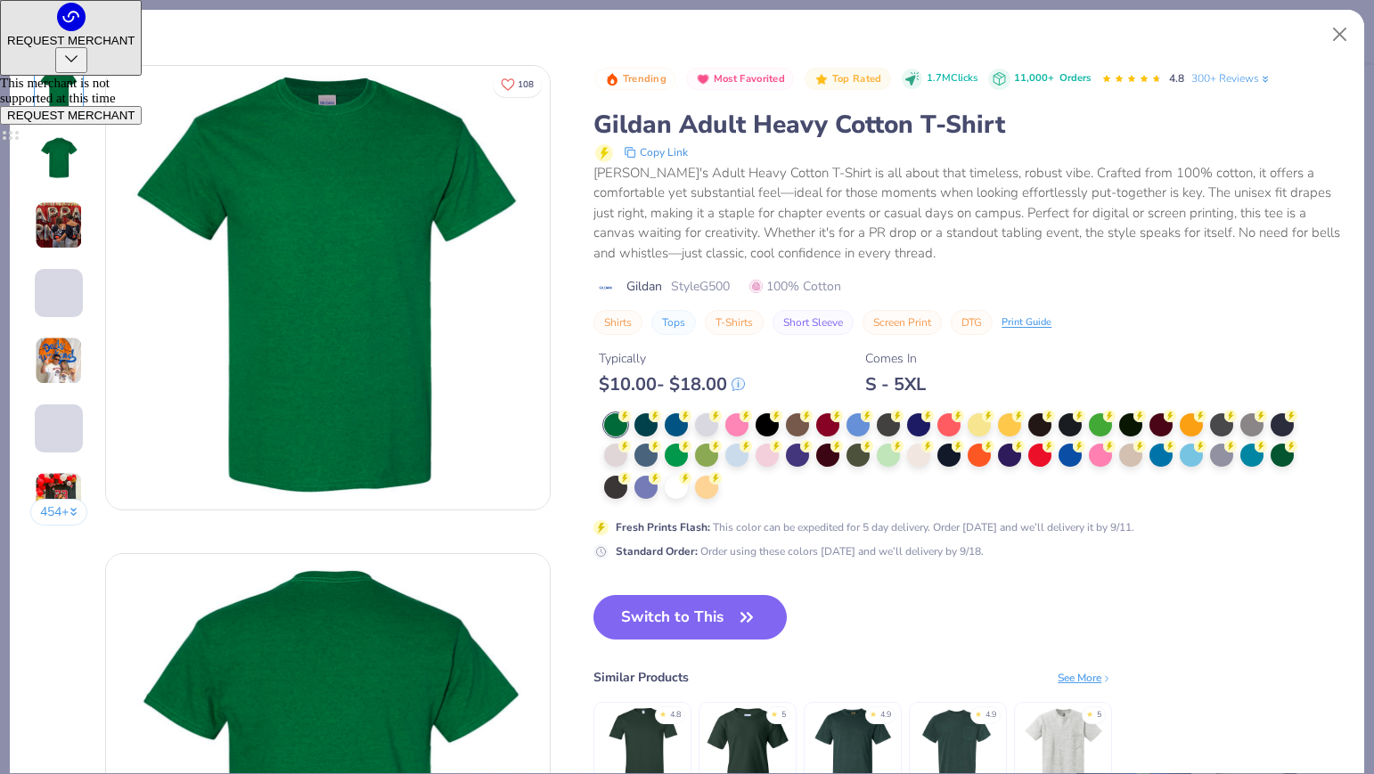
click at [964, 424] on div at bounding box center [955, 456] width 702 height 87
click at [968, 424] on div at bounding box center [978, 423] width 23 height 23
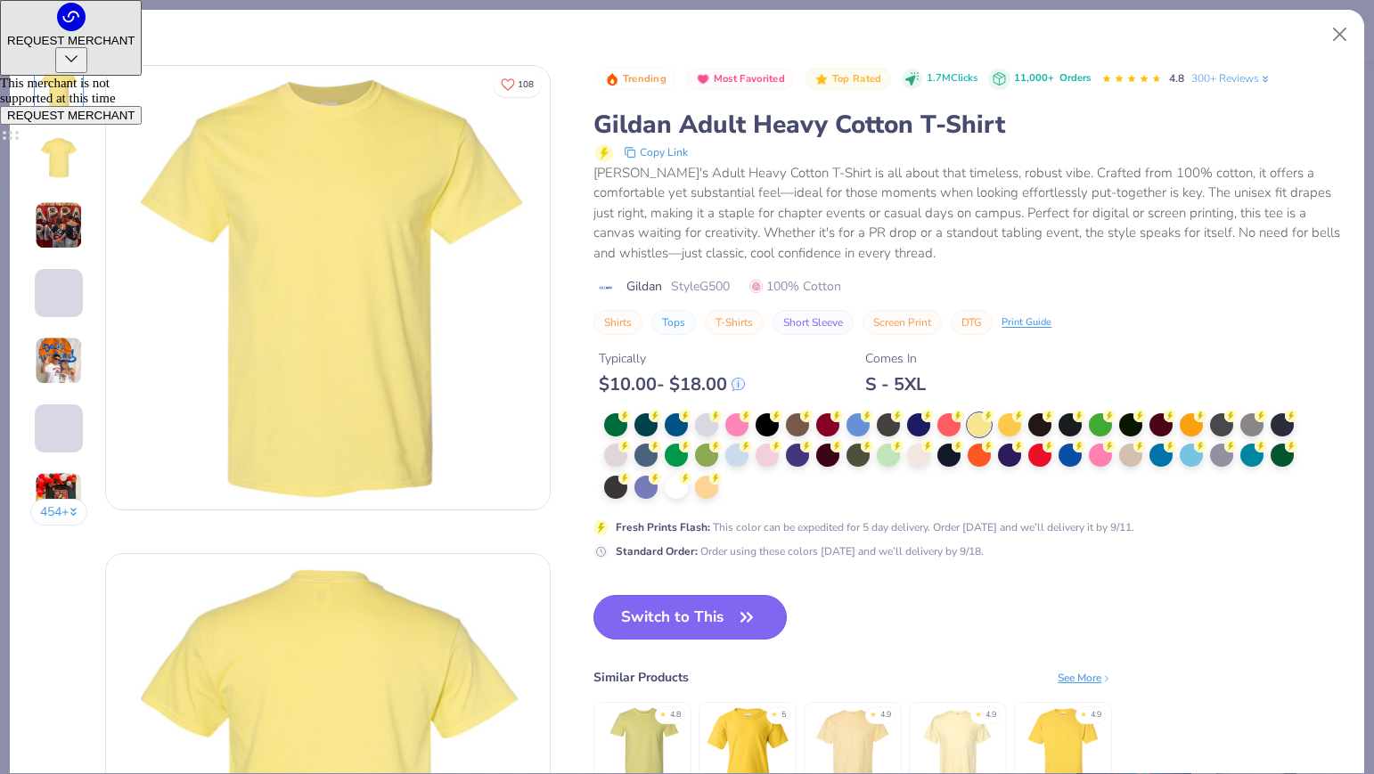
click at [620, 605] on button "Switch to This" at bounding box center [689, 617] width 193 height 45
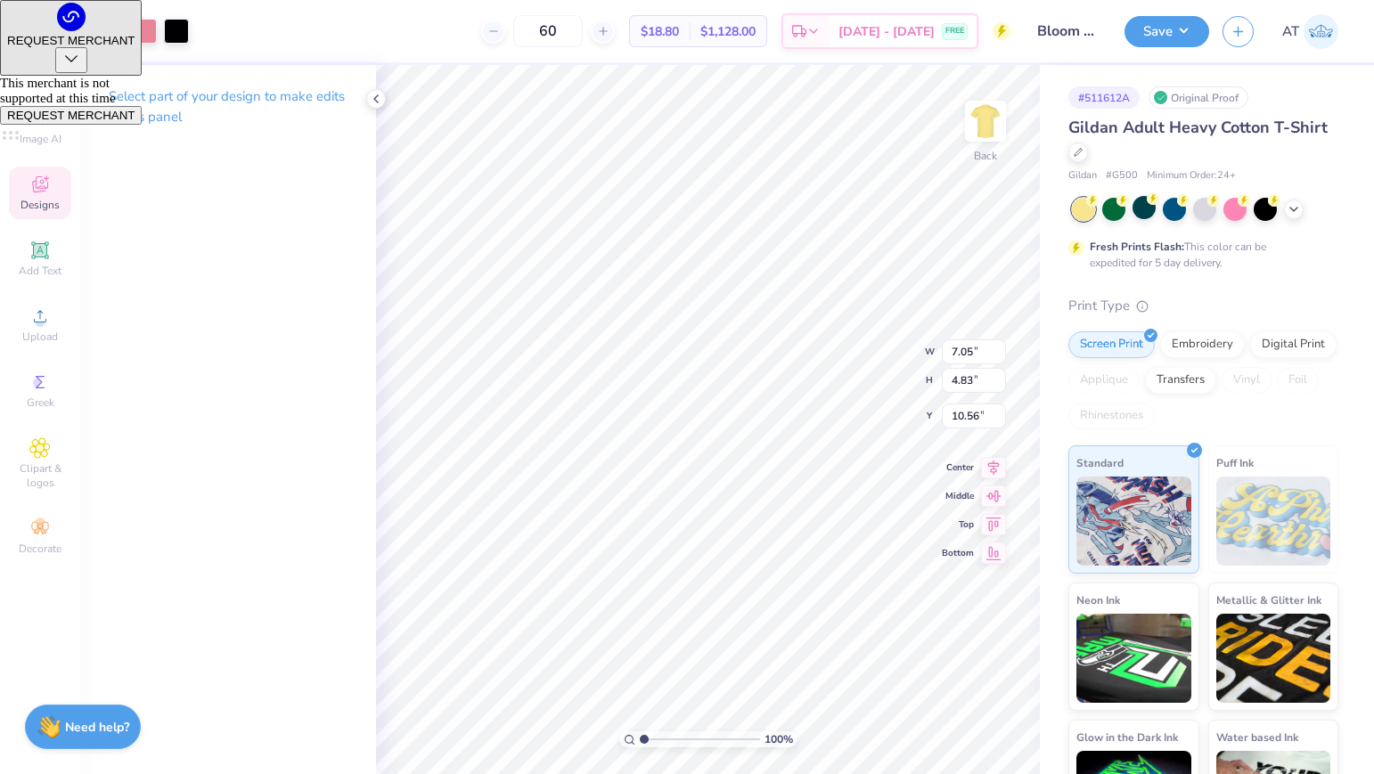
type input "2.75"
